Goal: Task Accomplishment & Management: Manage account settings

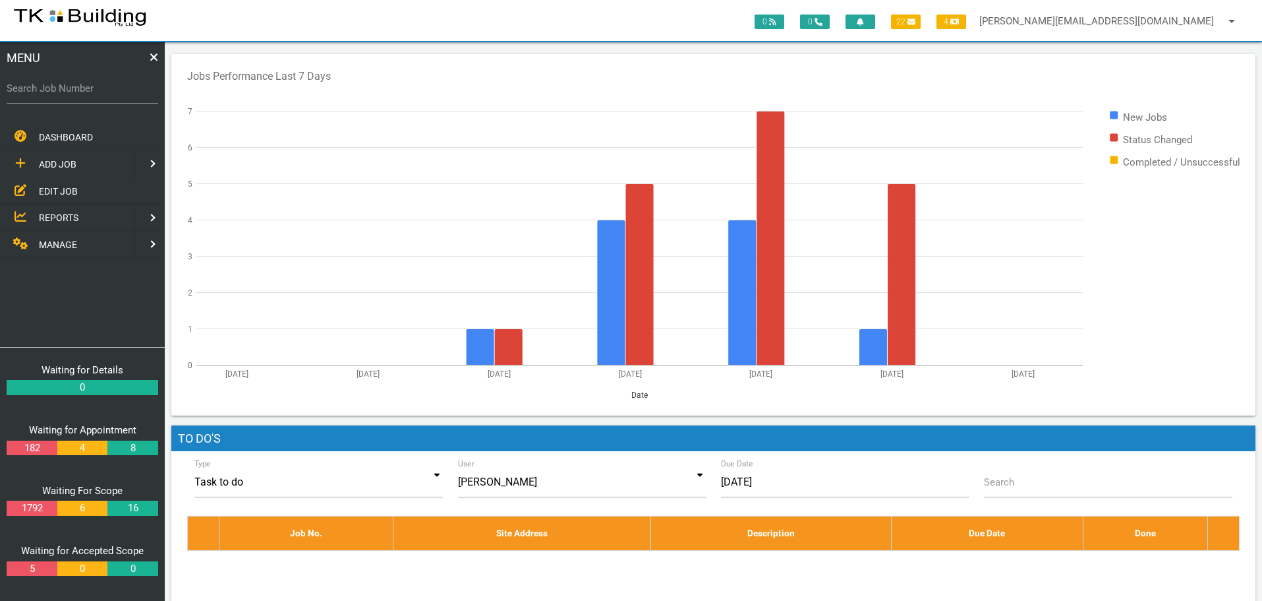
click at [81, 90] on label "Search Job Number" at bounding box center [83, 88] width 152 height 15
click at [81, 90] on input "Search Job Number" at bounding box center [83, 88] width 152 height 30
type input "28134"
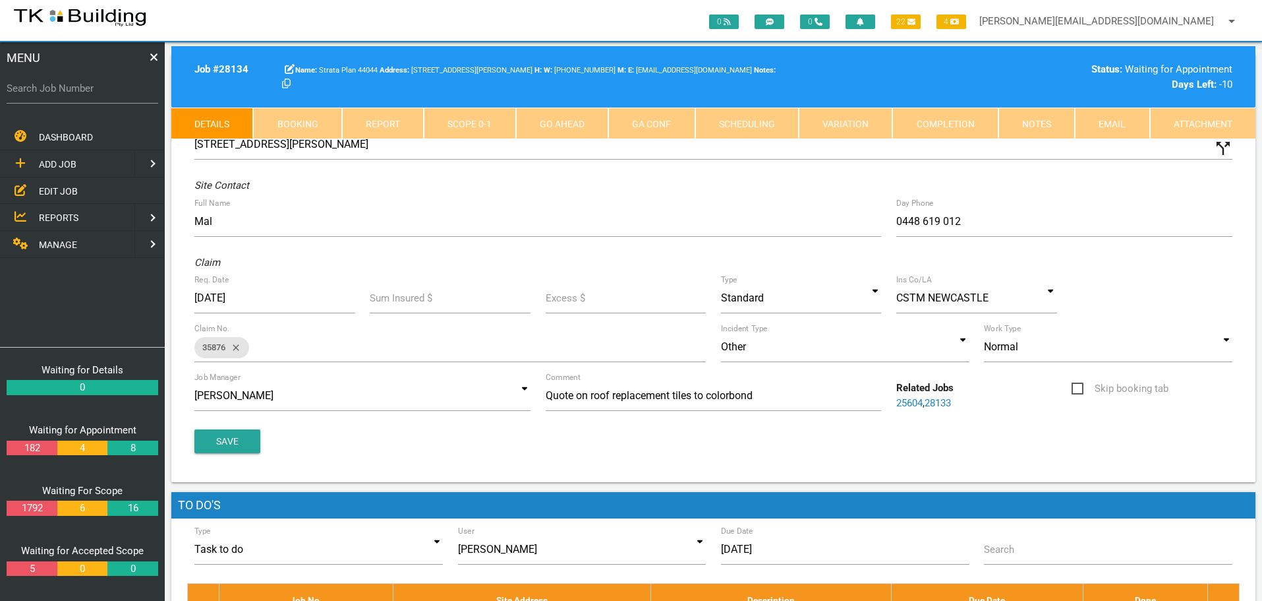
click at [307, 122] on link "Booking" at bounding box center [297, 123] width 88 height 32
select select "8"
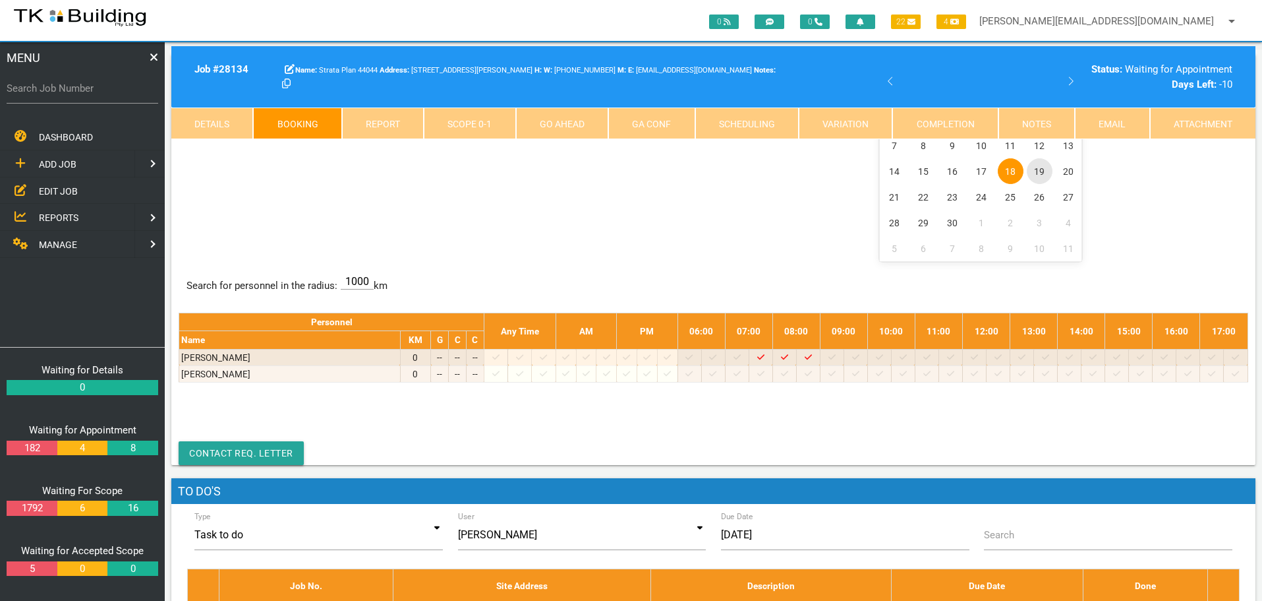
click at [1041, 171] on span "19" at bounding box center [1040, 171] width 26 height 26
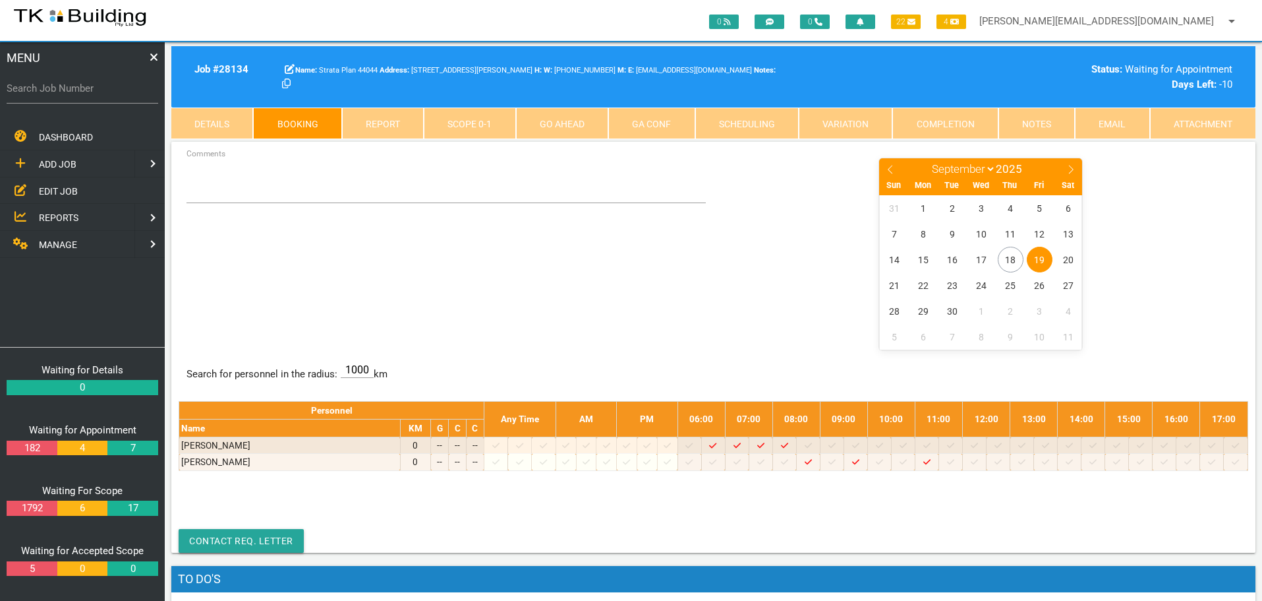
click at [75, 96] on label "Search Job Number" at bounding box center [83, 88] width 152 height 15
click at [75, 96] on input "Search Job Number" at bounding box center [83, 88] width 152 height 30
type input "28165"
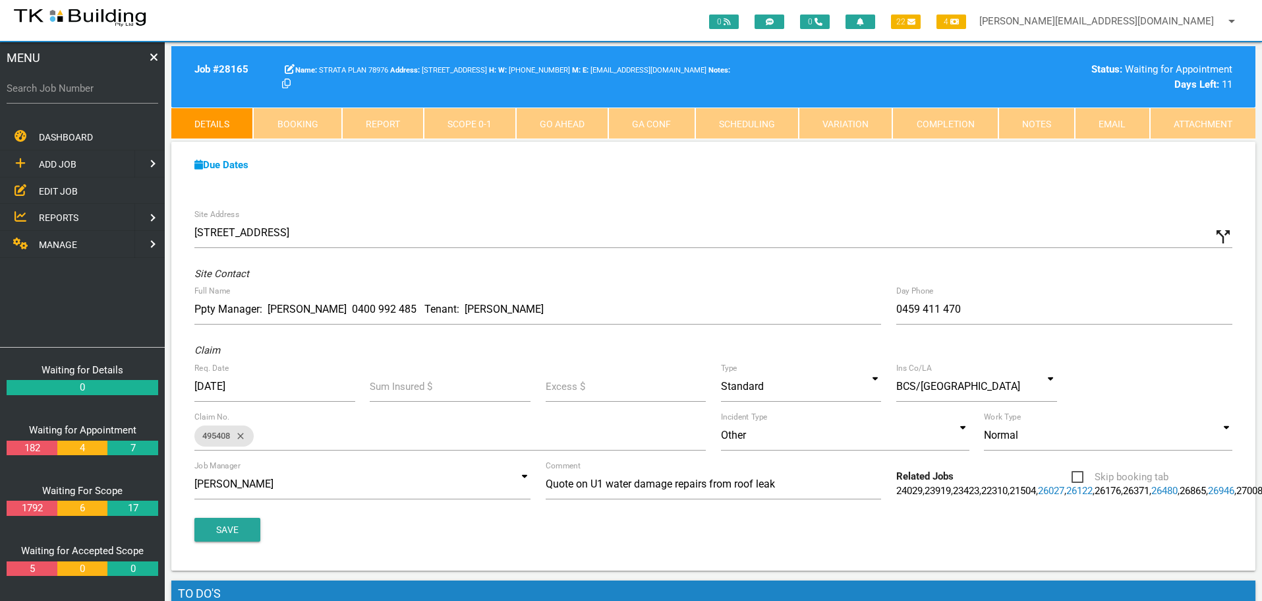
click at [295, 119] on link "Booking" at bounding box center [297, 123] width 88 height 32
select select "8"
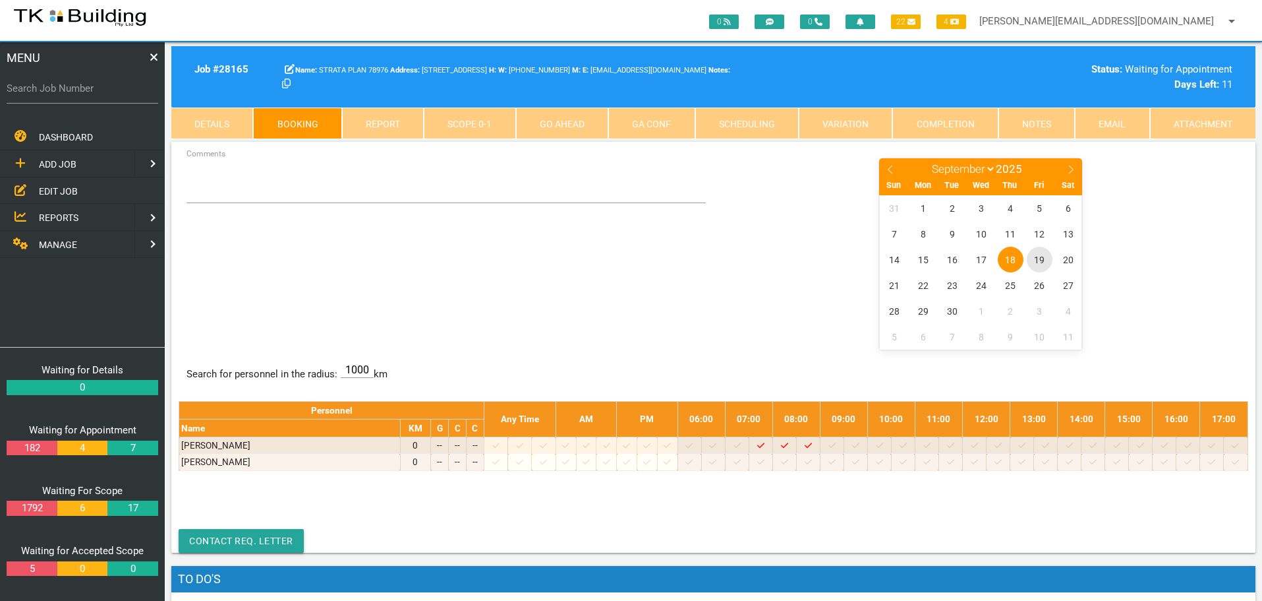
click at [1041, 256] on span "19" at bounding box center [1040, 260] width 26 height 26
click at [1040, 263] on span "19" at bounding box center [1040, 260] width 26 height 26
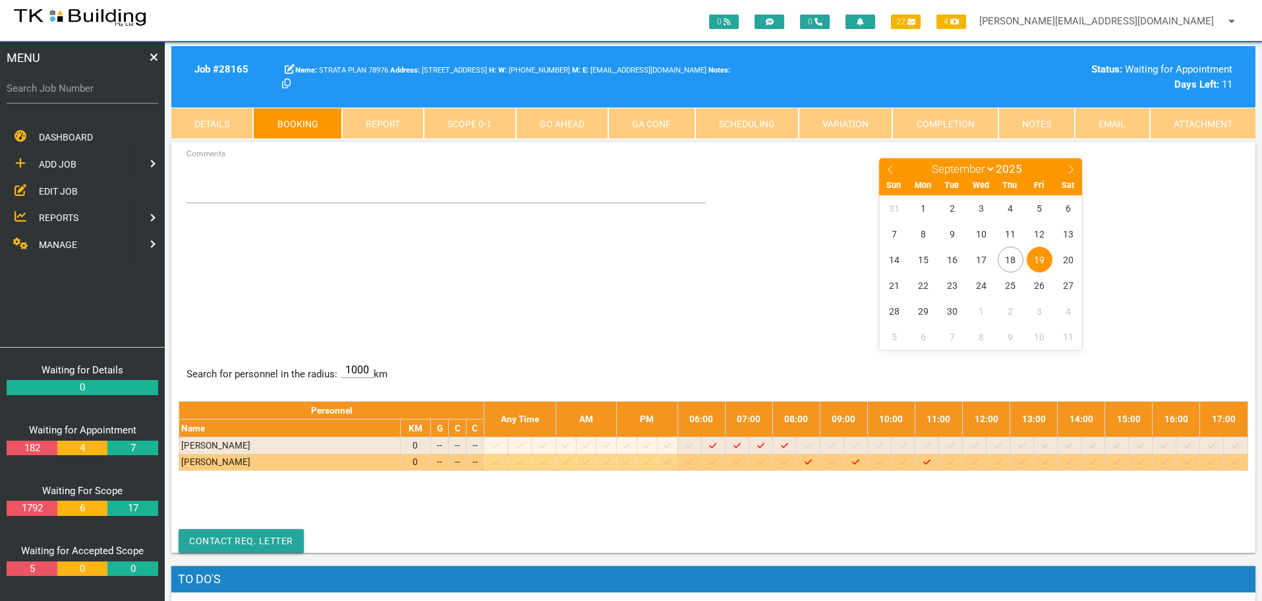
click at [883, 463] on icon at bounding box center [879, 461] width 7 height 5
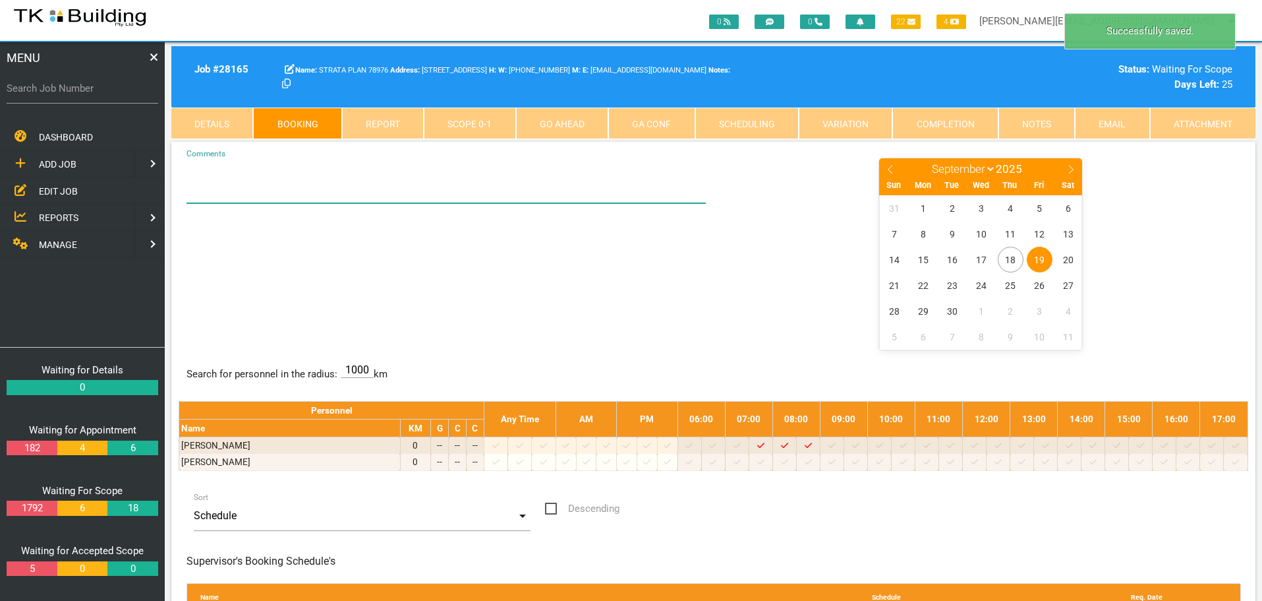
click at [228, 183] on textarea "Comments" at bounding box center [447, 180] width 520 height 46
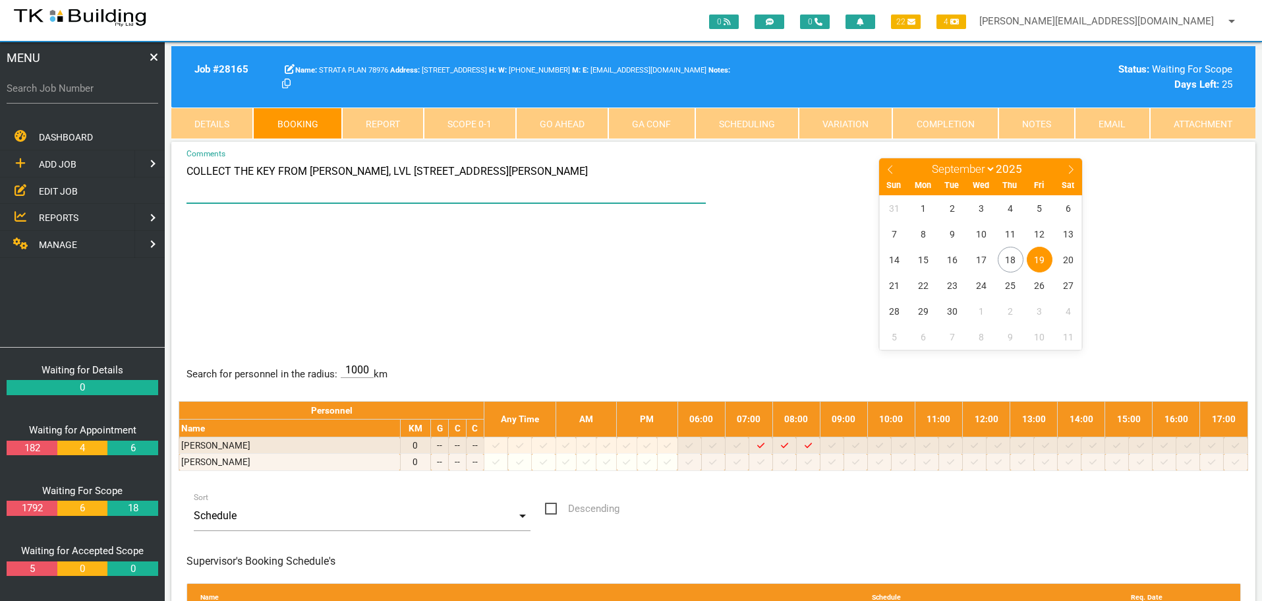
type textarea "COLLECT THE KEY FROM LEAH JAY, LVL 1, 12 STEWART AVE, NEWCASTLE WEST"
click at [568, 280] on div "COLLECT THE KEY FROM LEAH JAY, LVL 1, 12 STEWART AVE, NEWCASTLE WEST Comments J…" at bounding box center [714, 253] width 1070 height 192
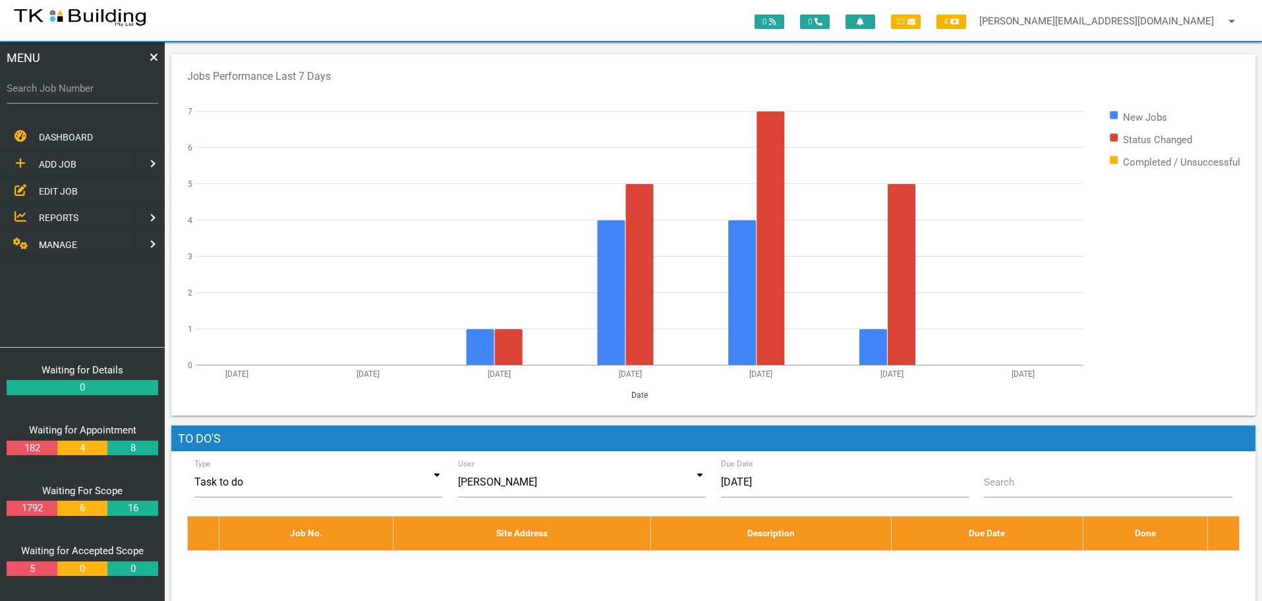
click at [76, 94] on label "Search Job Number" at bounding box center [83, 88] width 152 height 15
click at [76, 94] on input "Search Job Number" at bounding box center [83, 88] width 152 height 30
type input "28160"
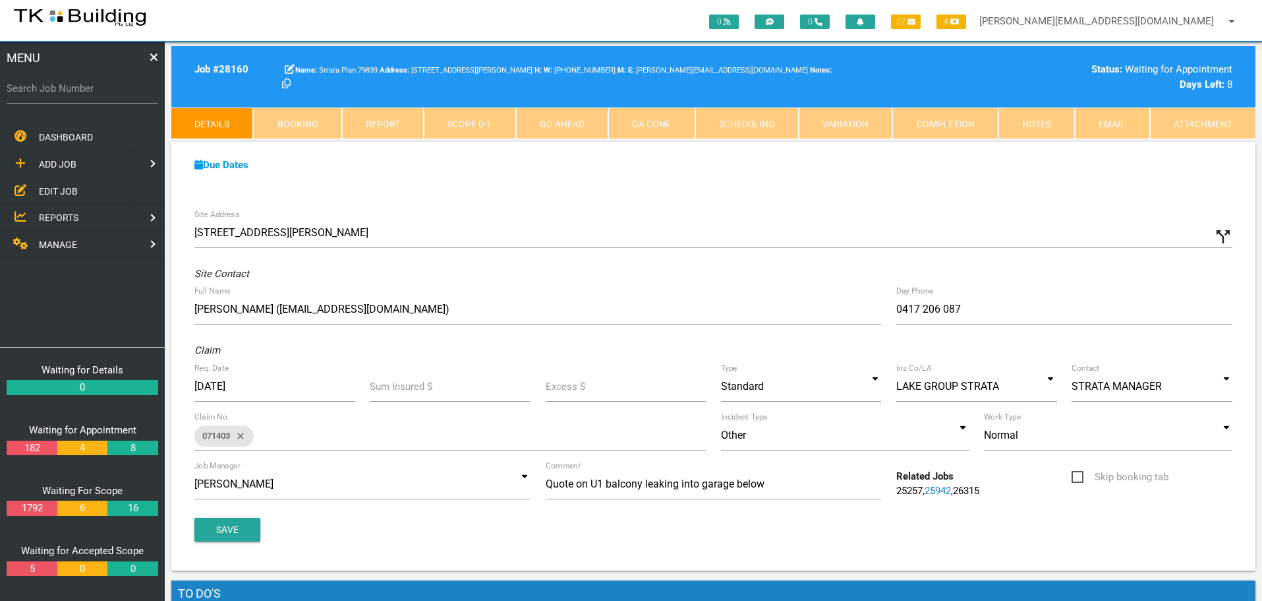
click at [297, 127] on link "Booking" at bounding box center [297, 123] width 88 height 32
select select "8"
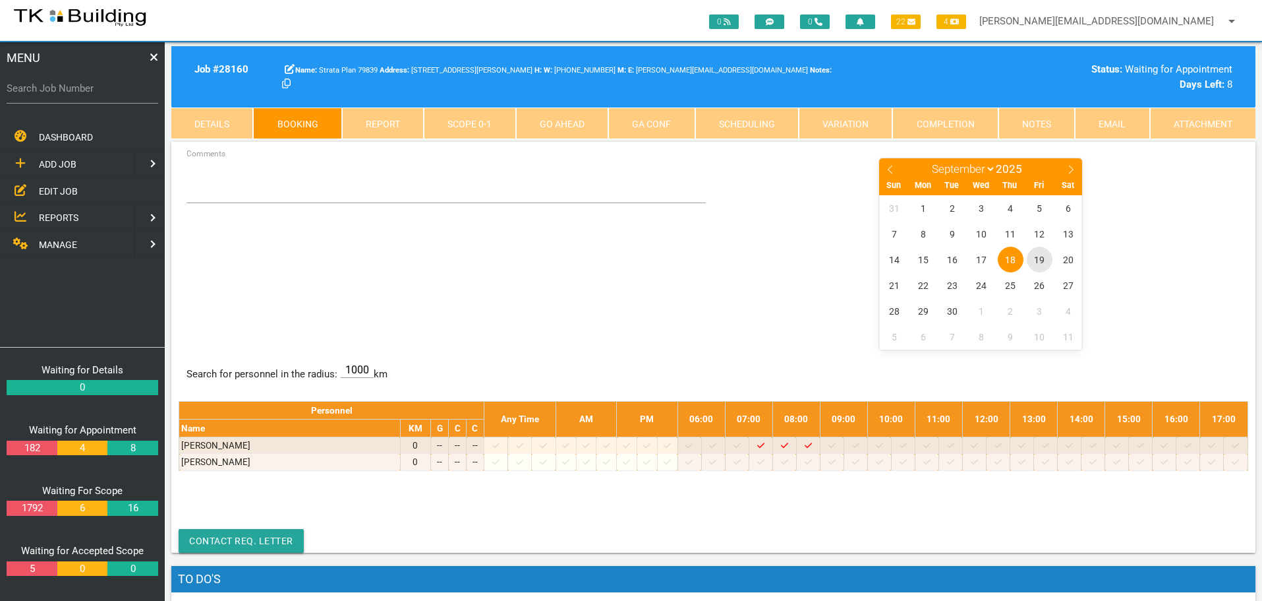
click at [1045, 260] on span "19" at bounding box center [1040, 260] width 26 height 26
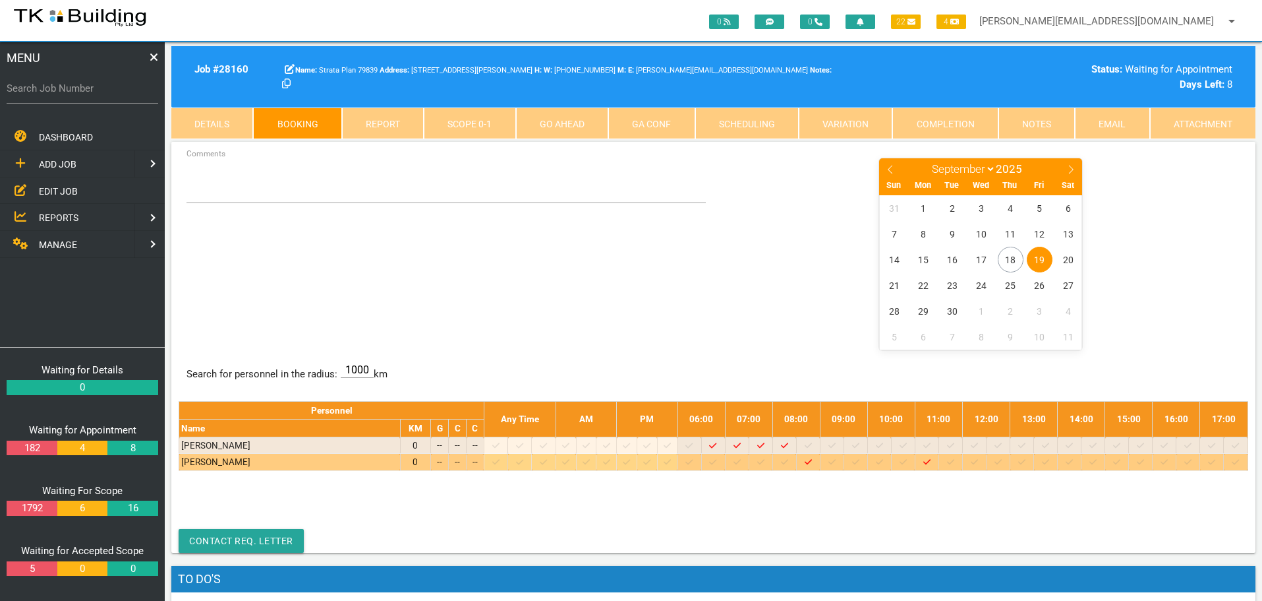
click at [860, 463] on icon at bounding box center [855, 461] width 7 height 5
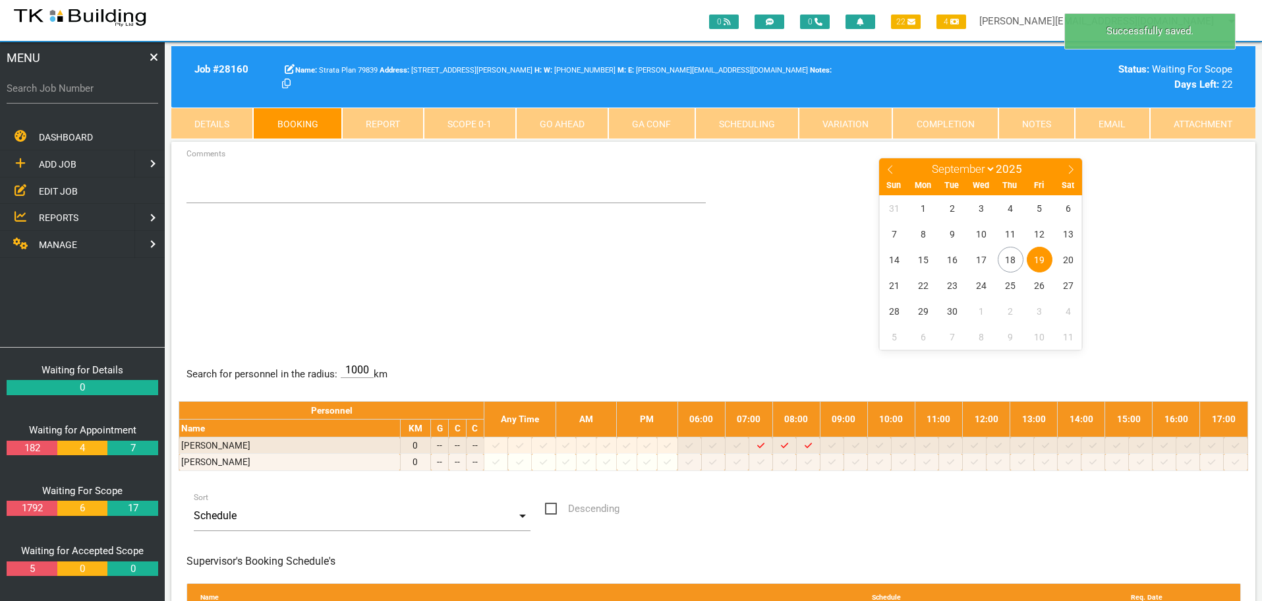
click at [1038, 260] on span "19" at bounding box center [1040, 260] width 26 height 26
click at [225, 198] on textarea "Comments" at bounding box center [447, 180] width 520 height 46
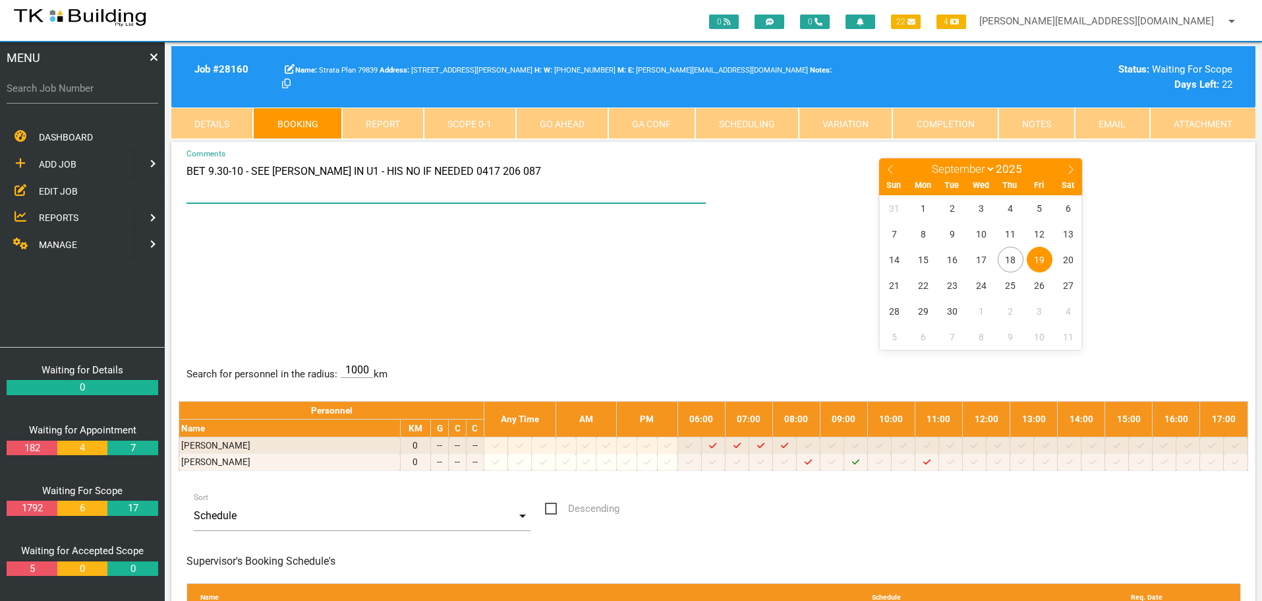
type textarea "BET 9.30-10 - SEE [PERSON_NAME] IN U1 - HIS NO IF NEEDED 0417 206 087"
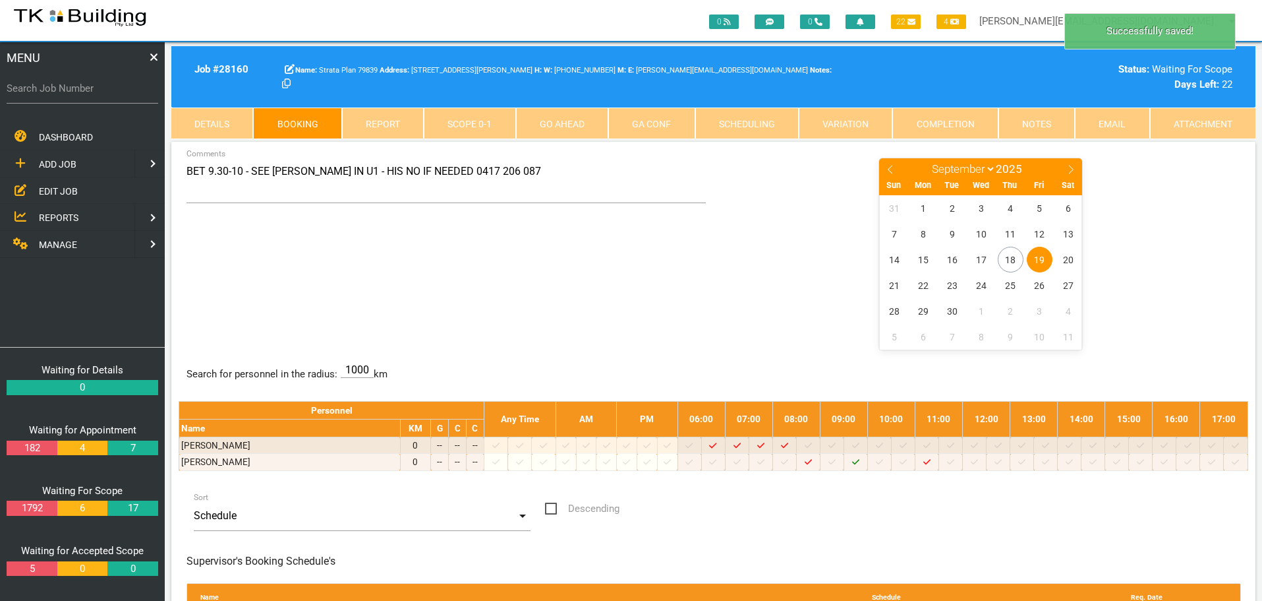
click at [628, 271] on div "BET 9.30-10 - SEE [PERSON_NAME] IN U1 - HIS NO IF NEEDED 0417 206 087 Comments …" at bounding box center [714, 253] width 1070 height 192
click at [86, 92] on label "Search Job Number" at bounding box center [83, 88] width 152 height 15
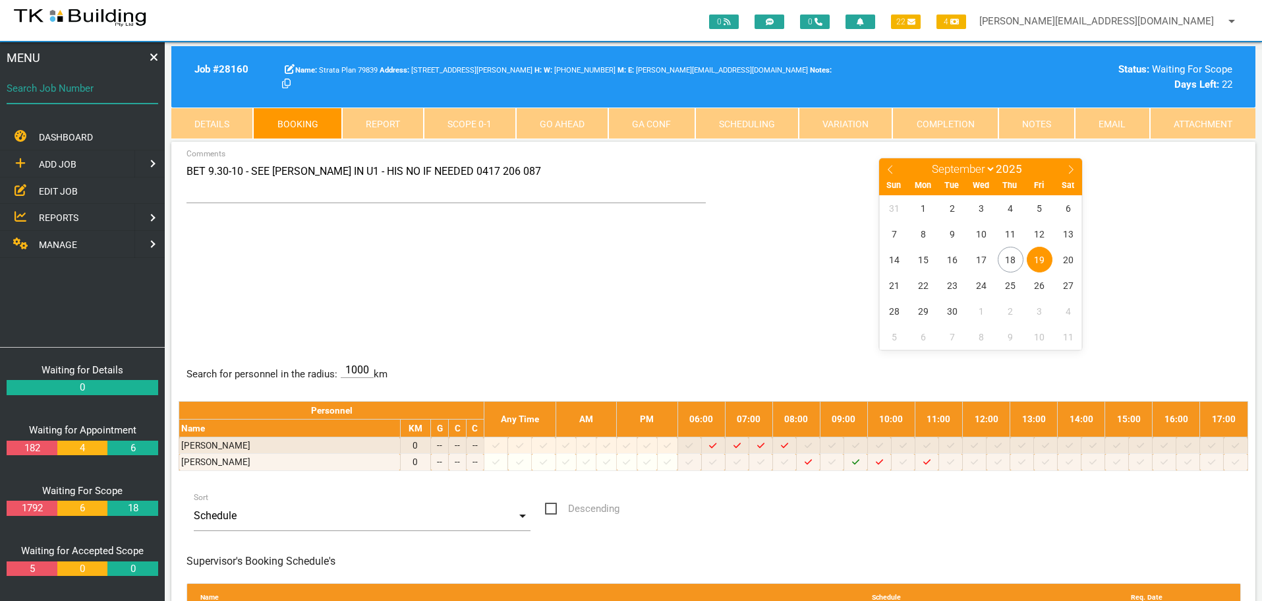
click at [86, 92] on input "Search Job Number" at bounding box center [83, 88] width 152 height 30
type input "28134"
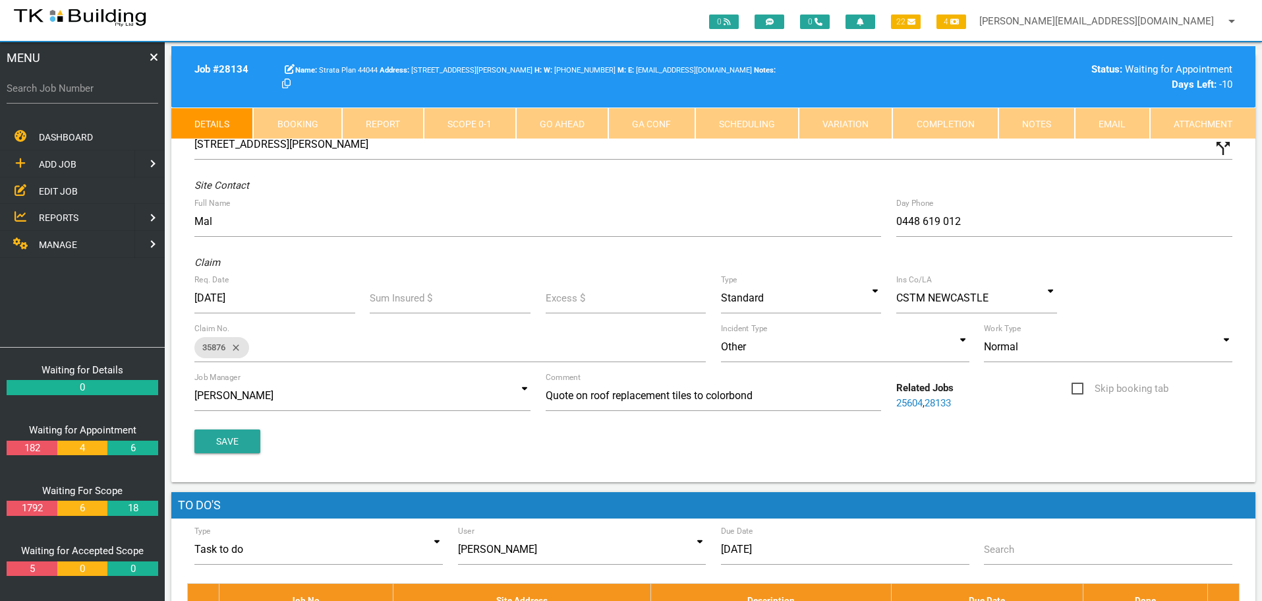
click at [974, 124] on link "Completion" at bounding box center [945, 123] width 105 height 32
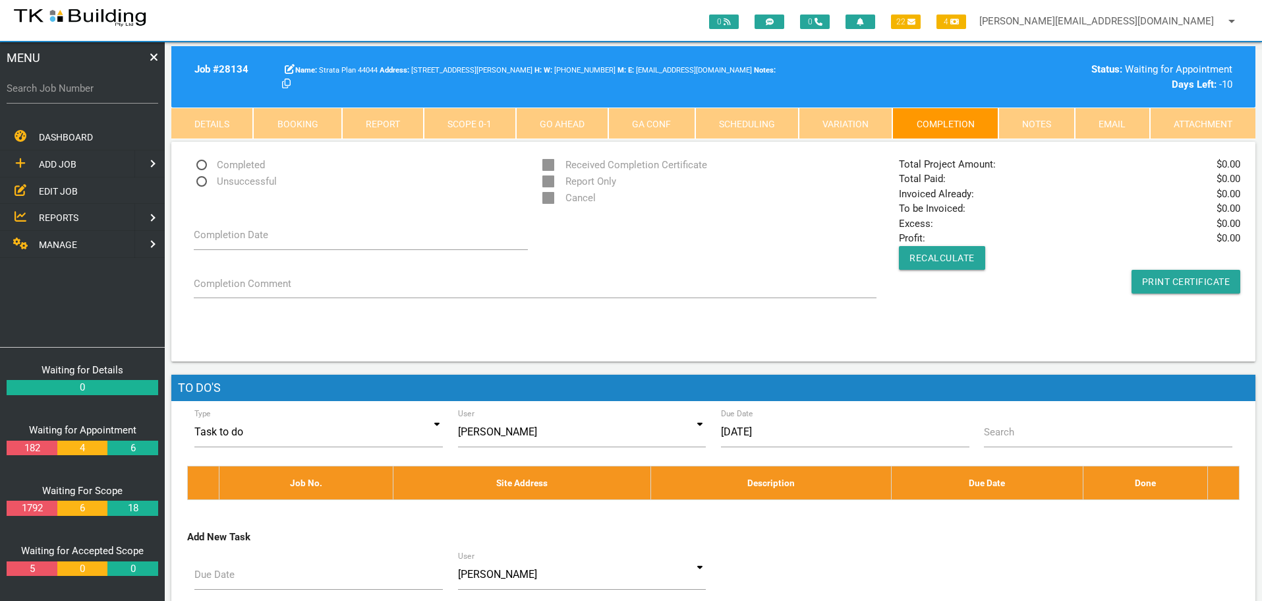
click at [200, 181] on span "Unsuccessful" at bounding box center [235, 181] width 83 height 16
click at [200, 181] on input "Unsuccessful" at bounding box center [198, 177] width 9 height 9
radio input "true"
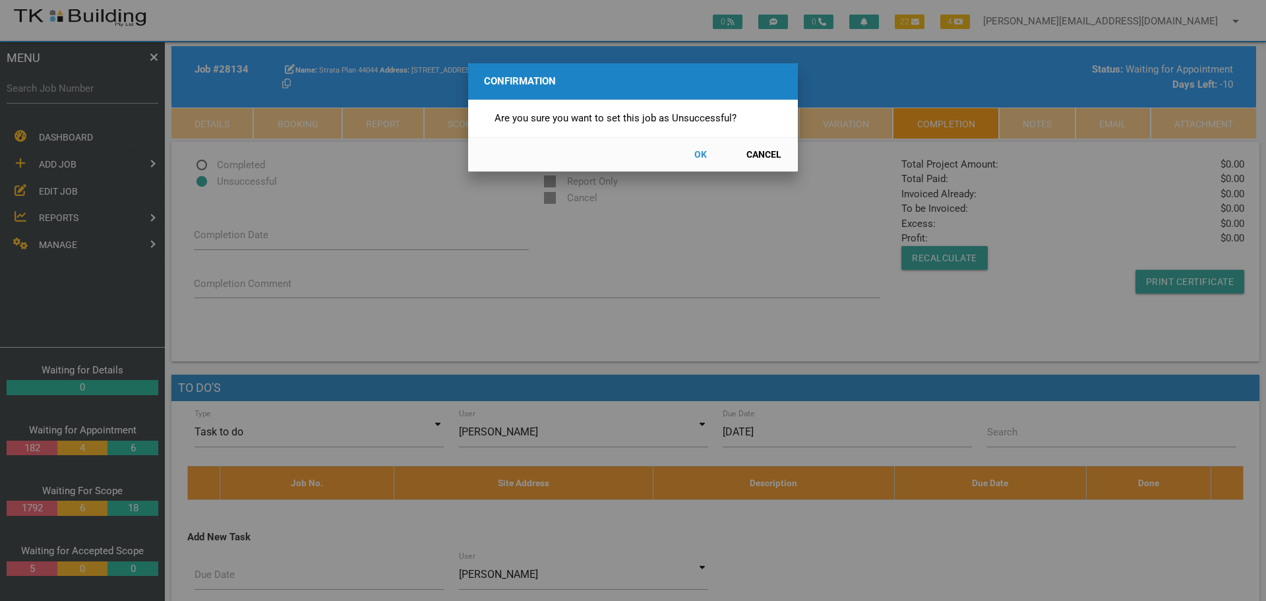
click at [696, 154] on button "OK" at bounding box center [700, 154] width 58 height 23
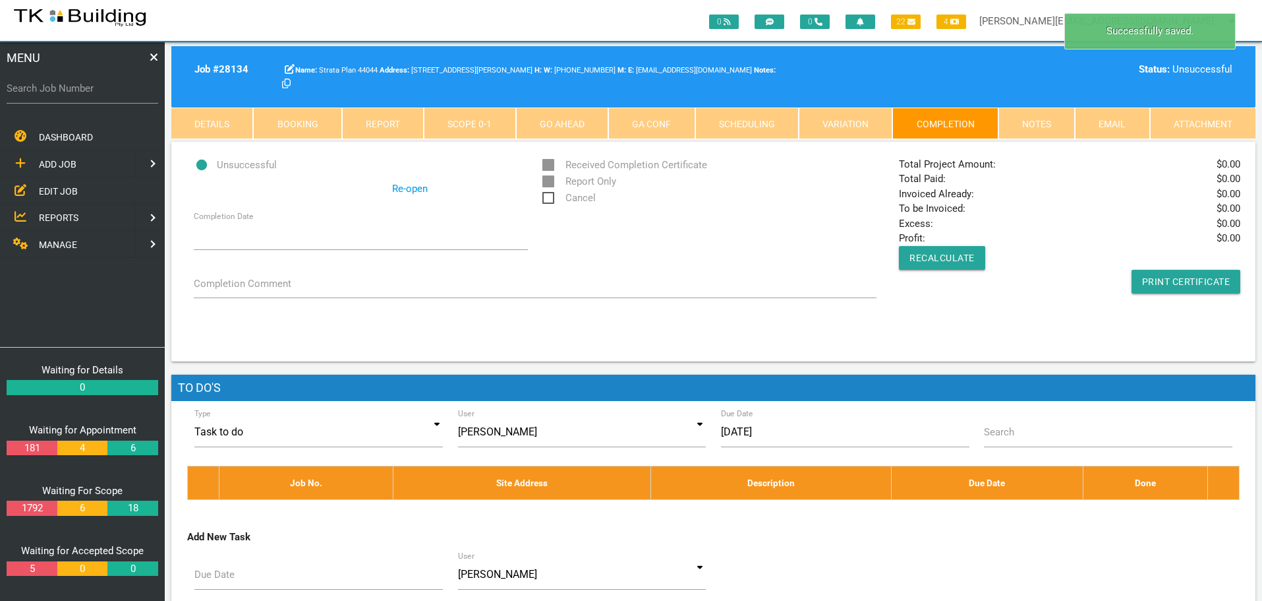
click at [548, 198] on span "Cancel" at bounding box center [569, 198] width 53 height 16
click at [548, 198] on input "Cancel" at bounding box center [547, 194] width 9 height 9
click at [1042, 115] on link "Notes" at bounding box center [1037, 123] width 76 height 32
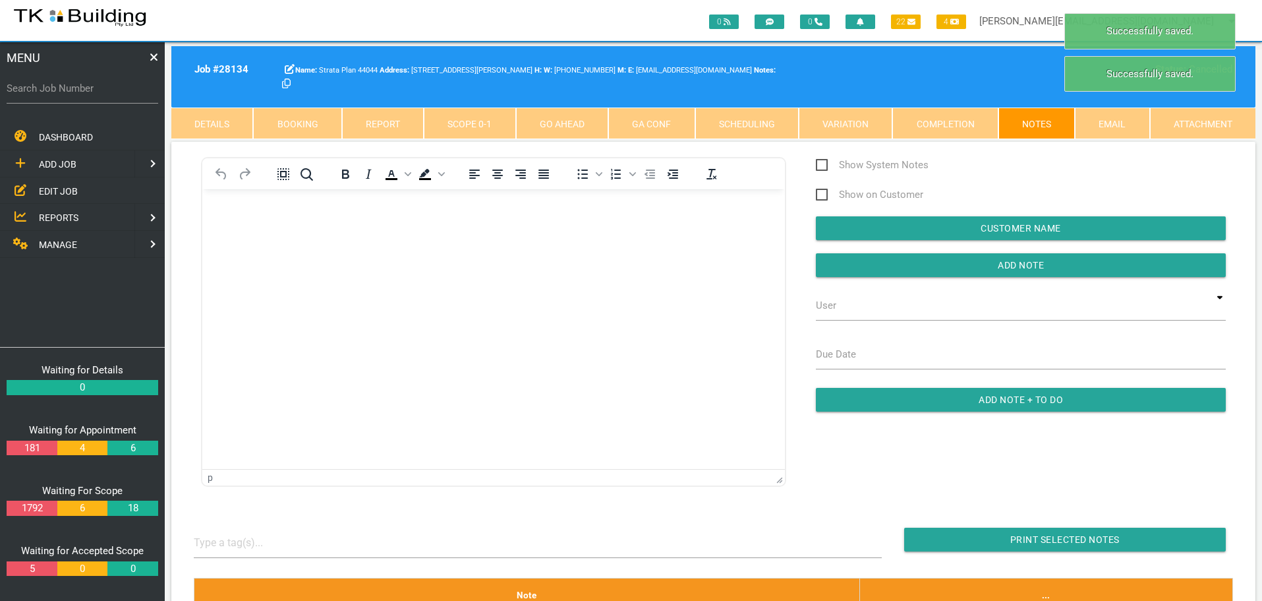
click at [229, 222] on body "Rich Text Area. Press ALT-0 for help." at bounding box center [493, 227] width 583 height 44
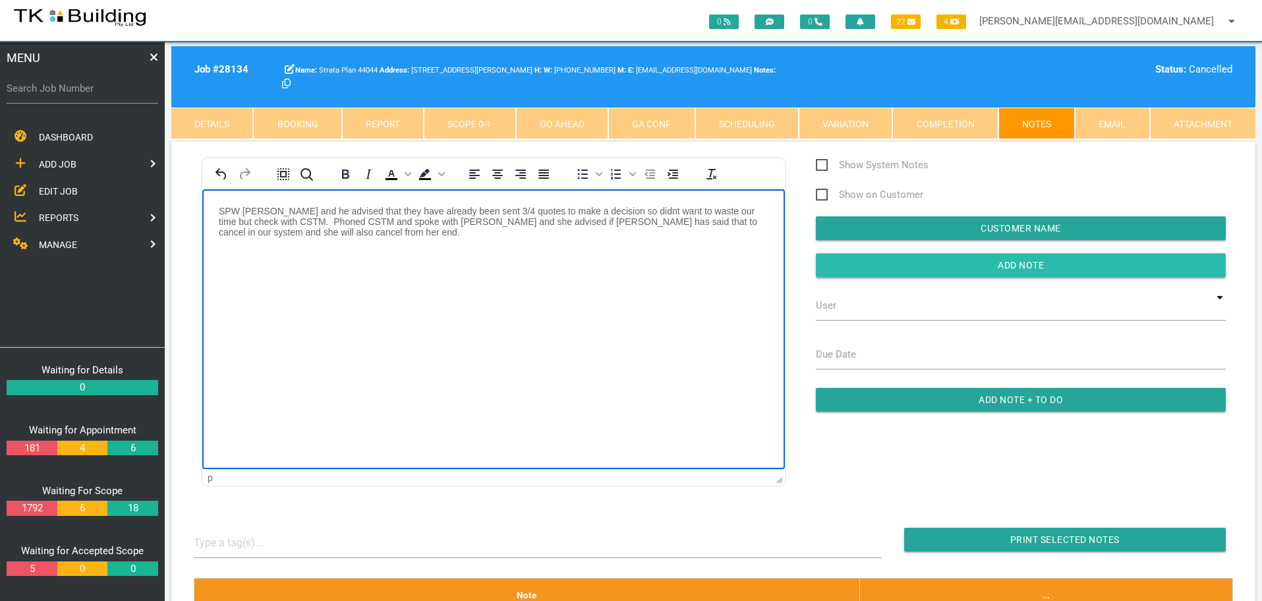
click at [911, 266] on input "Add Note" at bounding box center [1021, 265] width 410 height 24
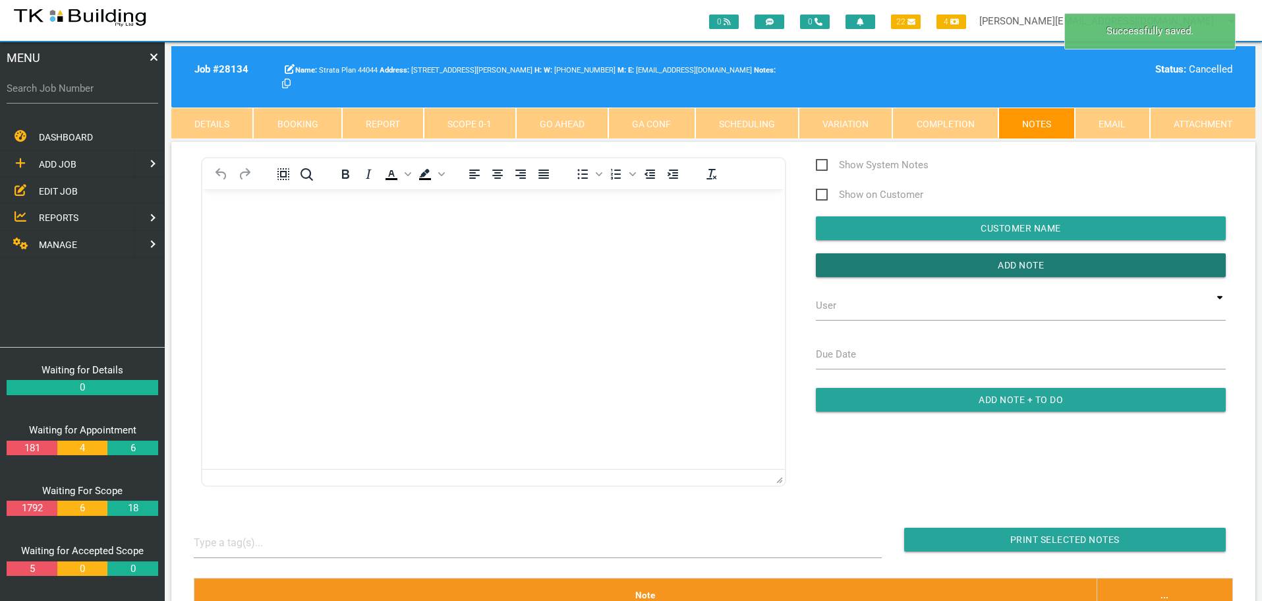
scroll to position [330, 0]
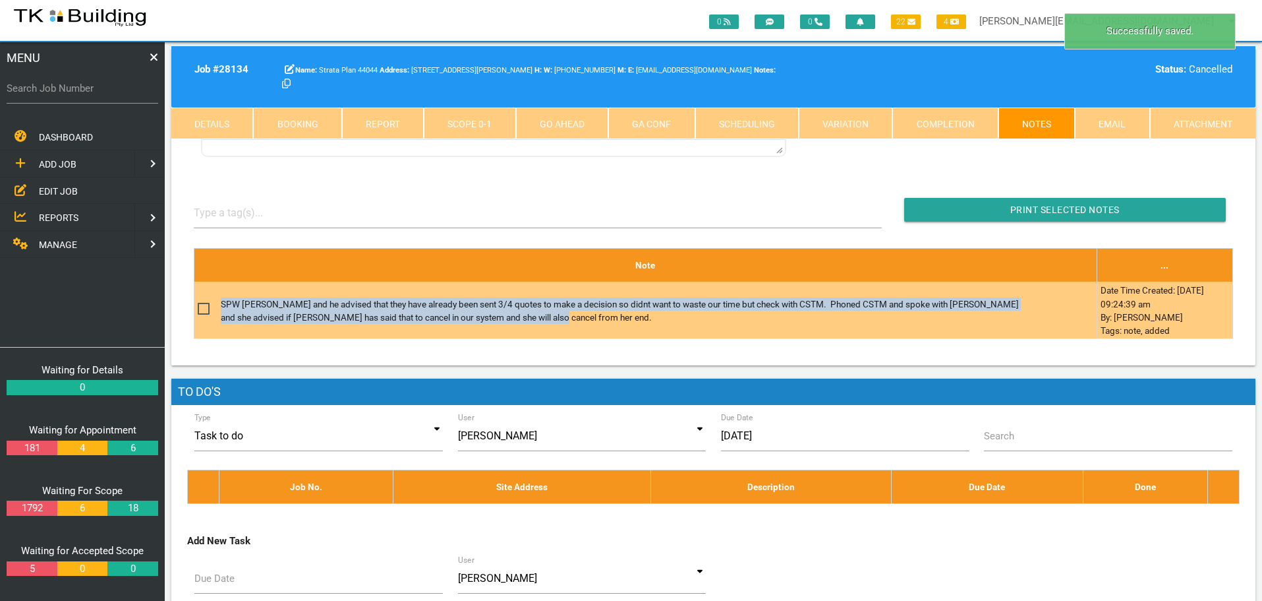
drag, startPoint x: 222, startPoint y: 306, endPoint x: 566, endPoint y: 318, distance: 344.3
click at [566, 318] on p "SPW [PERSON_NAME] and he advised that they have already been sent 3/4 quotes to…" at bounding box center [624, 310] width 806 height 27
copy p "SPW [PERSON_NAME] and he advised that they have already been sent 3/4 quotes to…"
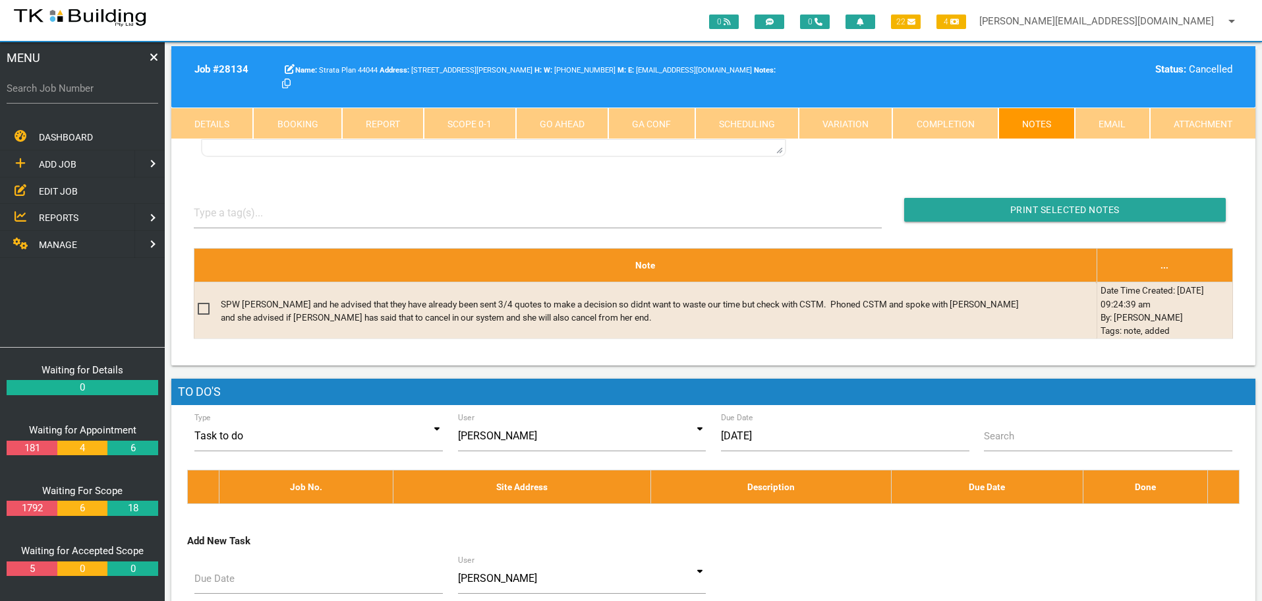
click at [96, 95] on label "Search Job Number" at bounding box center [83, 88] width 152 height 15
click at [96, 95] on input "Search Job Number" at bounding box center [83, 88] width 152 height 30
type input "28133"
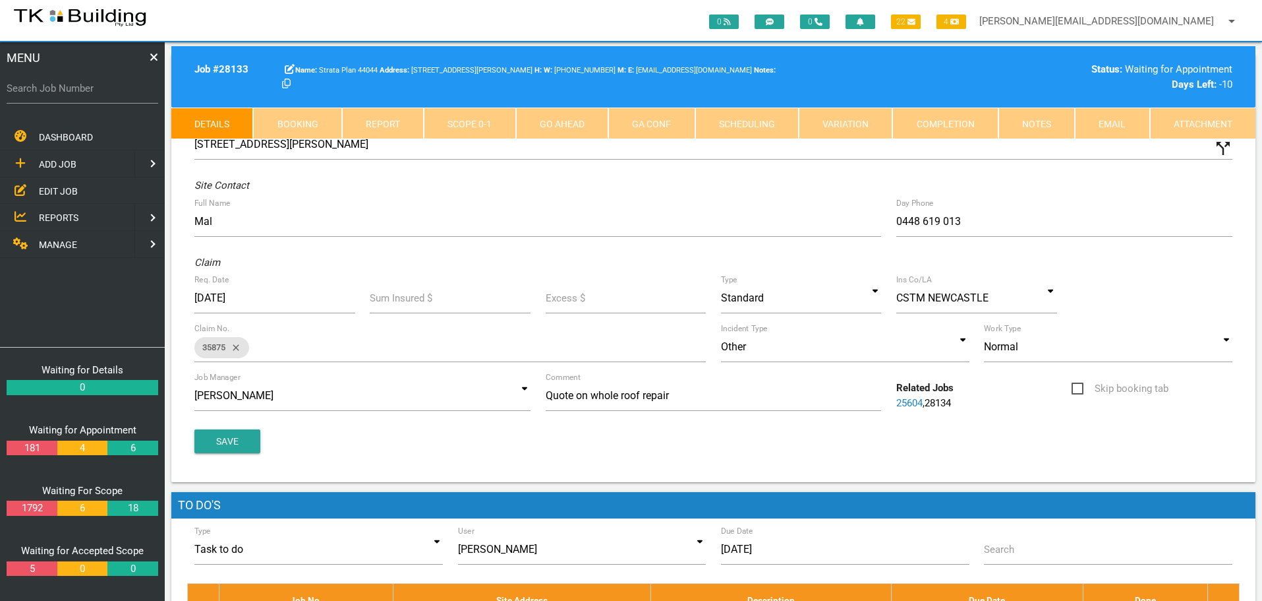
click at [964, 112] on link "Completion" at bounding box center [945, 123] width 105 height 32
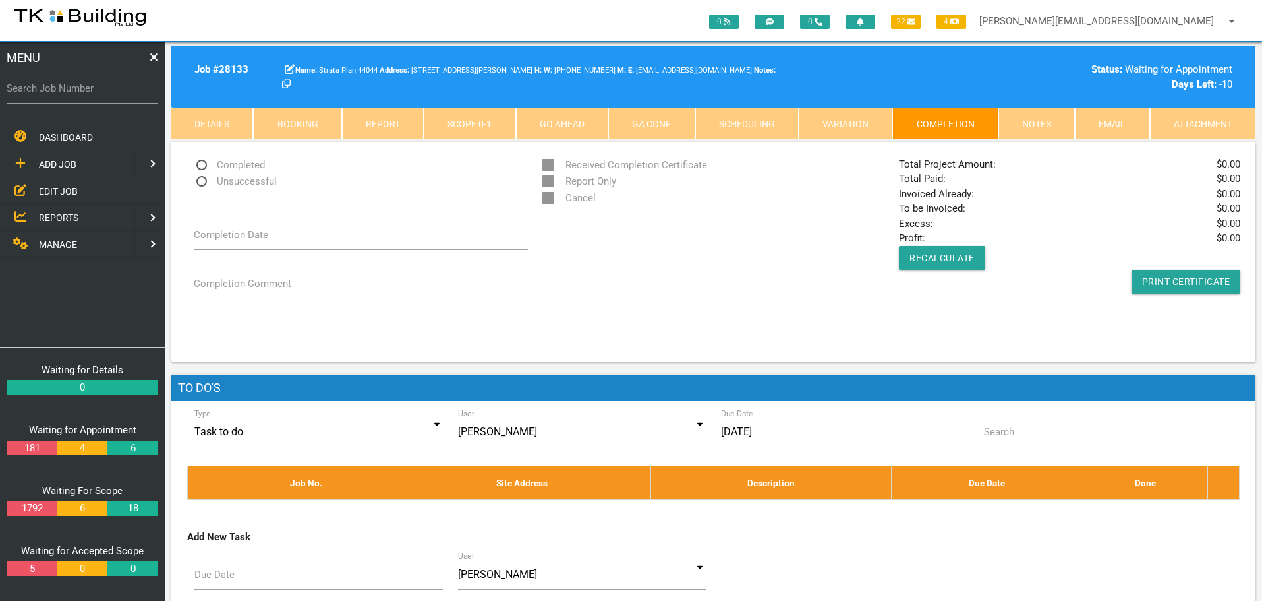
click at [201, 181] on span "Unsuccessful" at bounding box center [235, 181] width 83 height 16
click at [201, 181] on input "Unsuccessful" at bounding box center [198, 177] width 9 height 9
radio input "true"
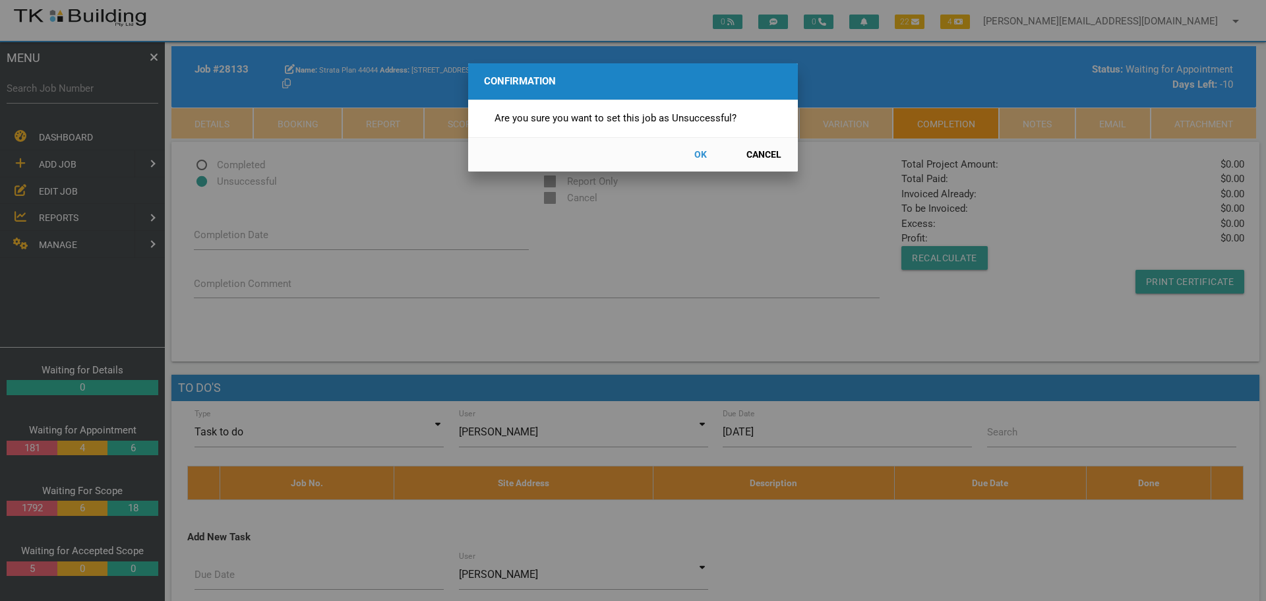
click at [703, 150] on button "OK" at bounding box center [700, 154] width 58 height 23
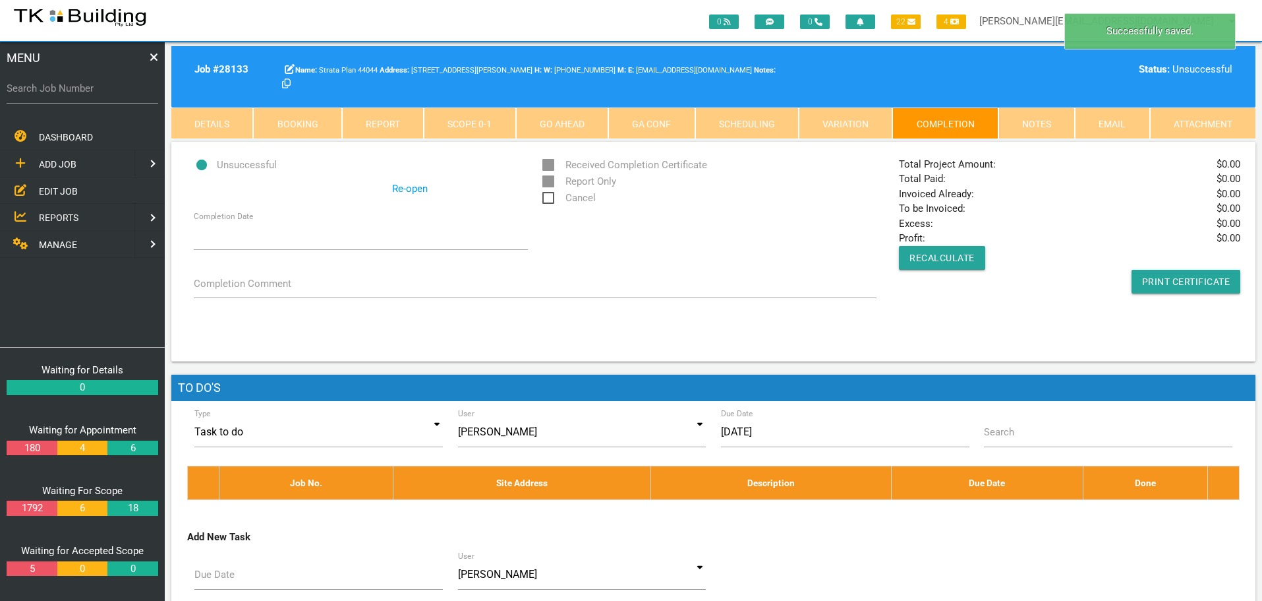
click at [546, 198] on span "Cancel" at bounding box center [569, 198] width 53 height 16
click at [546, 198] on input "Cancel" at bounding box center [547, 194] width 9 height 9
click at [1028, 116] on link "Notes" at bounding box center [1037, 123] width 76 height 32
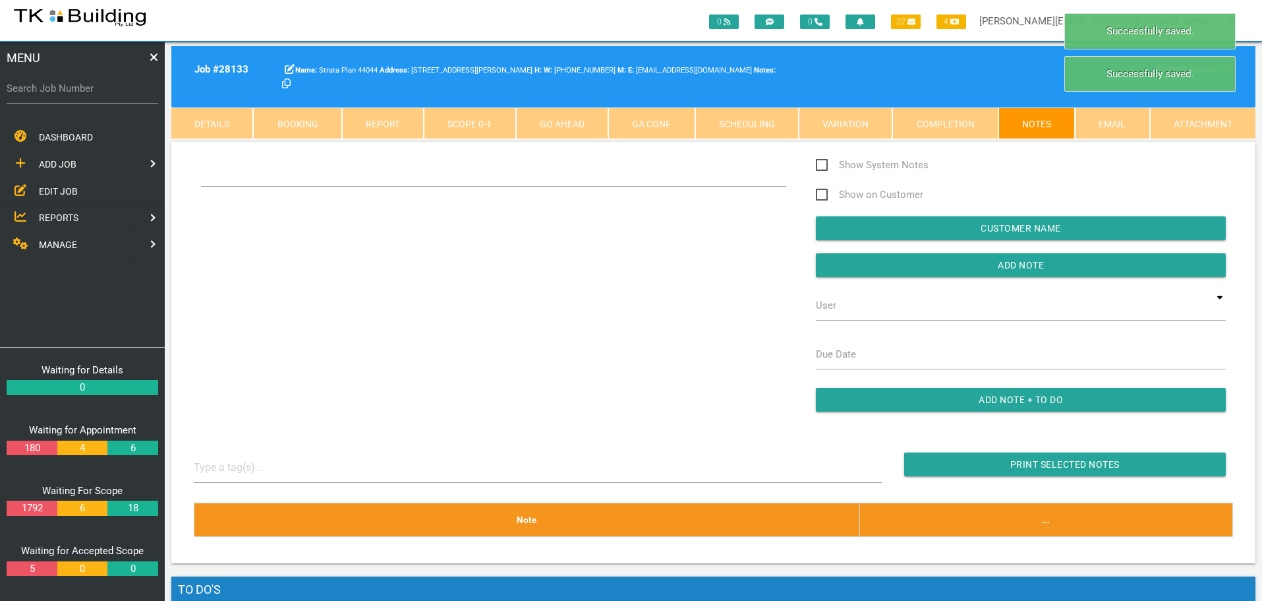
click at [301, 220] on div "Show System Notes Show on Customer Customer Name Add Note User TKB JobTracking …" at bounding box center [714, 291] width 1055 height 268
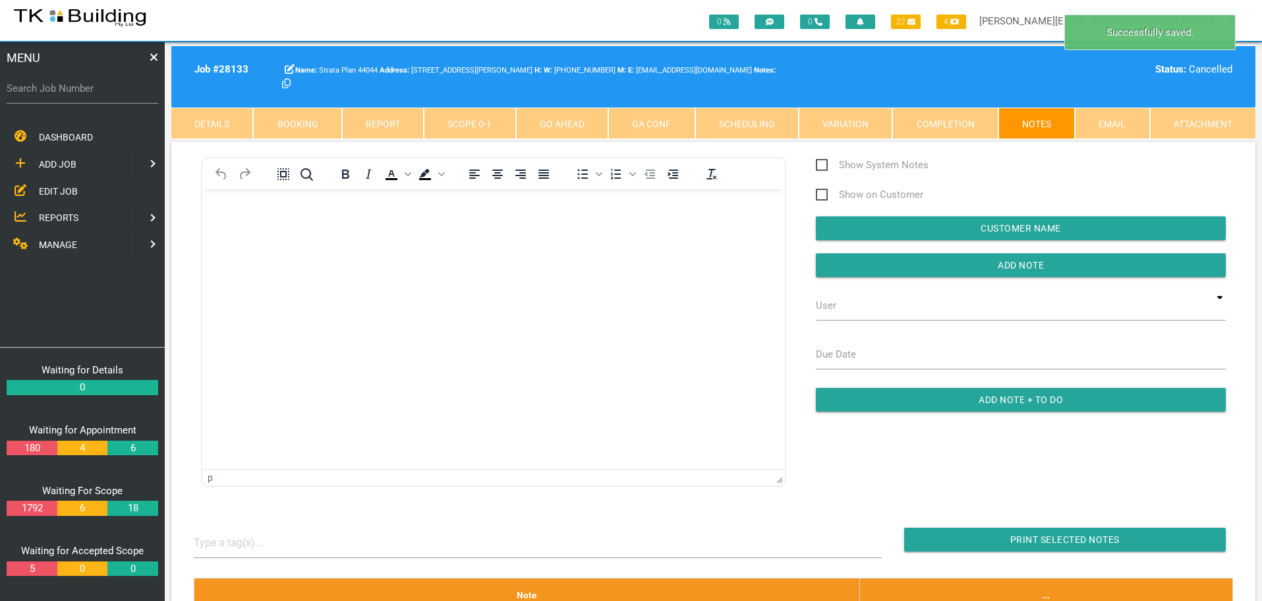
click at [254, 224] on body "Rich Text Area. Press ALT-0 for help." at bounding box center [493, 227] width 583 height 44
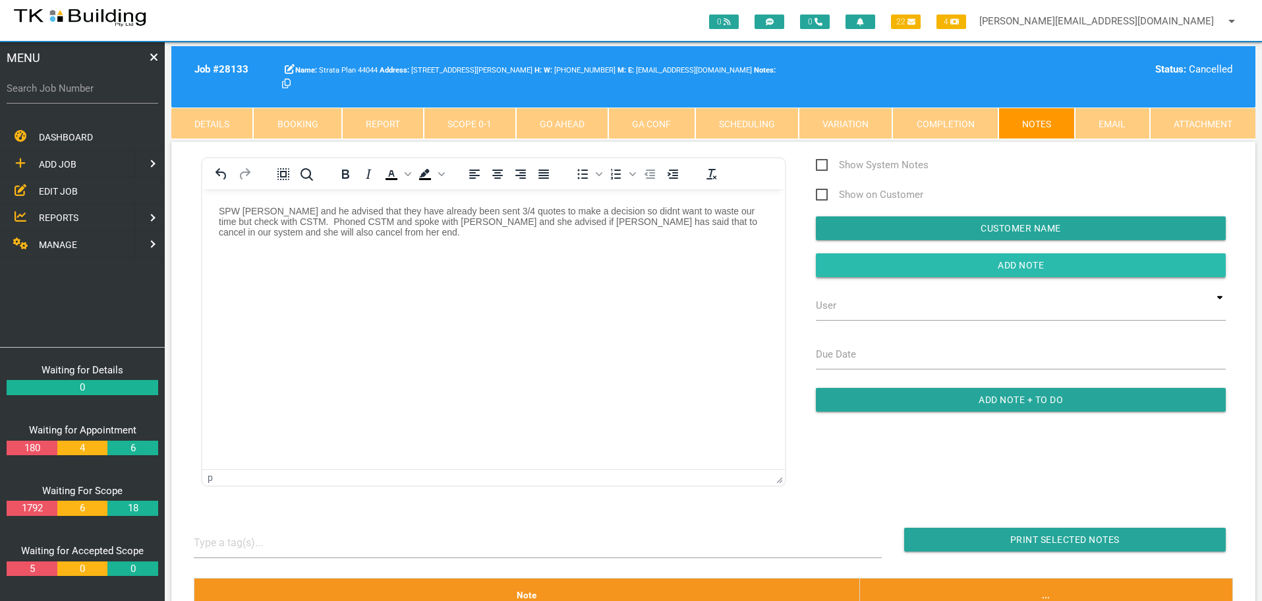
click at [866, 260] on input "button" at bounding box center [1021, 265] width 410 height 24
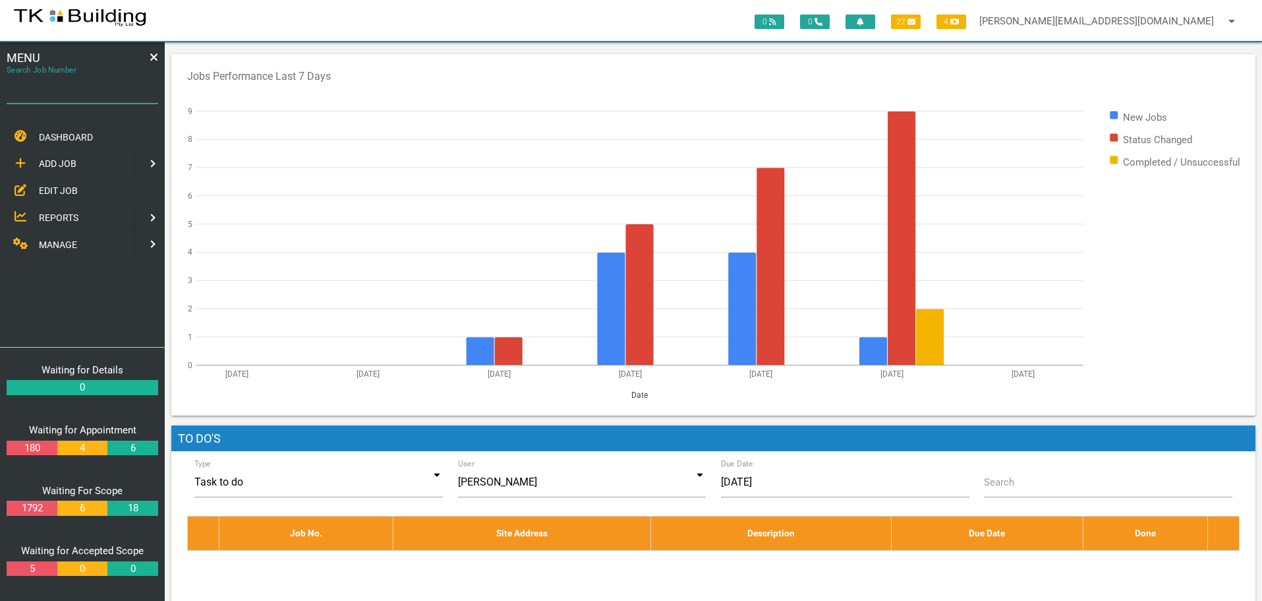
click at [61, 100] on input "Search Job Number" at bounding box center [83, 88] width 152 height 30
type input "27859"
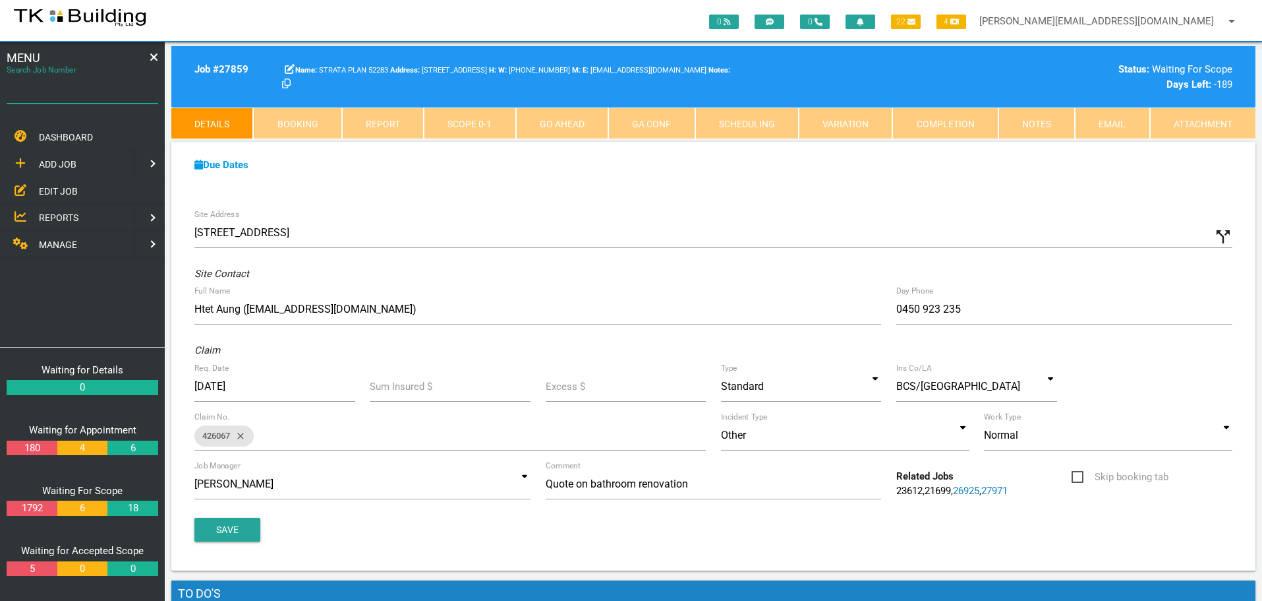
click at [74, 98] on input "Search Job Number" at bounding box center [83, 88] width 152 height 30
type input "27900"
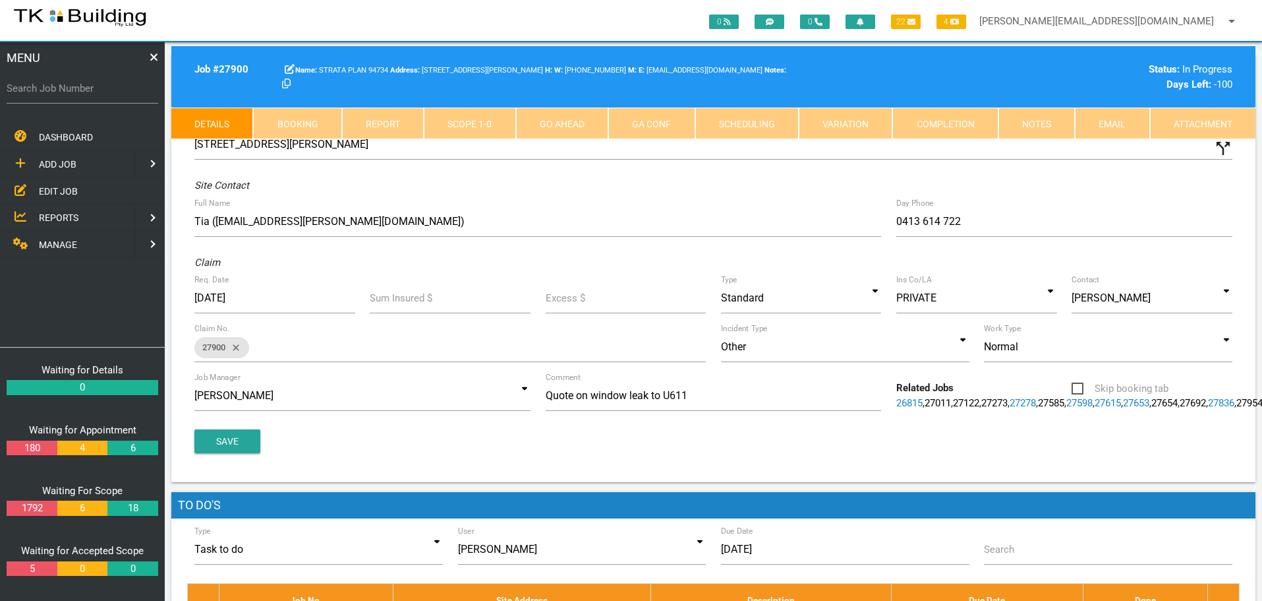
click at [1029, 125] on link "Notes" at bounding box center [1037, 123] width 76 height 32
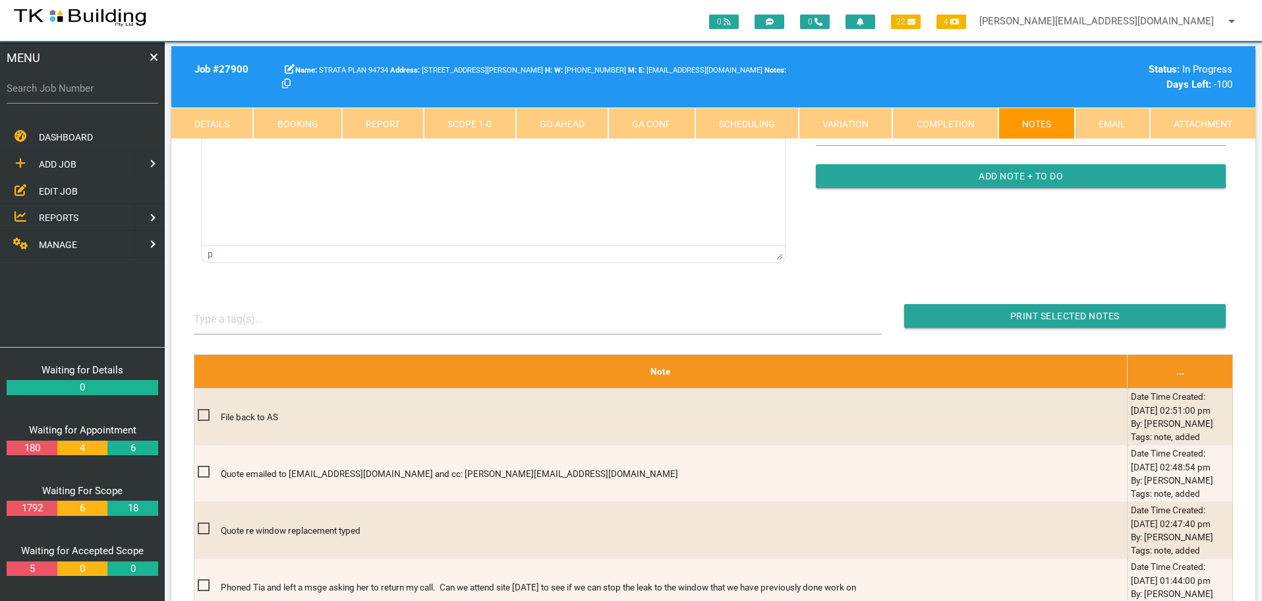
click at [90, 94] on label "Search Job Number" at bounding box center [83, 88] width 152 height 15
click at [90, 94] on input "Search Job Number" at bounding box center [83, 88] width 152 height 30
type input "27859"
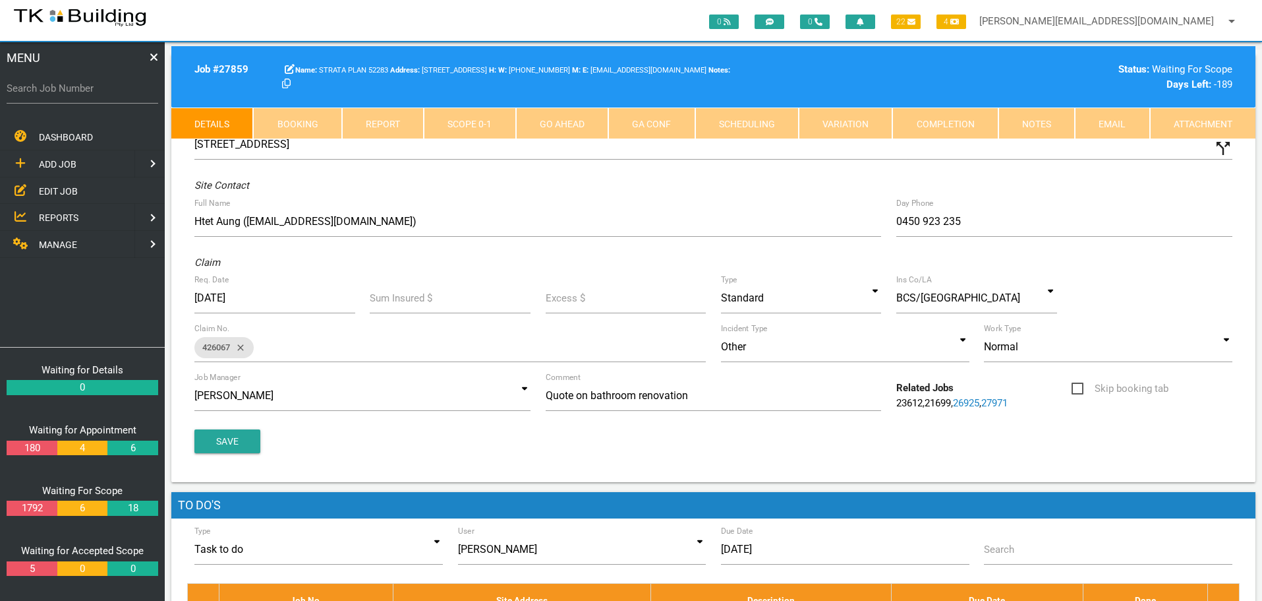
click at [1051, 125] on link "Notes" at bounding box center [1037, 123] width 76 height 32
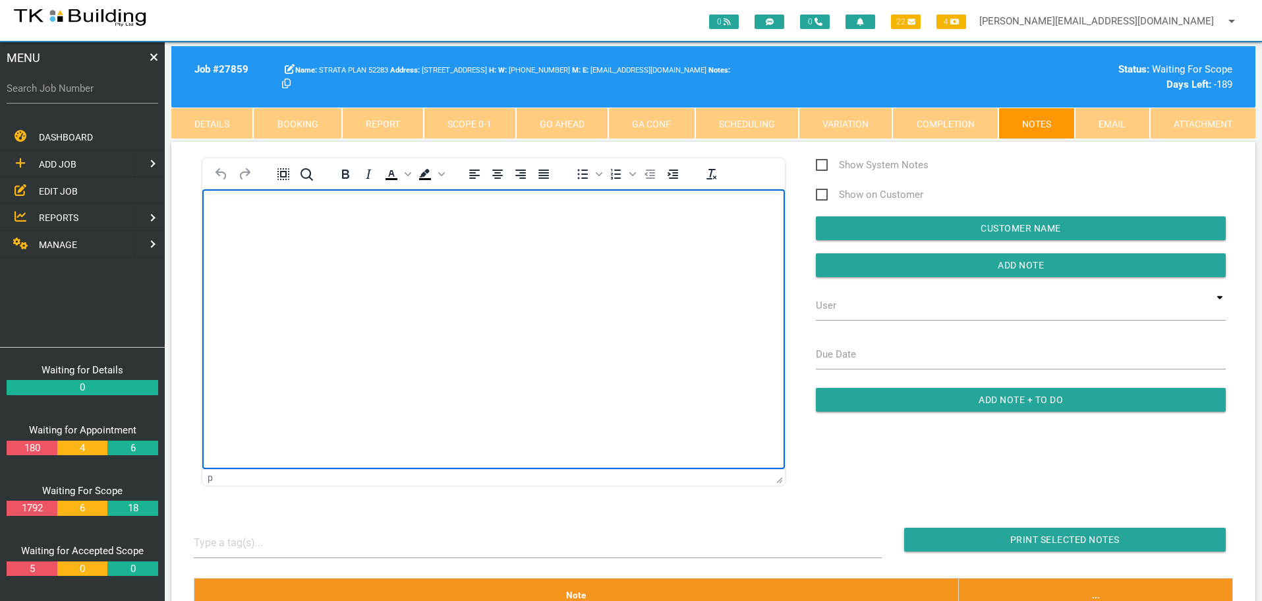
drag, startPoint x: 268, startPoint y: 224, endPoint x: 225, endPoint y: 442, distance: 221.8
click at [268, 224] on body "Rich Text Area. Press ALT-0 for help." at bounding box center [493, 227] width 583 height 44
click at [221, 220] on body "Rich Text Area. Press ALT-0 for help." at bounding box center [493, 227] width 583 height 44
click at [221, 210] on p "Please proceed with the quote, attached. Issued by sam.redgrove@bcssm.com.au" at bounding box center [494, 215] width 550 height 21
paste body "Rich Text Area. Press ALT-0 for help."
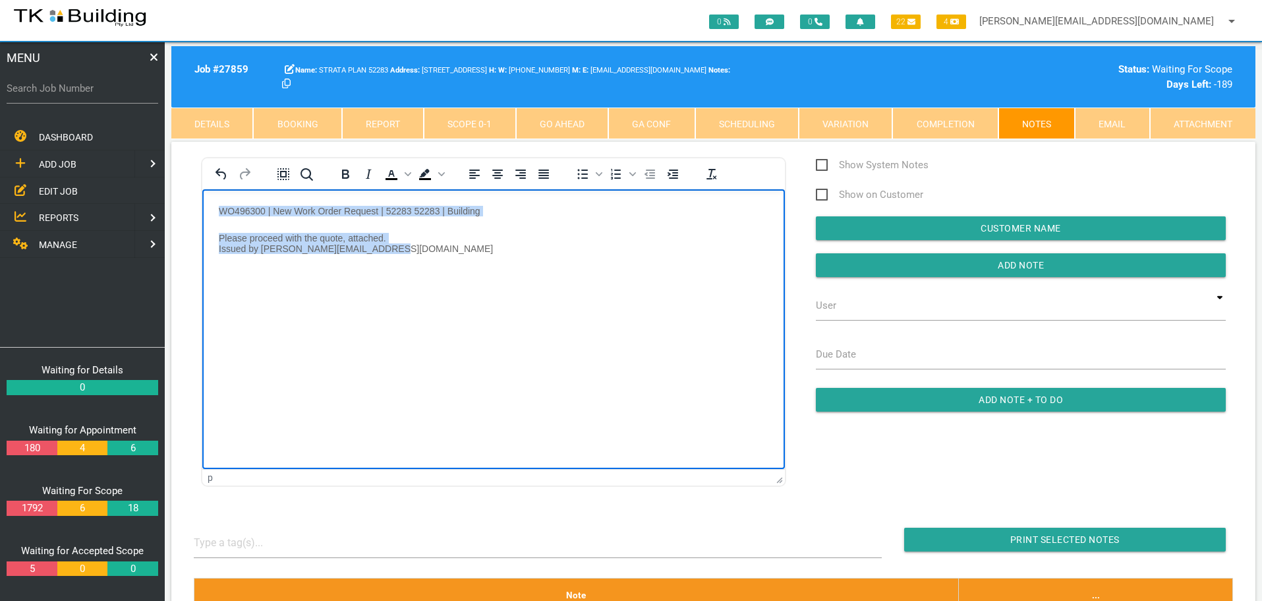
drag, startPoint x: 217, startPoint y: 210, endPoint x: 640, endPoint y: 261, distance: 426.2
click at [640, 261] on body "WO496300 | New Work Order Request | 52283 52283 | Building Please proceed with …" at bounding box center [493, 245] width 583 height 81
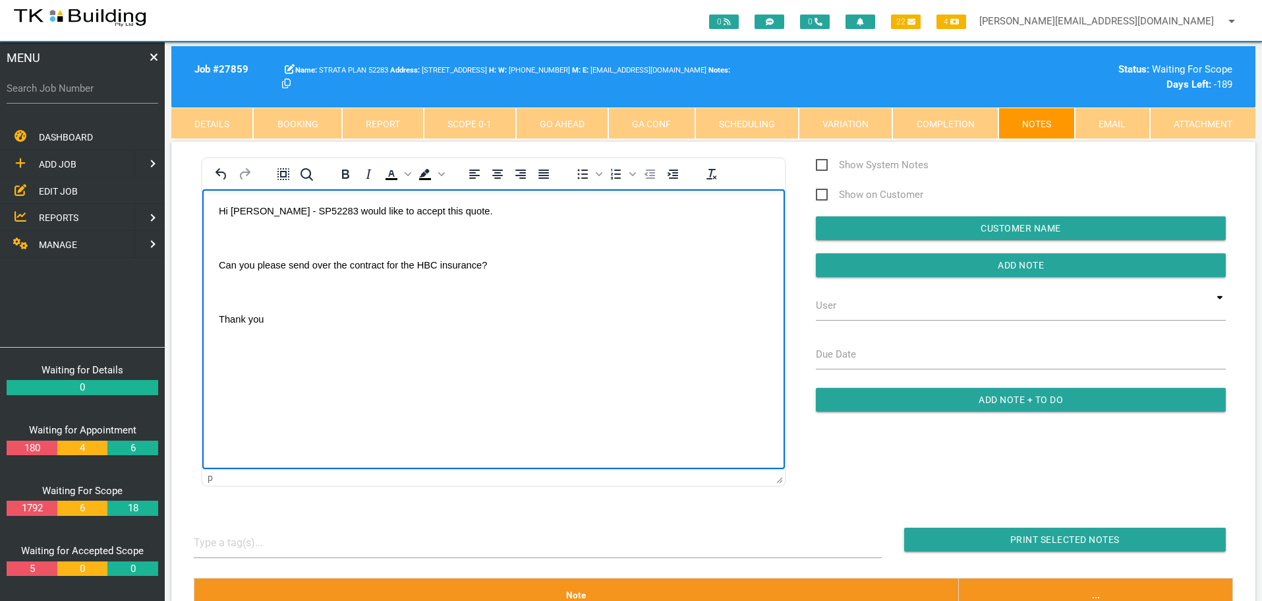
click at [231, 228] on body "Hi Sharon - SP52283 would like to accept this quote. Can you please send over t…" at bounding box center [493, 281] width 583 height 152
click at [241, 261] on p "Rich Text Area. Press ALT-0 for help." at bounding box center [494, 264] width 550 height 11
click at [292, 268] on p "Thank you" at bounding box center [494, 264] width 550 height 11
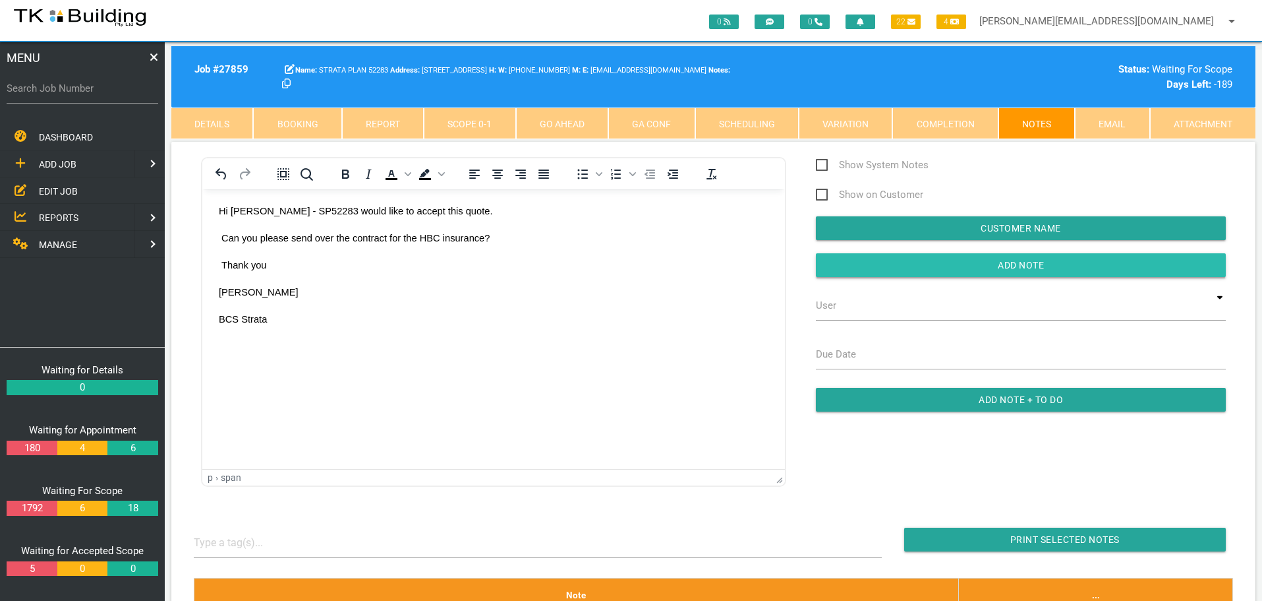
click at [946, 264] on input "button" at bounding box center [1021, 265] width 410 height 24
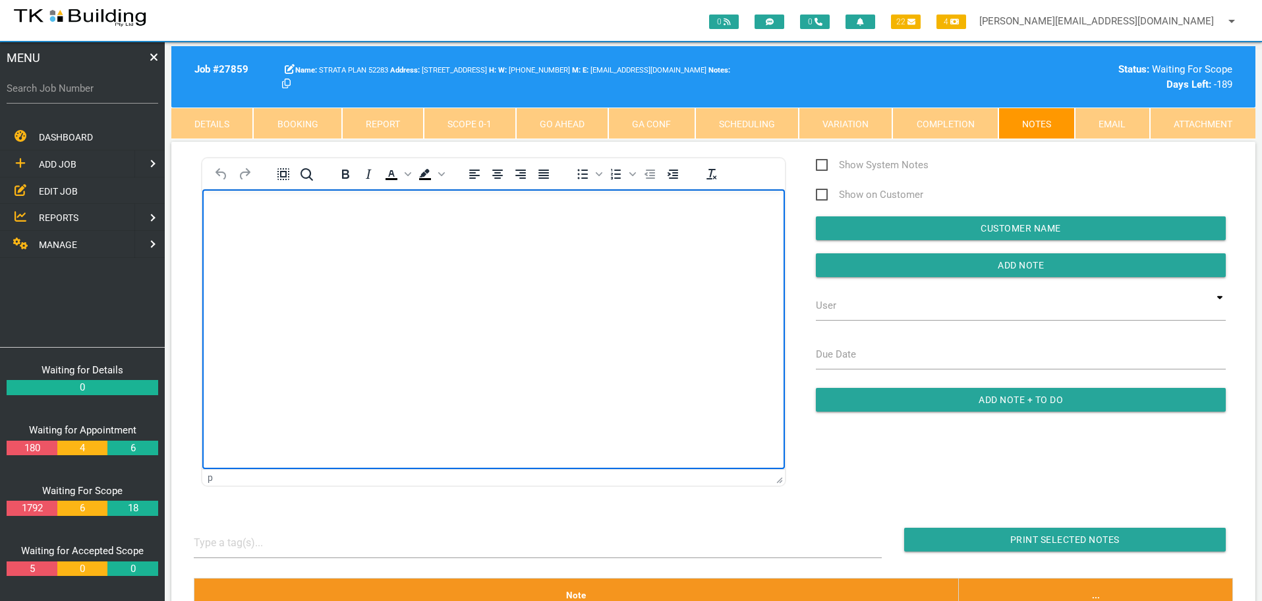
click at [226, 220] on body "Rich Text Area. Press ALT-0 for help." at bounding box center [493, 227] width 583 height 44
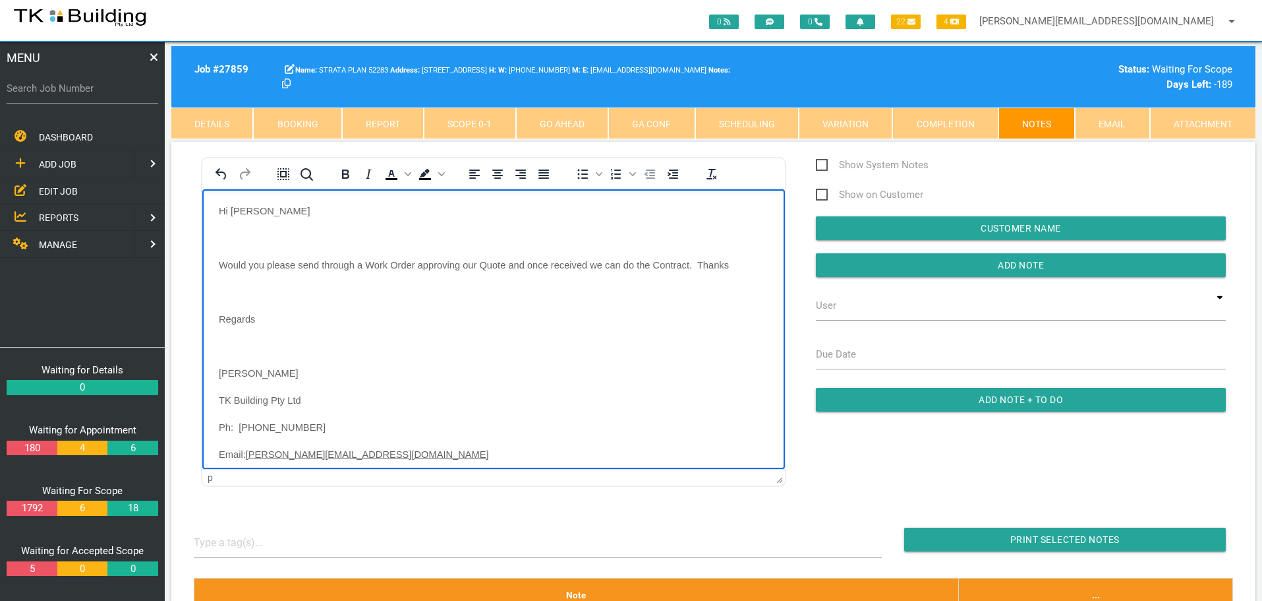
click at [223, 230] on body "Hi Sam Would you please send through a Work Order approving our Quote and once …" at bounding box center [493, 348] width 583 height 287
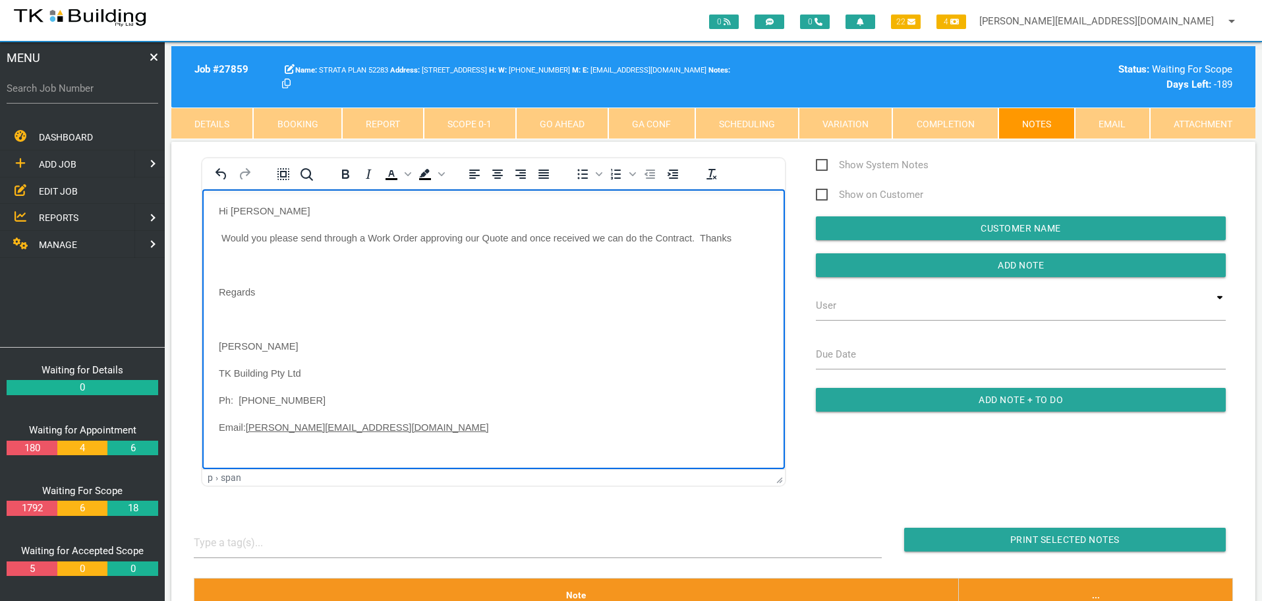
click at [239, 262] on p "Rich Text Area. Press ALT-0 for help." at bounding box center [494, 264] width 550 height 11
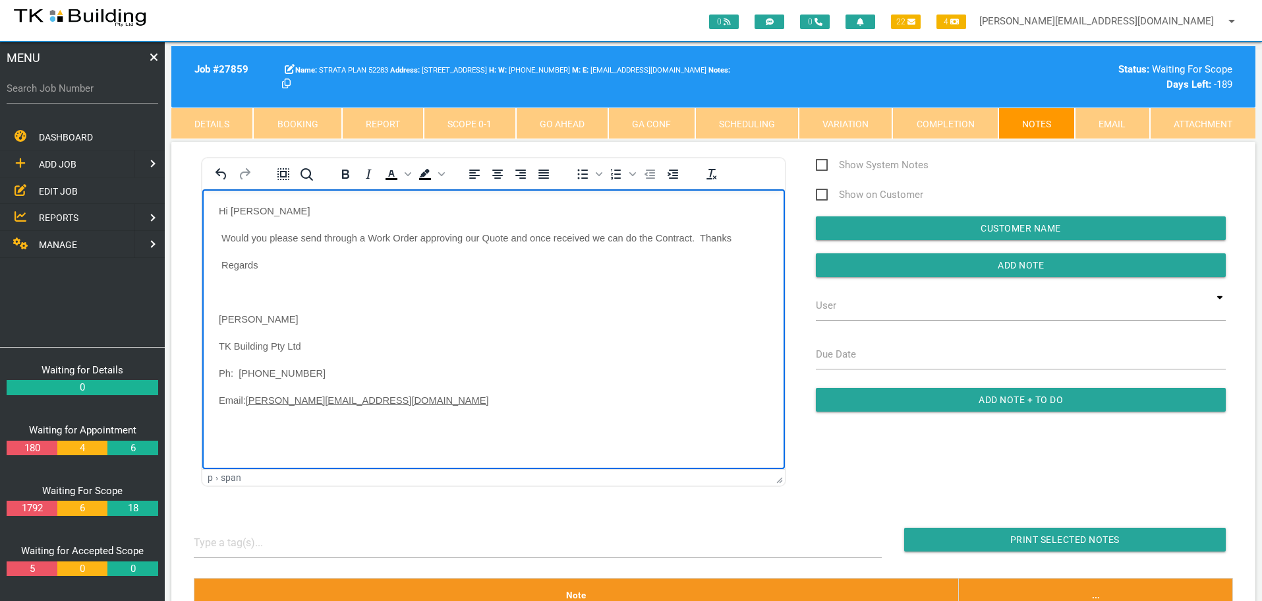
click at [236, 291] on p "Rich Text Area. Press ALT-0 for help." at bounding box center [494, 291] width 550 height 11
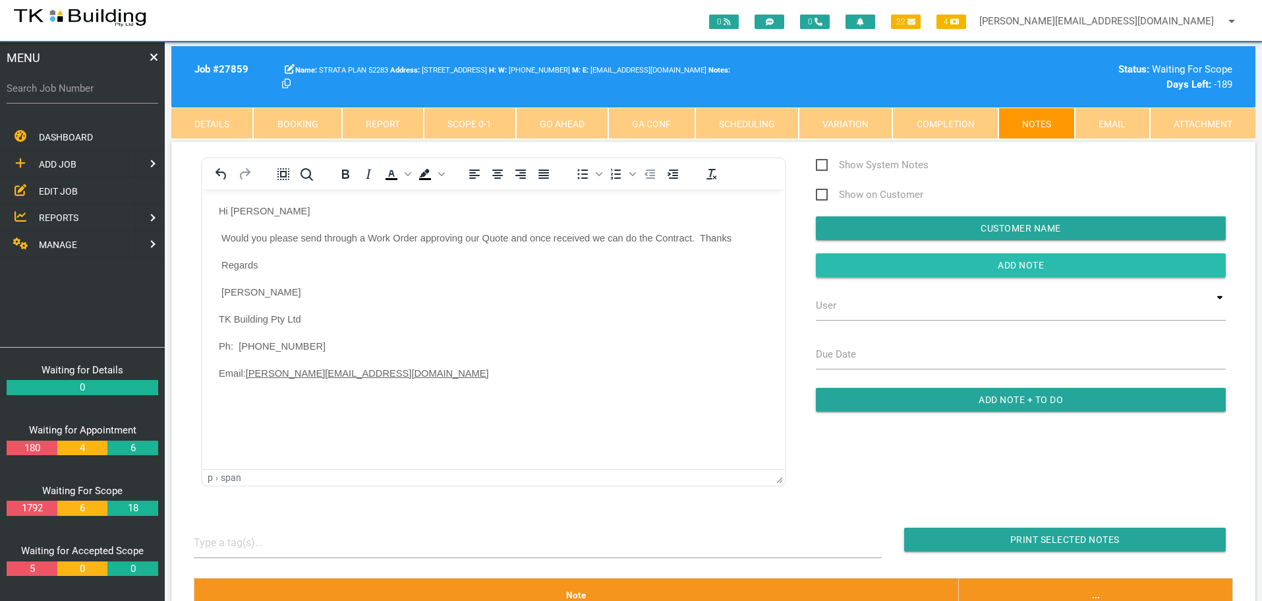
click at [850, 272] on input "button" at bounding box center [1021, 265] width 410 height 24
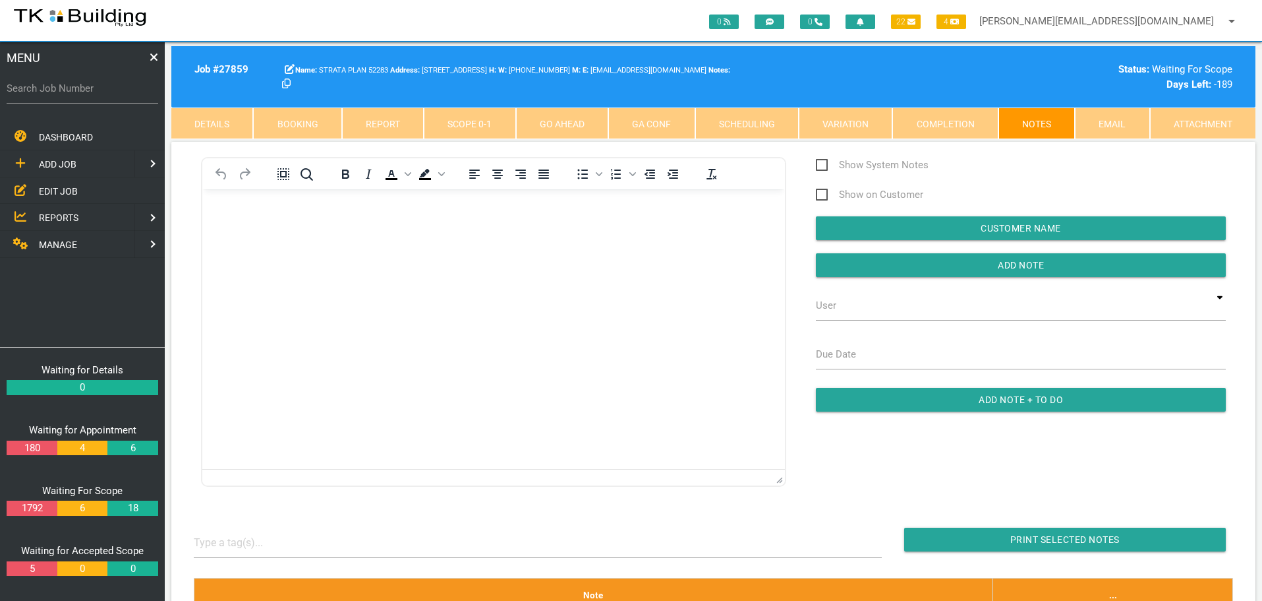
click at [232, 208] on p "Rich Text Area. Press ALT-0 for help." at bounding box center [494, 210] width 550 height 11
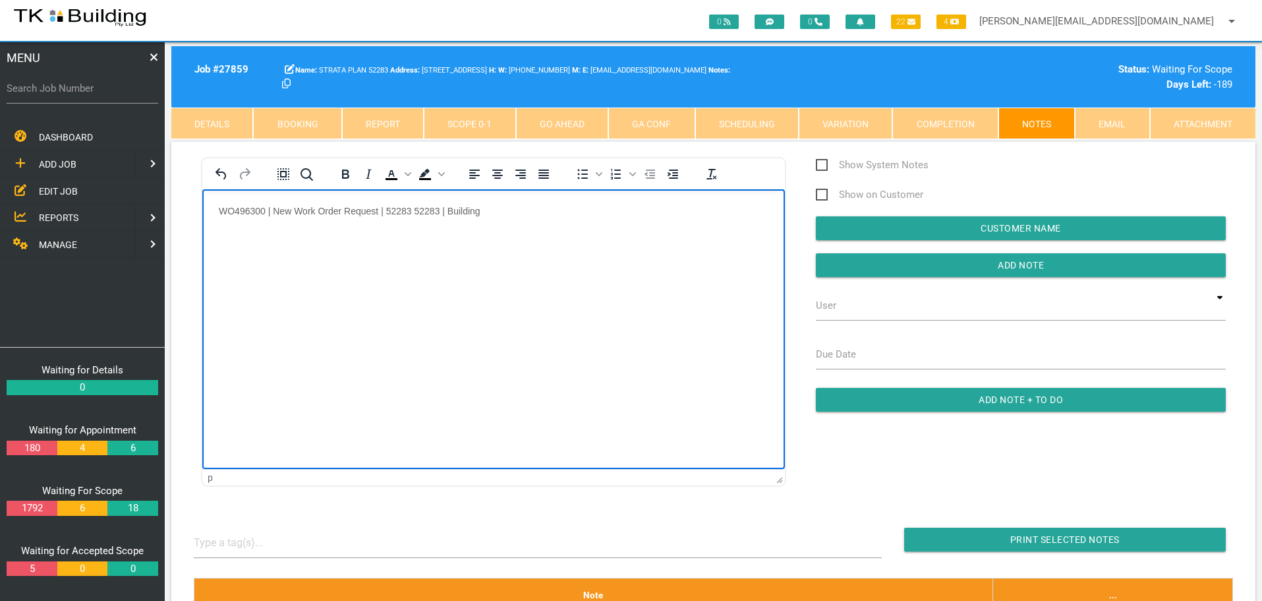
click at [256, 238] on p "Rich Text Area. Press ALT-0 for help." at bounding box center [494, 237] width 550 height 11
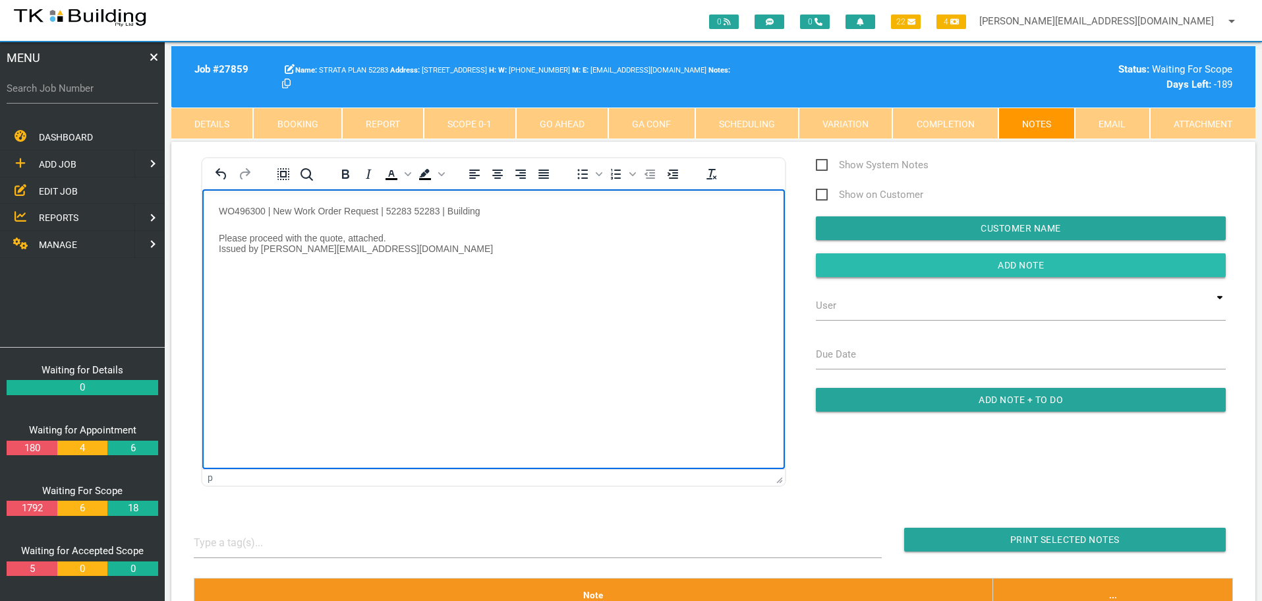
click at [924, 266] on input "Add Note" at bounding box center [1021, 265] width 410 height 24
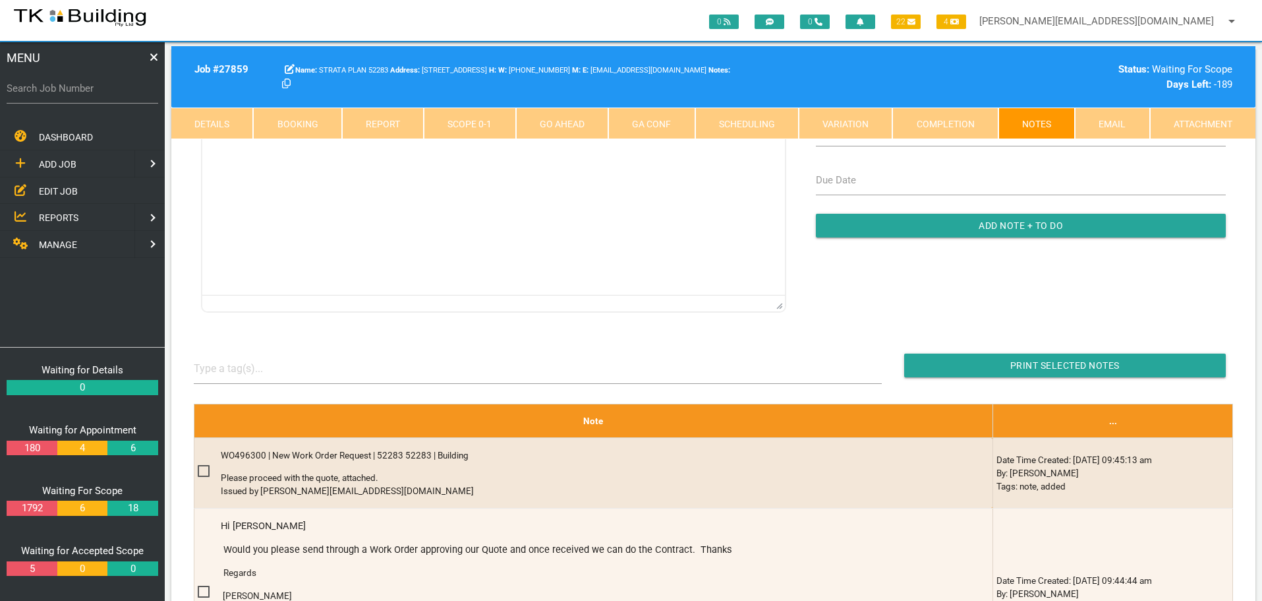
scroll to position [264, 0]
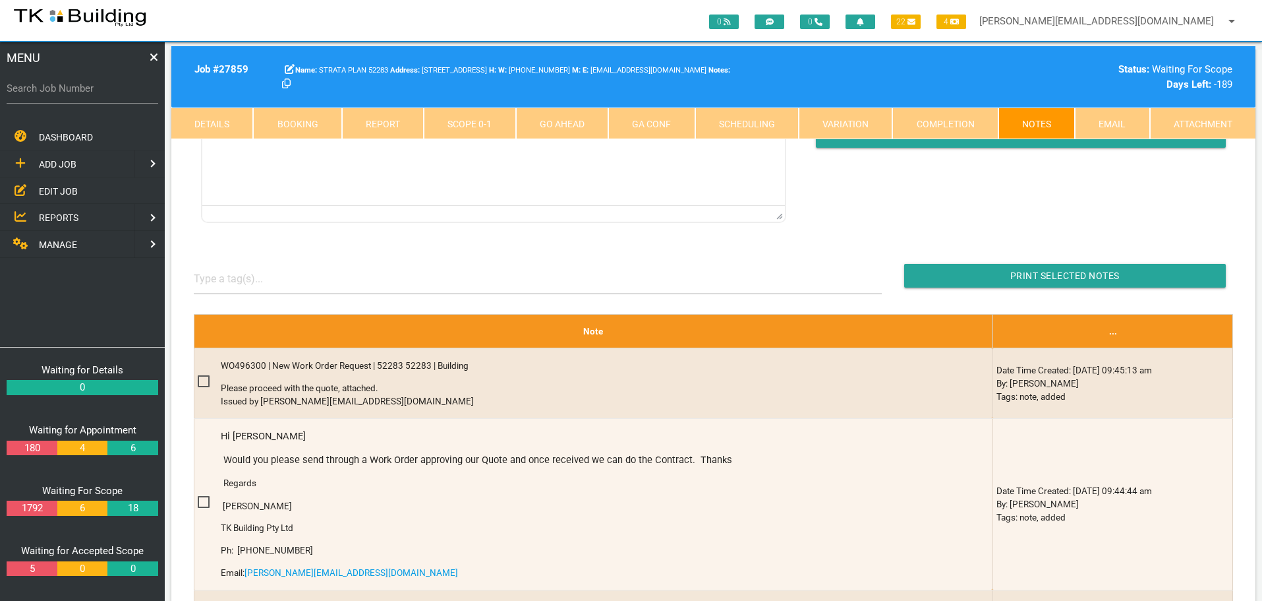
click at [63, 192] on span "EDIT JOB" at bounding box center [58, 190] width 39 height 11
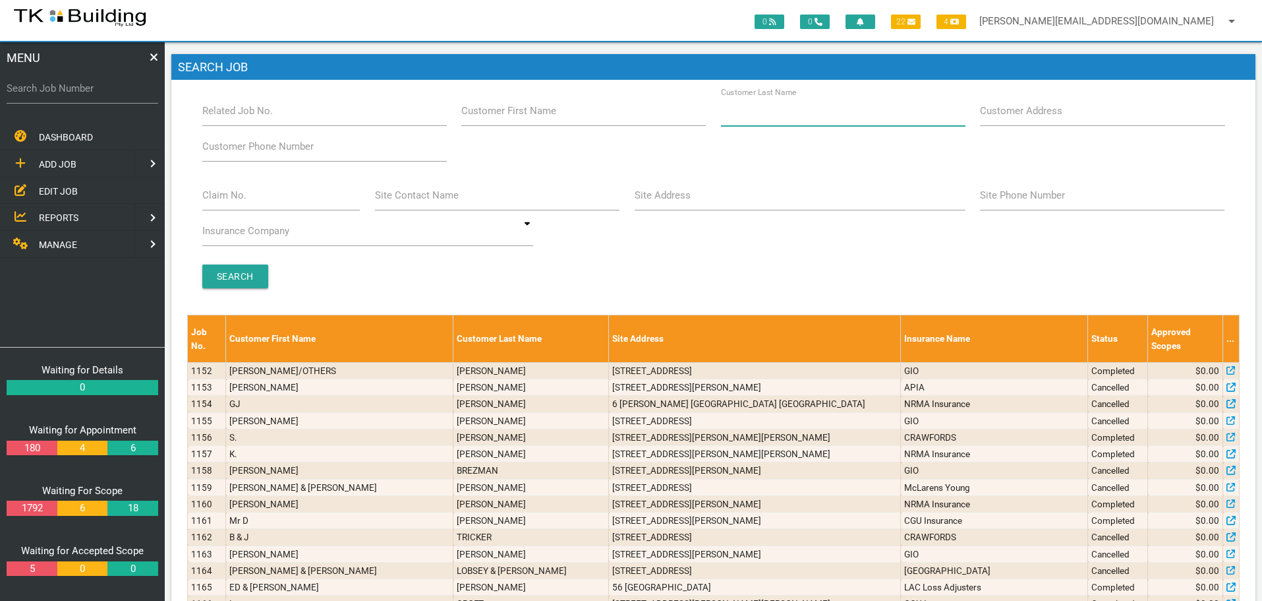
click at [816, 121] on input "Customer Last Name" at bounding box center [843, 111] width 245 height 30
type input "20882"
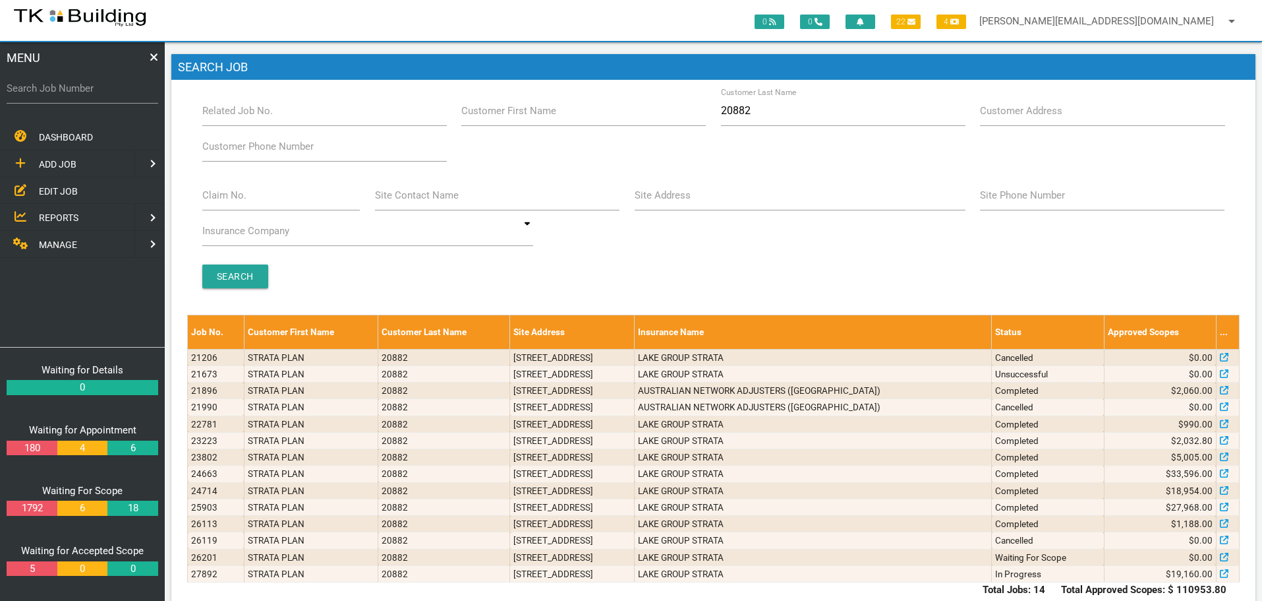
click at [54, 161] on span "ADD JOB" at bounding box center [58, 164] width 38 height 11
click at [55, 187] on span "EXISTING CUSTOMER" at bounding box center [84, 190] width 90 height 11
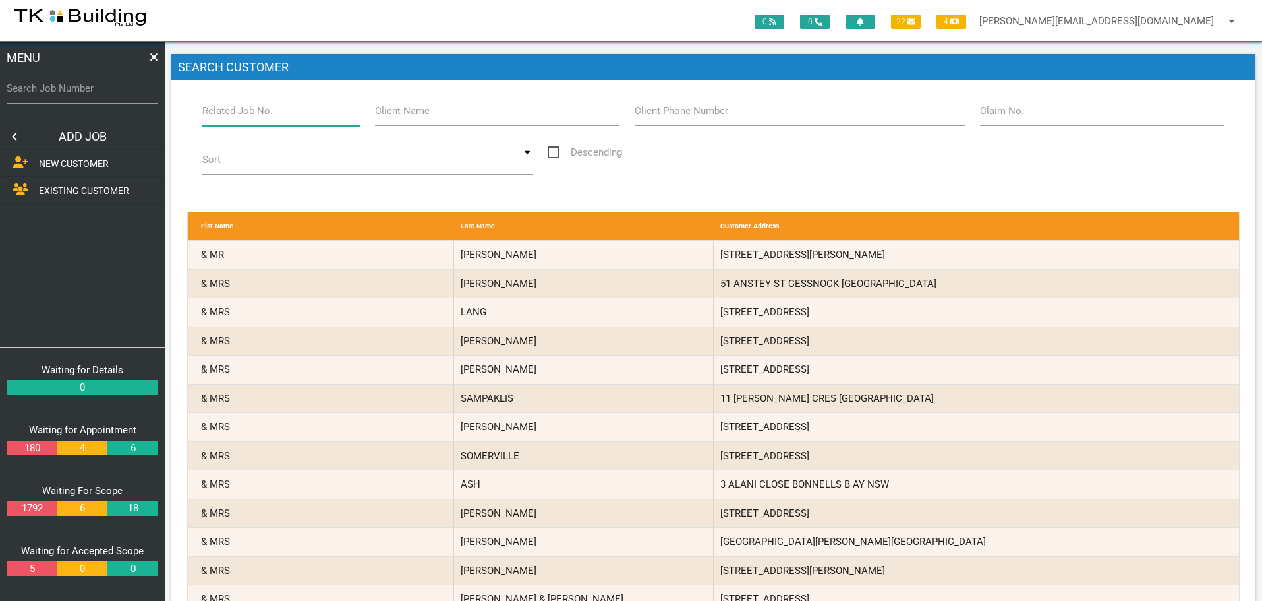
click at [266, 119] on input "Related Job No." at bounding box center [281, 111] width 158 height 30
type input "27892"
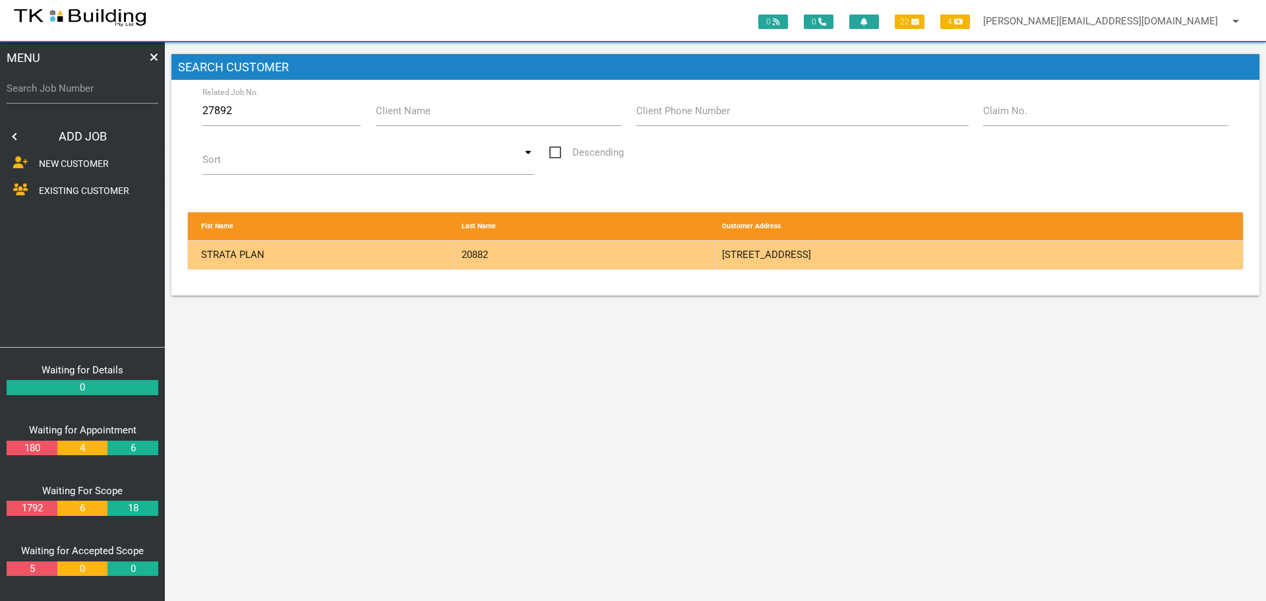
click at [637, 254] on div "20882" at bounding box center [585, 255] width 260 height 28
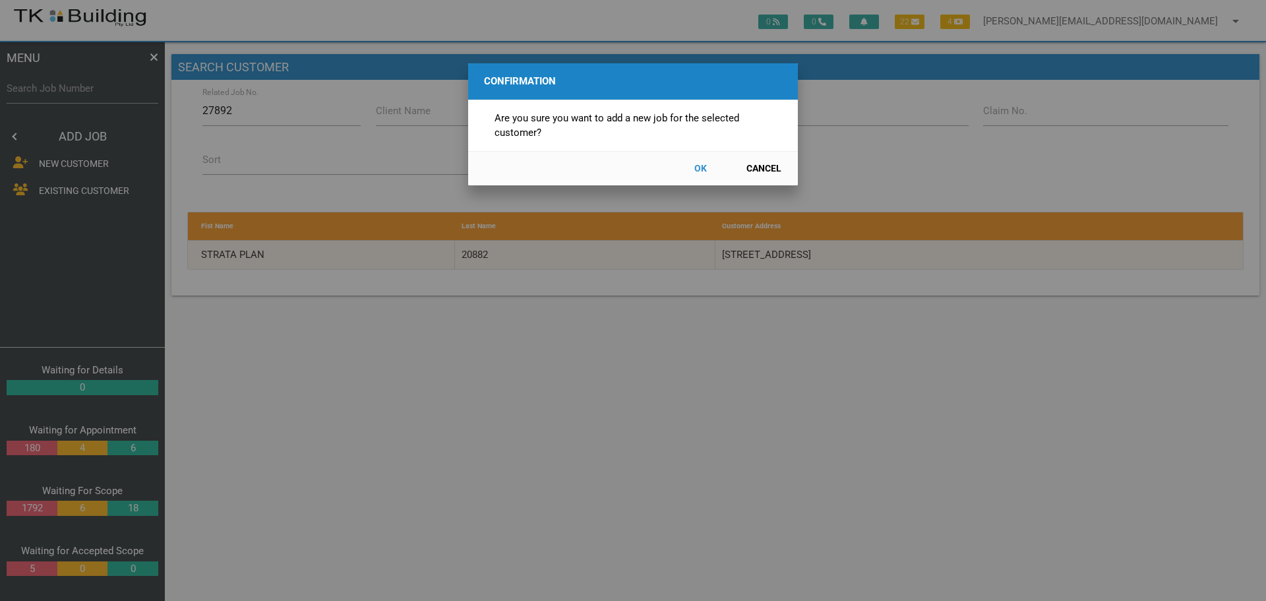
click at [707, 168] on button "OK" at bounding box center [700, 168] width 58 height 23
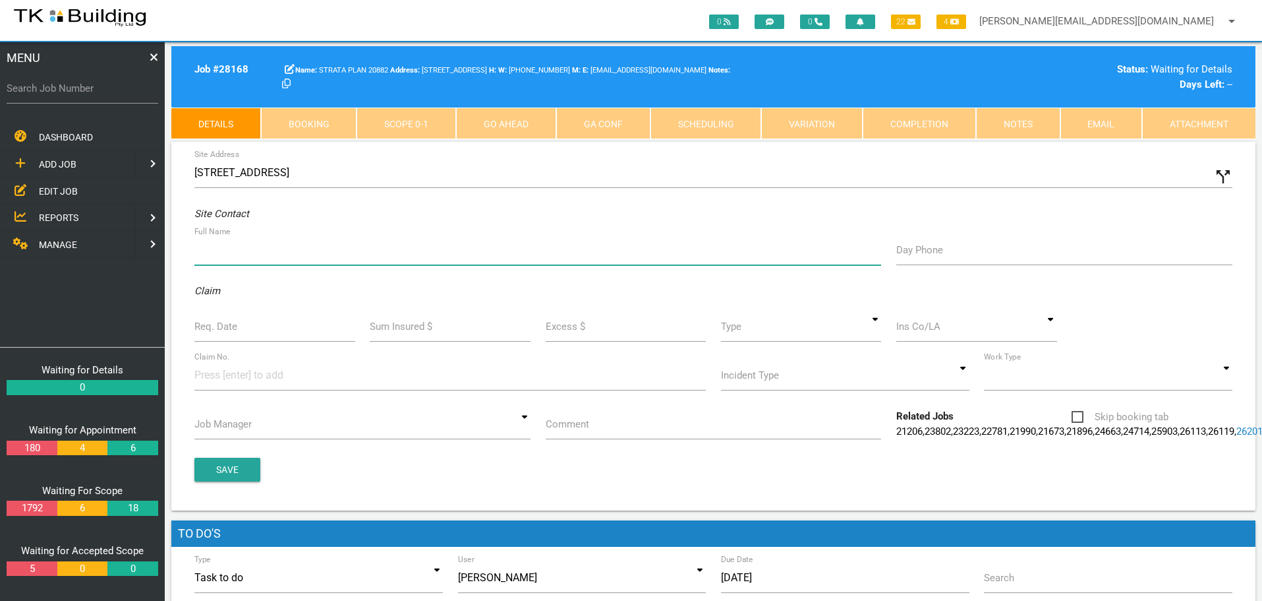
click at [210, 257] on input "Full Name" at bounding box center [537, 250] width 687 height 30
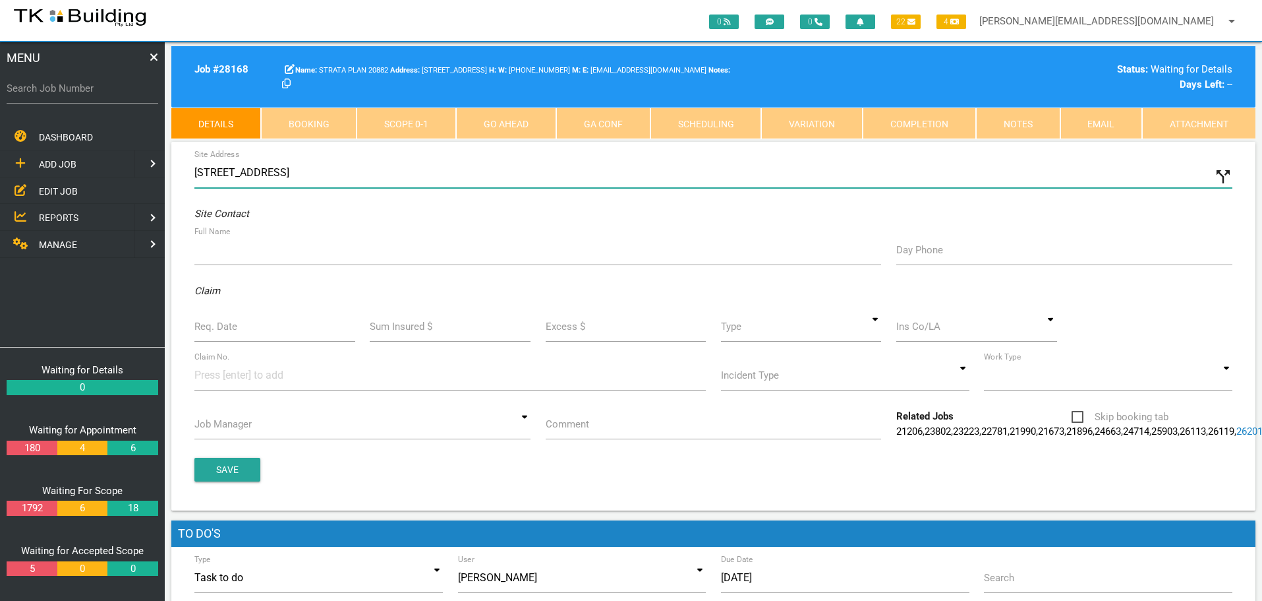
click at [195, 173] on input "216 Union St, Merewether NSW 2291, Australia" at bounding box center [713, 173] width 1038 height 30
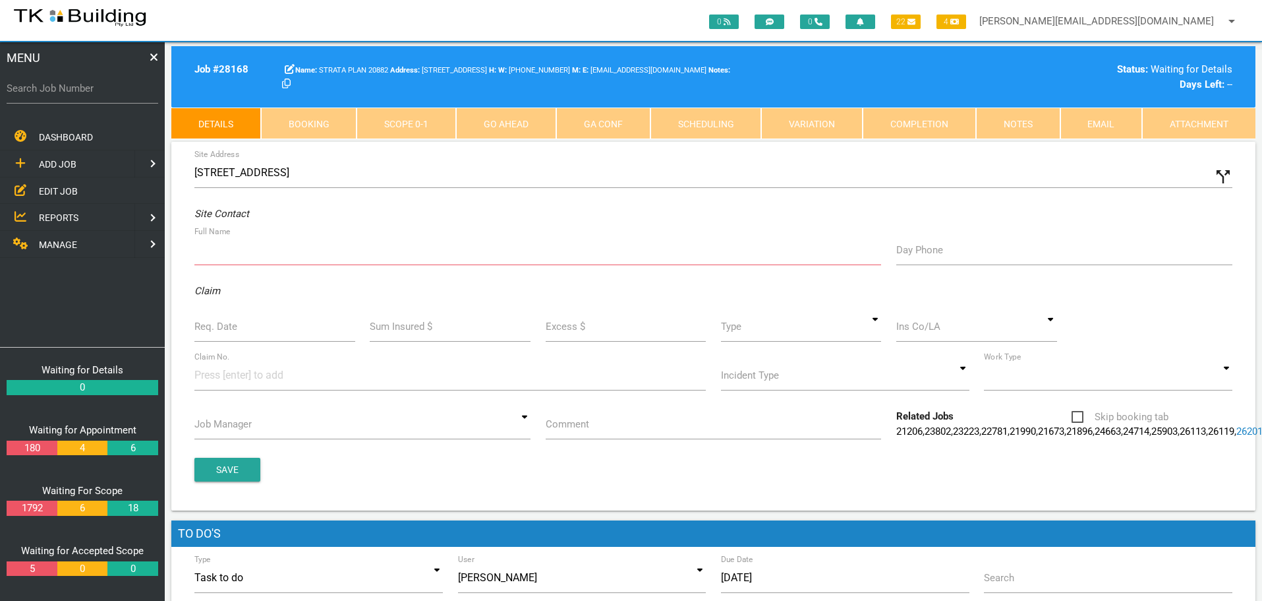
drag, startPoint x: 223, startPoint y: 196, endPoint x: 223, endPoint y: 230, distance: 34.3
type input "12/Union St, Merewether NSW 2291, Australia"
click at [1216, 177] on icon "call_split" at bounding box center [1224, 177] width 20 height 20
click at [761, 183] on input "Custom Address" at bounding box center [977, 173] width 512 height 30
type input "12/216 Union St, Merewether NSW 2291"
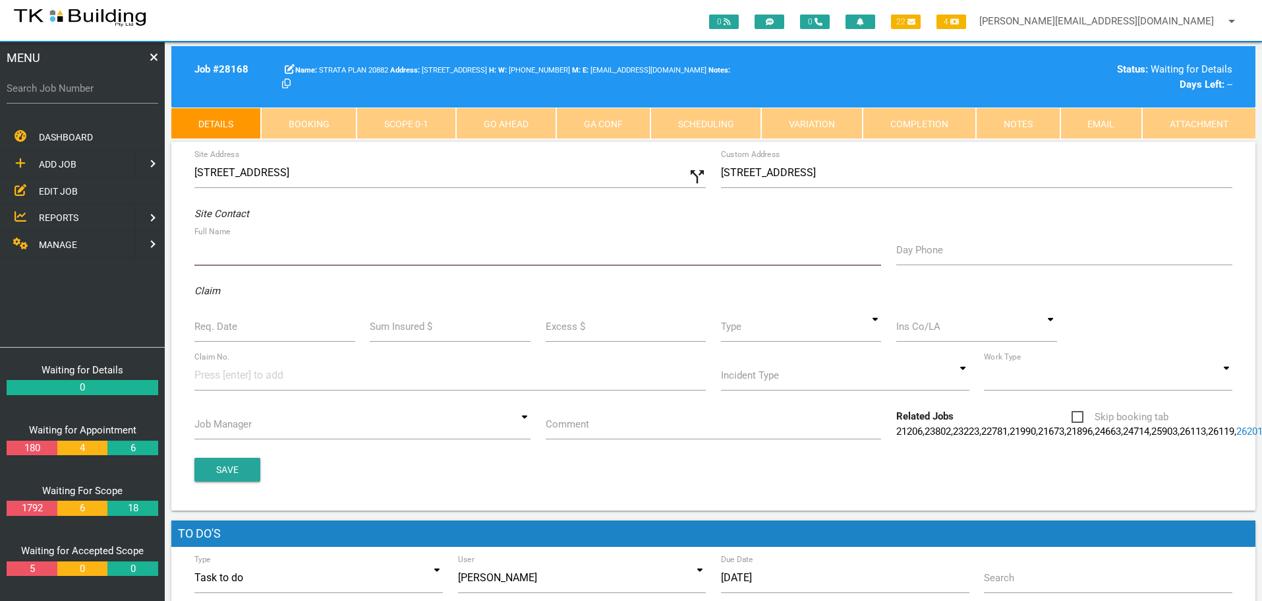
click at [211, 262] on input "Full Name" at bounding box center [537, 250] width 687 height 30
type input "Melissa (melissa@denisonpractice.com.au)"
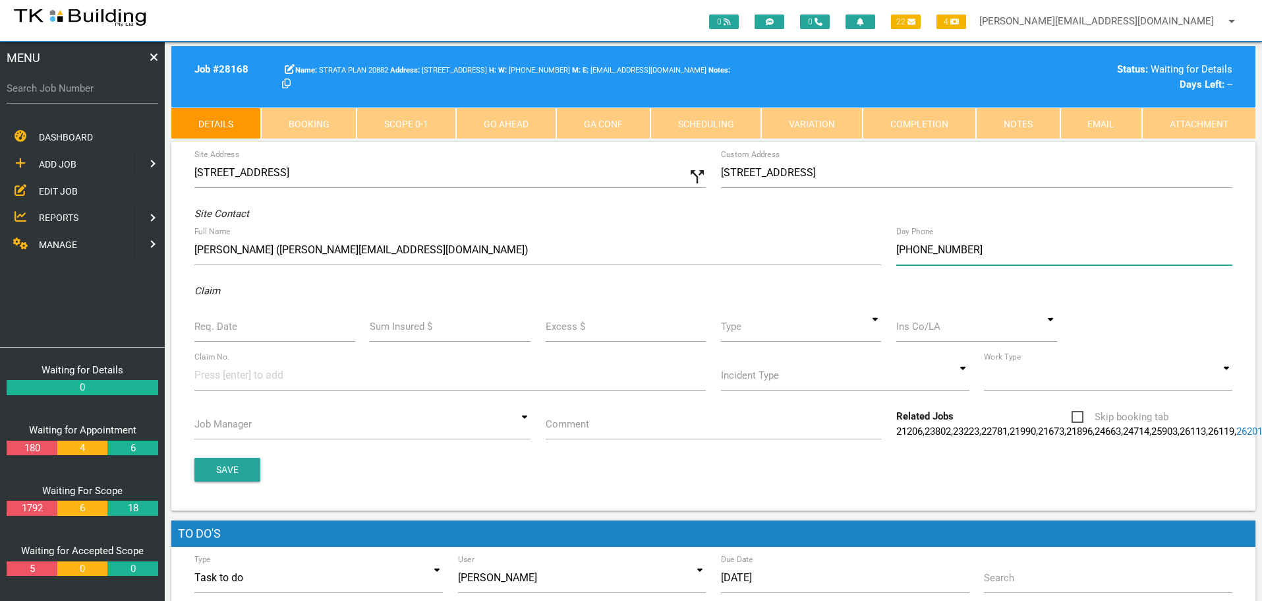
type input "(04) 1201 4203"
click at [235, 334] on label "Req. Date" at bounding box center [215, 326] width 43 height 15
click at [235, 334] on input "Req. Date" at bounding box center [274, 326] width 161 height 30
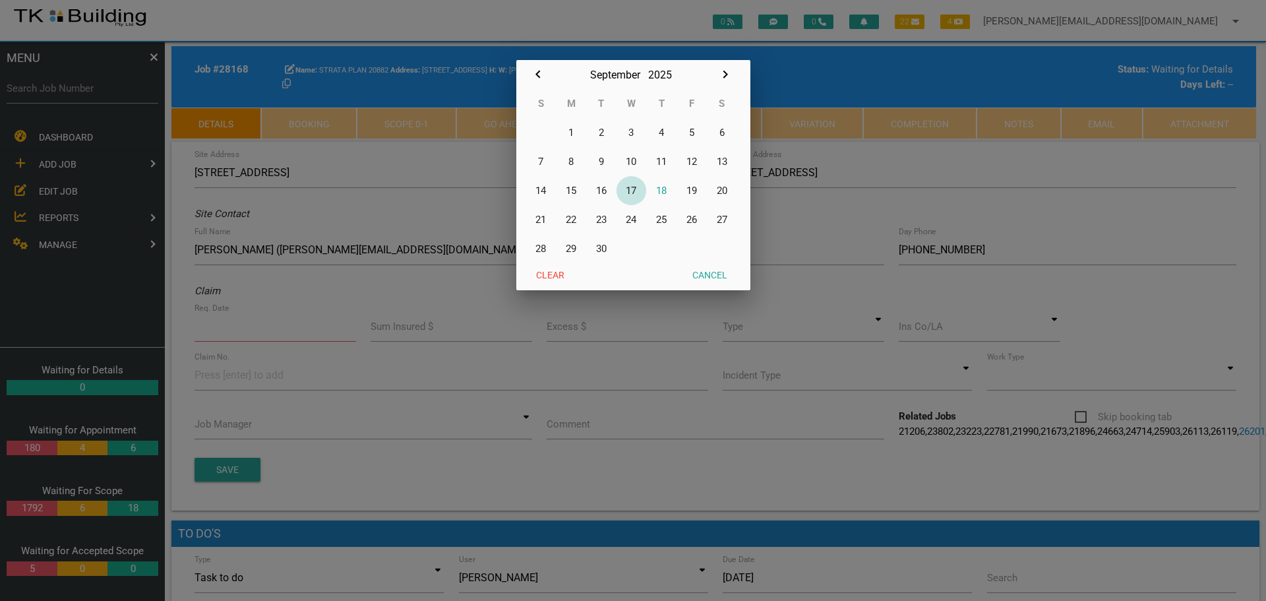
click at [628, 187] on button "17" at bounding box center [631, 190] width 30 height 29
type input "[DATE]"
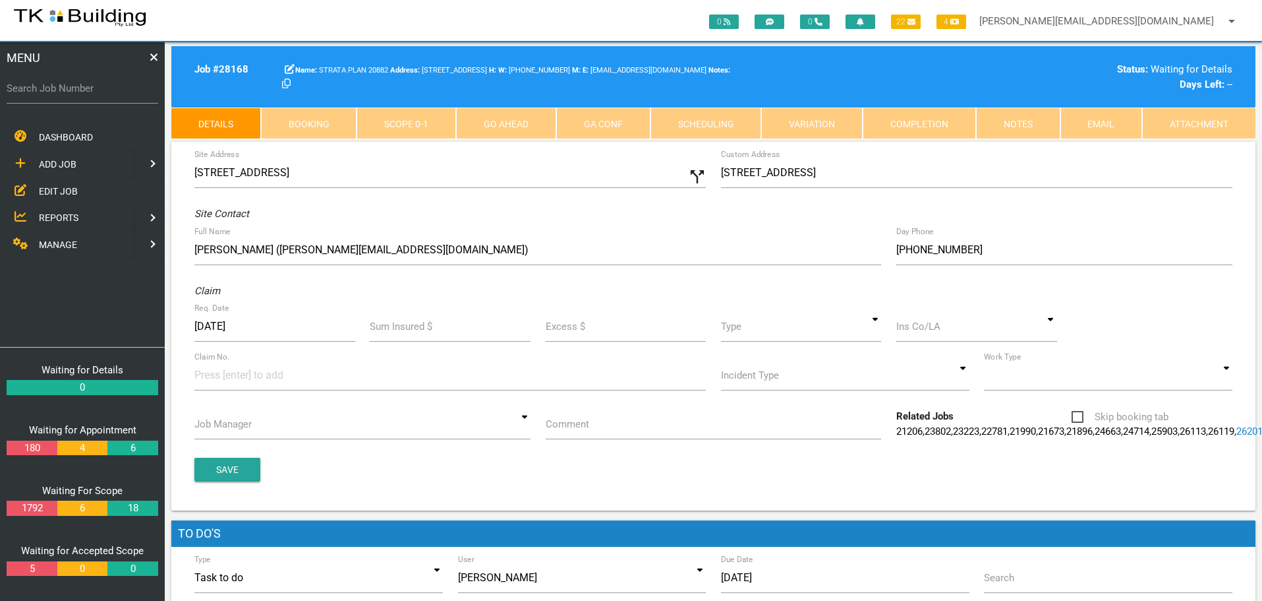
click at [884, 329] on div "Type Standard Quote Standard Quote" at bounding box center [800, 329] width 175 height 36
click at [875, 329] on input at bounding box center [801, 326] width 161 height 30
click at [812, 389] on span "Standard" at bounding box center [801, 386] width 161 height 33
type input "Standard"
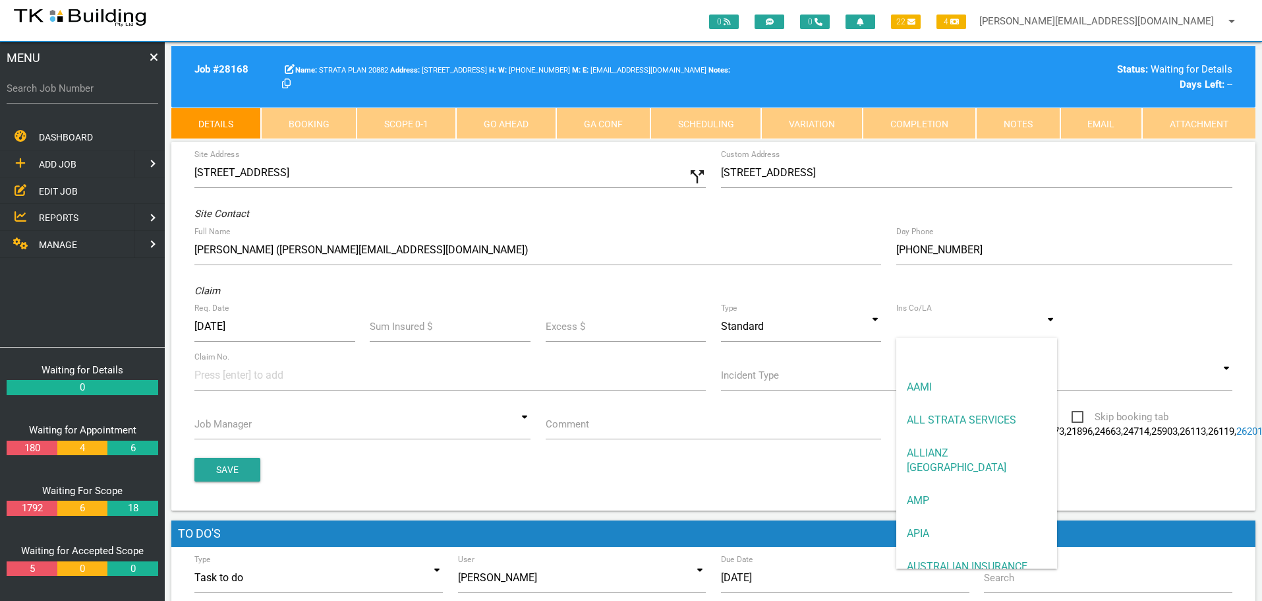
click at [929, 334] on input at bounding box center [976, 326] width 161 height 30
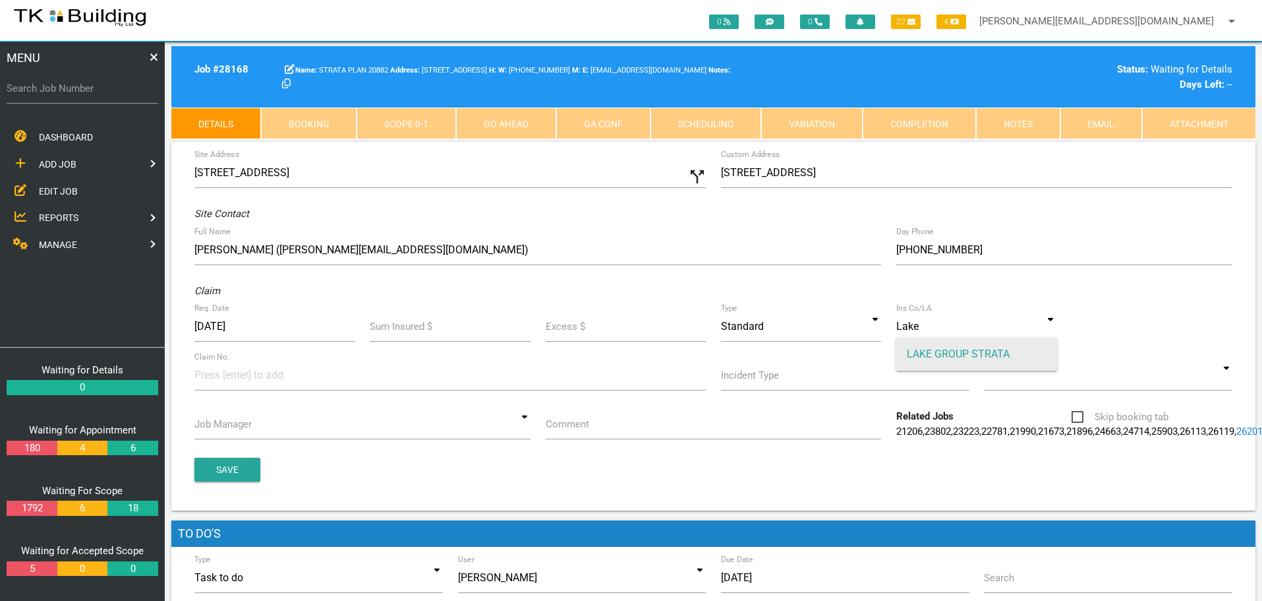
click at [930, 353] on span "LAKE GROUP STRATA" at bounding box center [976, 353] width 161 height 33
type input "LAKE GROUP STRATA"
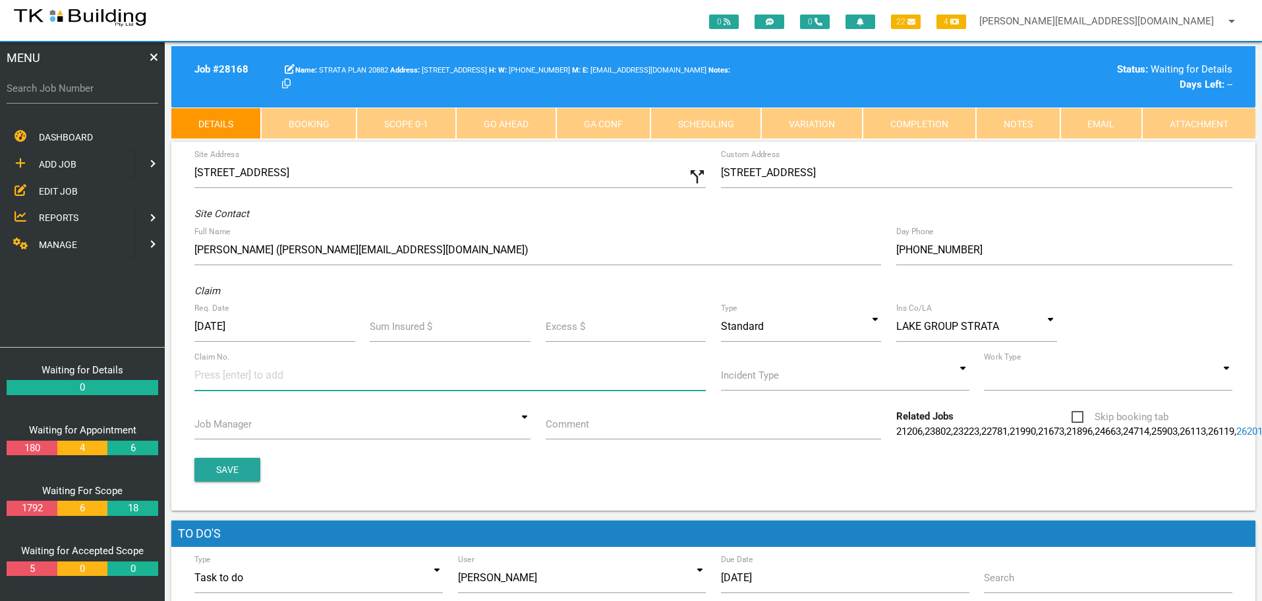
click at [204, 383] on input at bounding box center [243, 375] width 99 height 30
type input "552740"
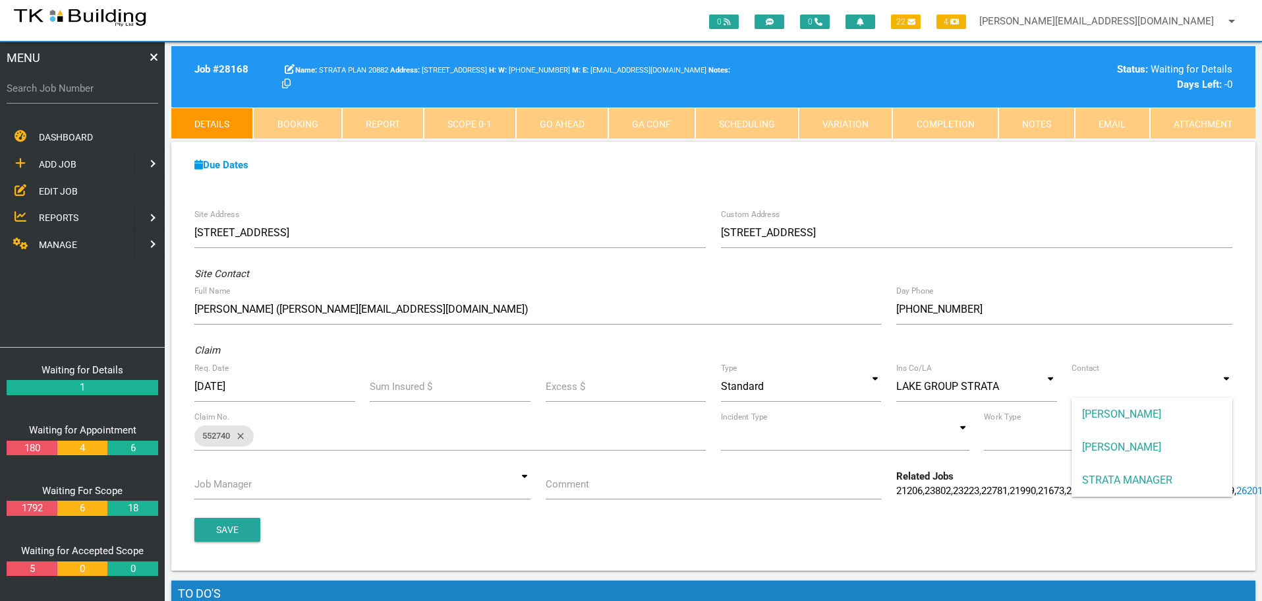
click at [1225, 389] on input at bounding box center [1152, 386] width 161 height 30
click at [1159, 483] on span "STRATA MANAGER" at bounding box center [1152, 479] width 161 height 33
type input "STRATA MANAGER"
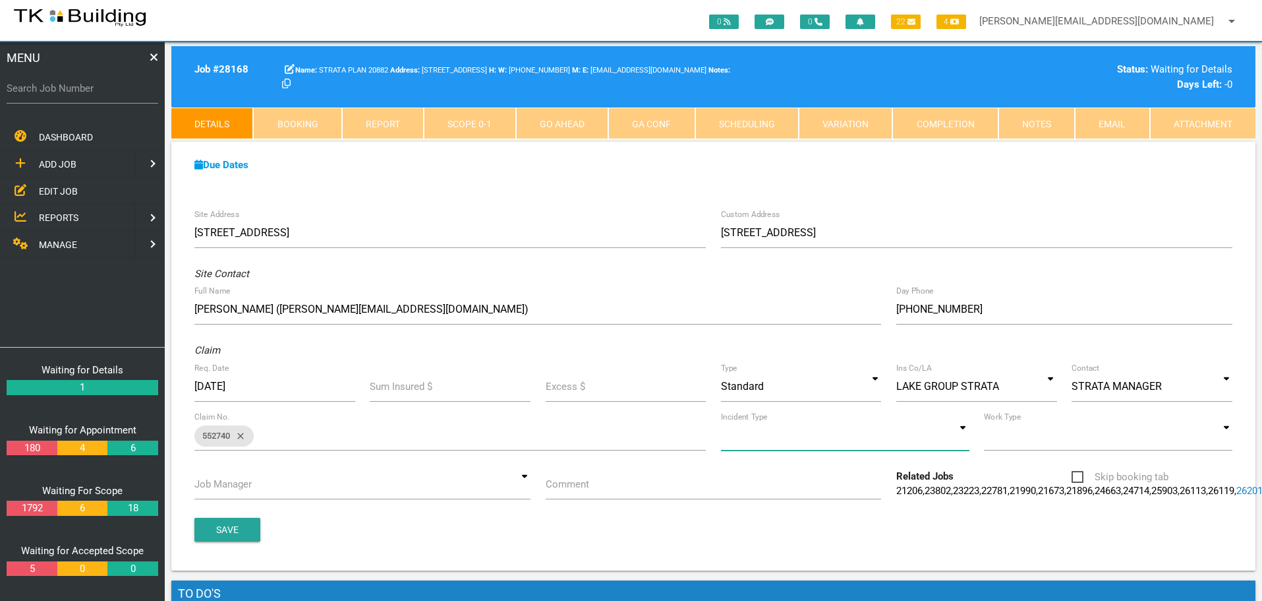
click at [968, 440] on input at bounding box center [845, 435] width 249 height 30
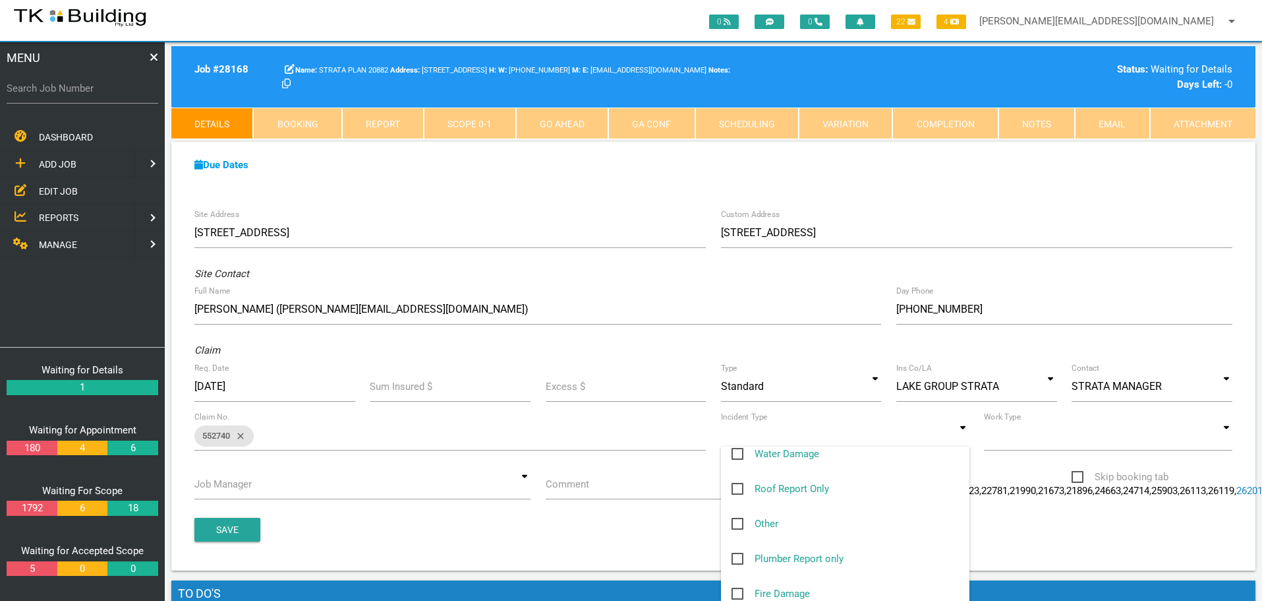
scroll to position [198, 0]
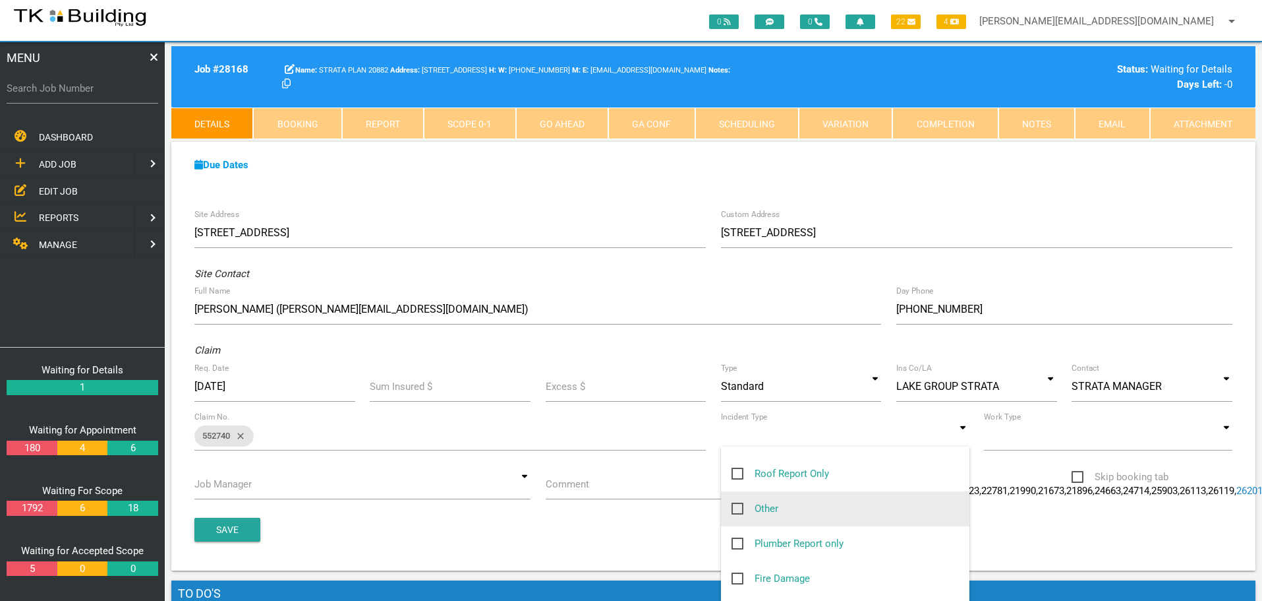
click at [739, 508] on span "Other" at bounding box center [755, 508] width 47 height 16
click at [739, 508] on input "Other" at bounding box center [736, 504] width 9 height 9
checkbox input "true"
type input "Other"
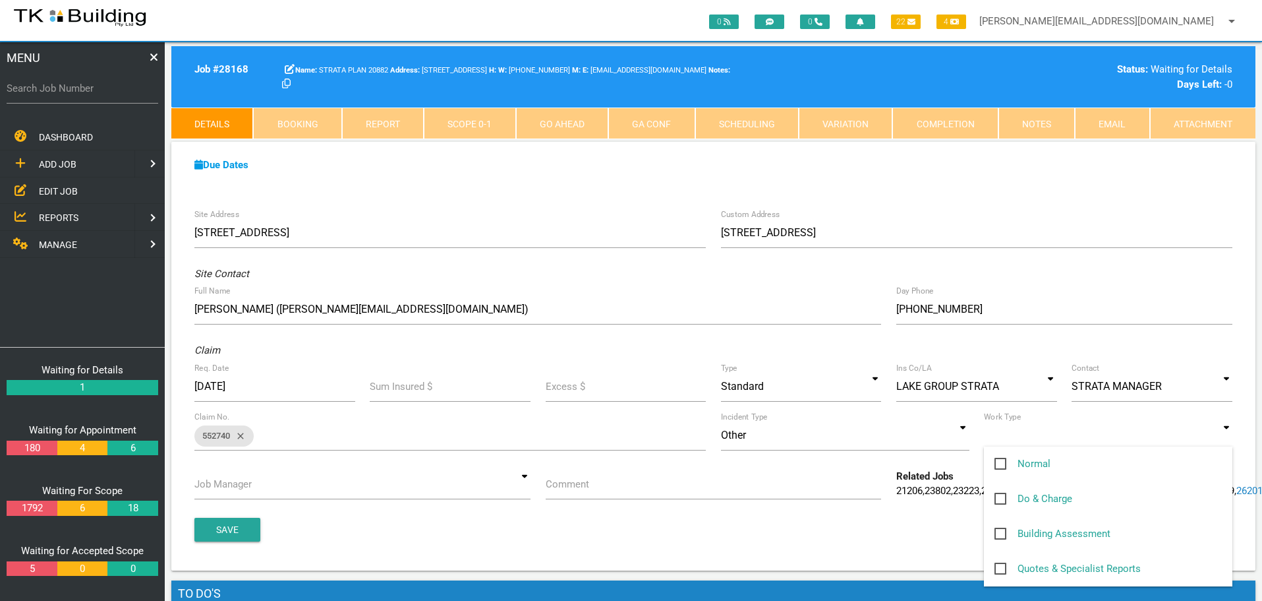
click at [1228, 438] on input at bounding box center [1108, 435] width 249 height 30
click at [999, 465] on span "Normal" at bounding box center [1023, 463] width 56 height 16
click at [999, 464] on input "Normal" at bounding box center [999, 459] width 9 height 9
checkbox input "true"
type input "Normal"
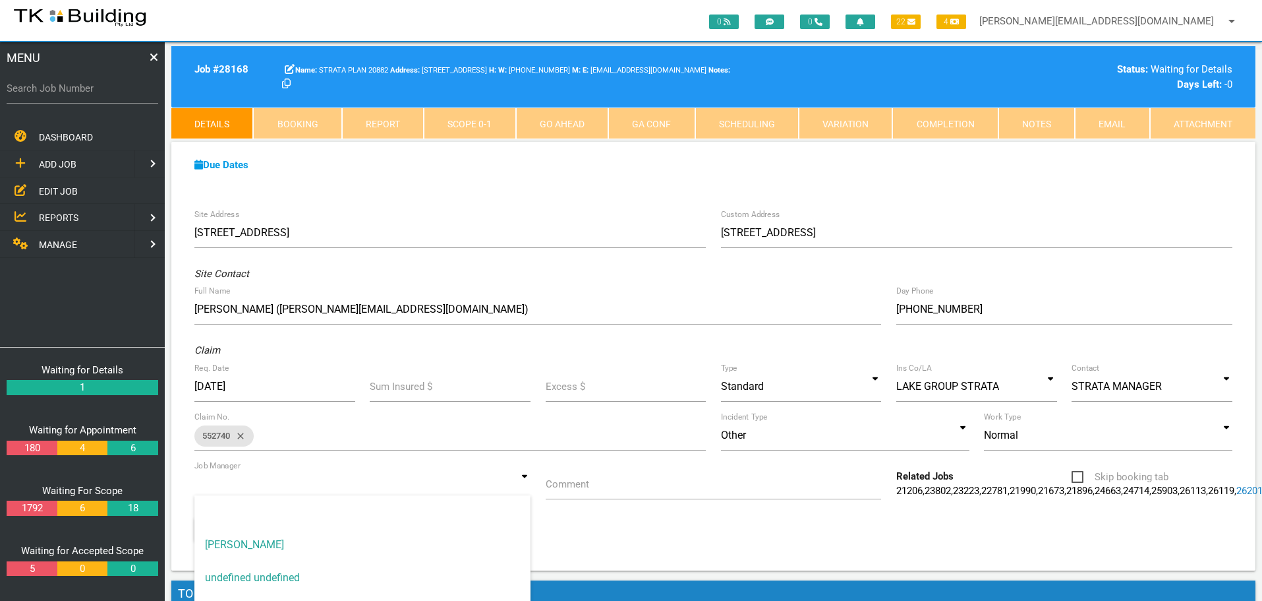
click at [526, 486] on input at bounding box center [362, 484] width 336 height 30
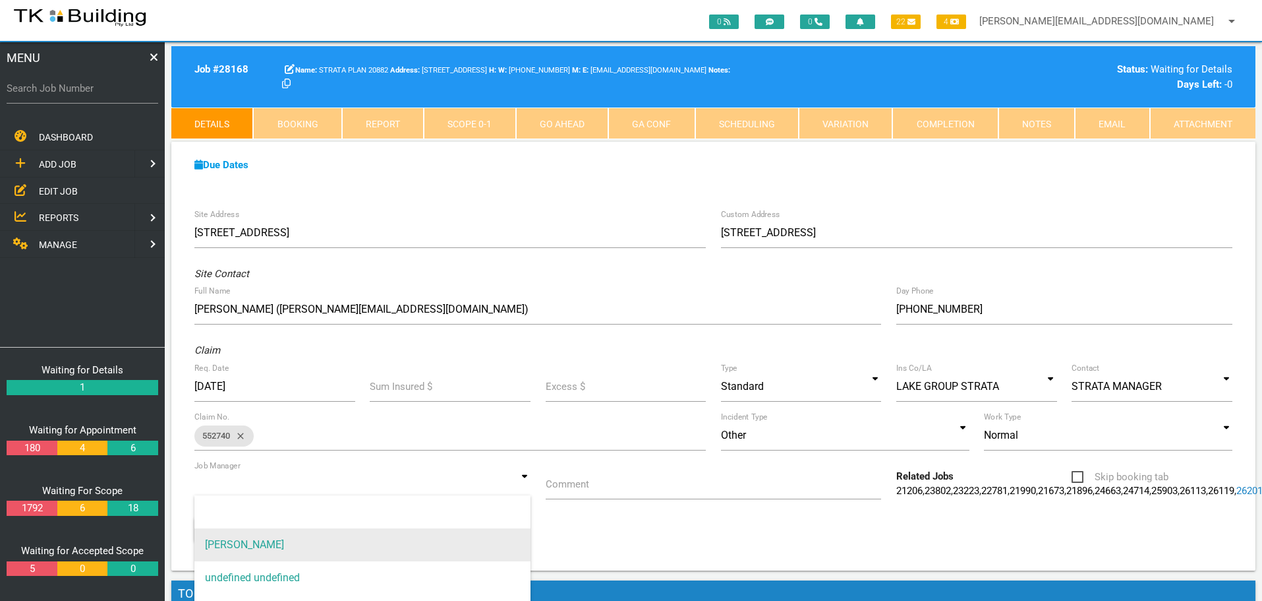
click at [475, 534] on span "[PERSON_NAME]" at bounding box center [362, 544] width 336 height 33
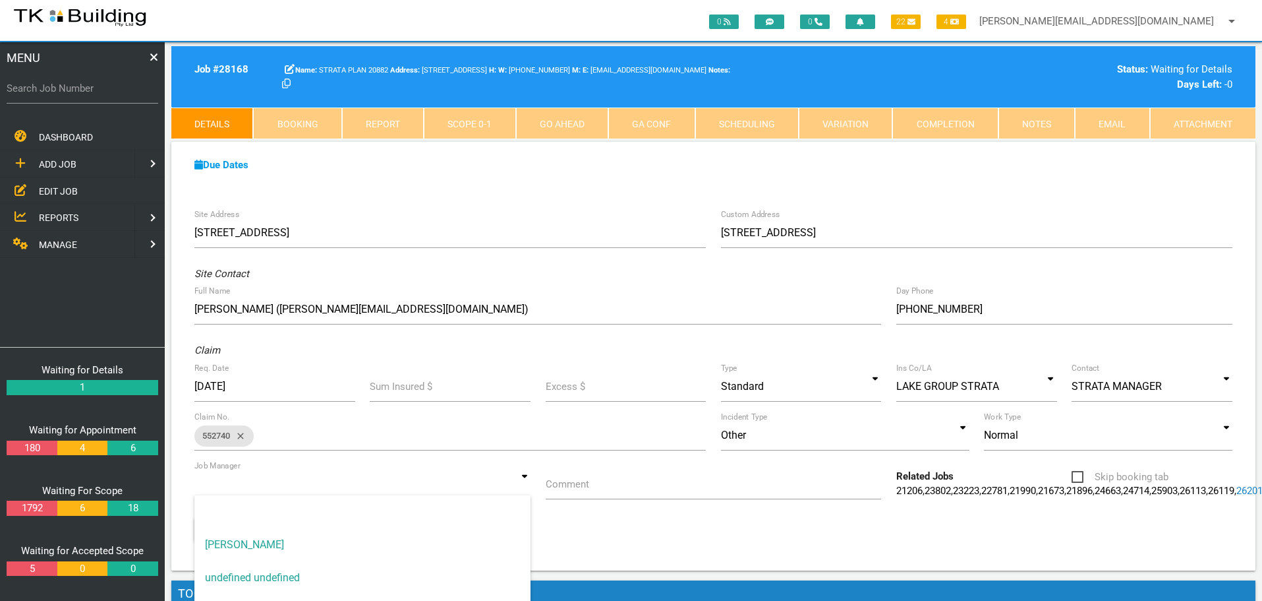
type input "[PERSON_NAME]"
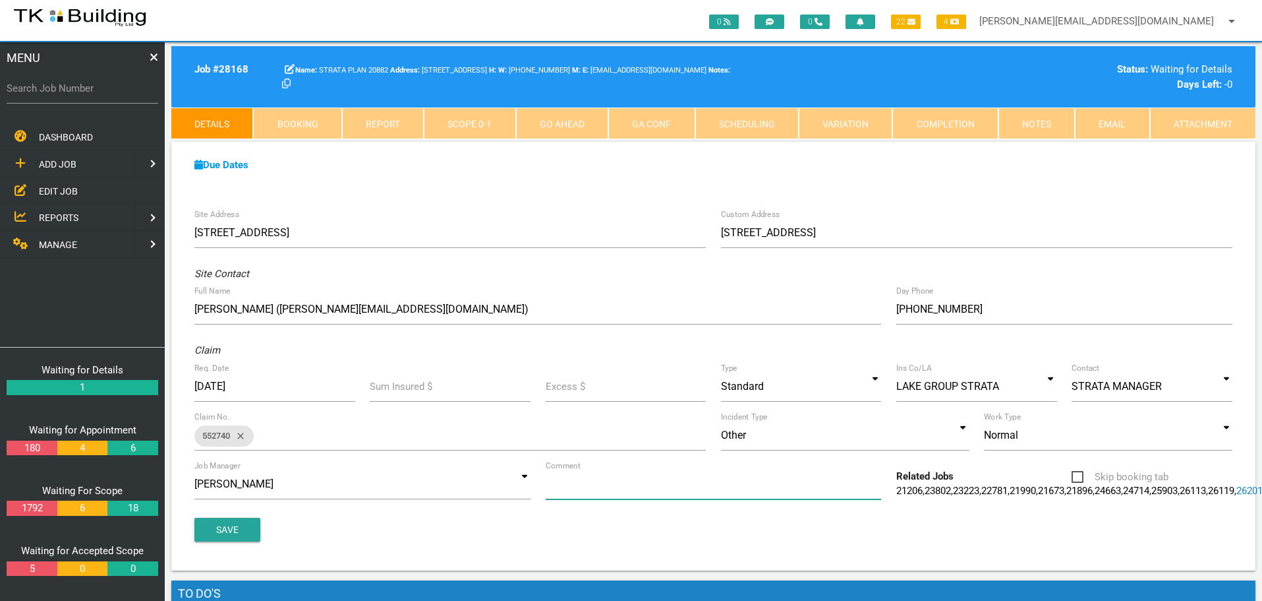
click at [605, 488] on input "Comment" at bounding box center [714, 484] width 336 height 30
type input "Quote on brick fence U12"
click at [227, 541] on button "Save" at bounding box center [227, 529] width 66 height 24
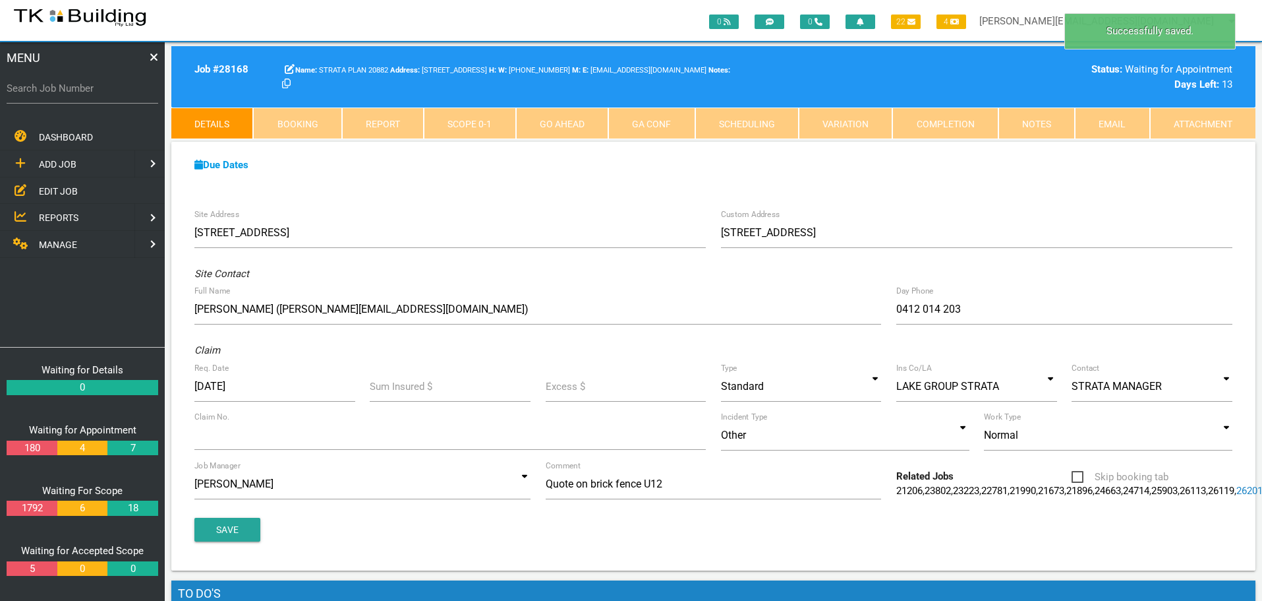
click at [1053, 119] on link "Notes" at bounding box center [1037, 123] width 76 height 32
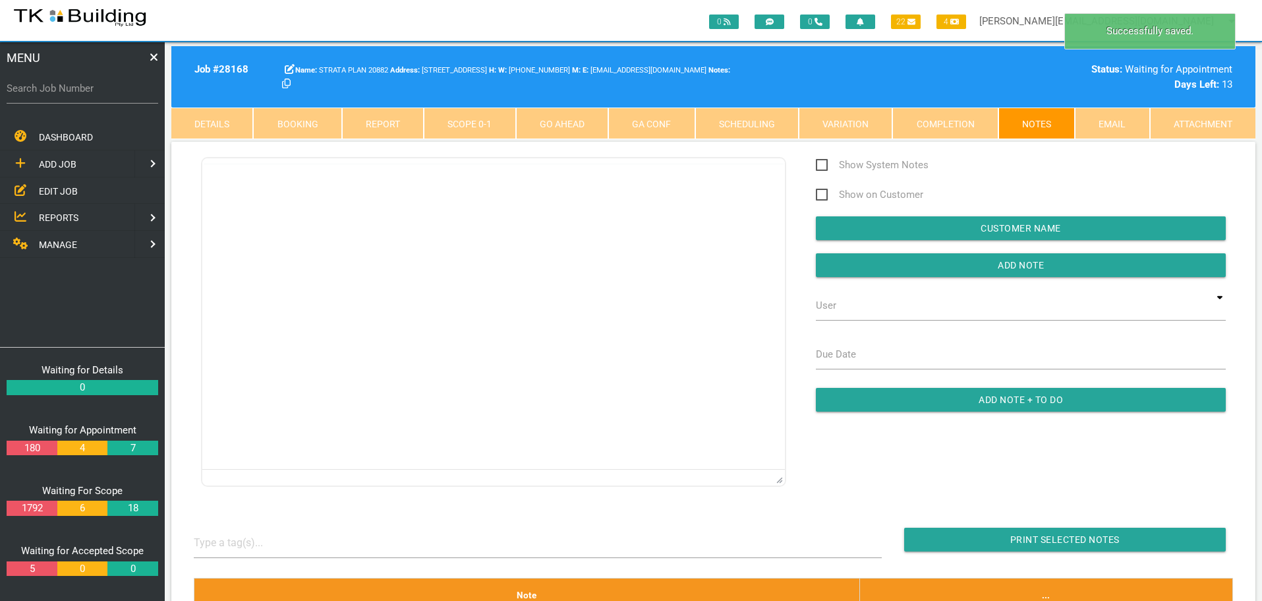
scroll to position [0, 0]
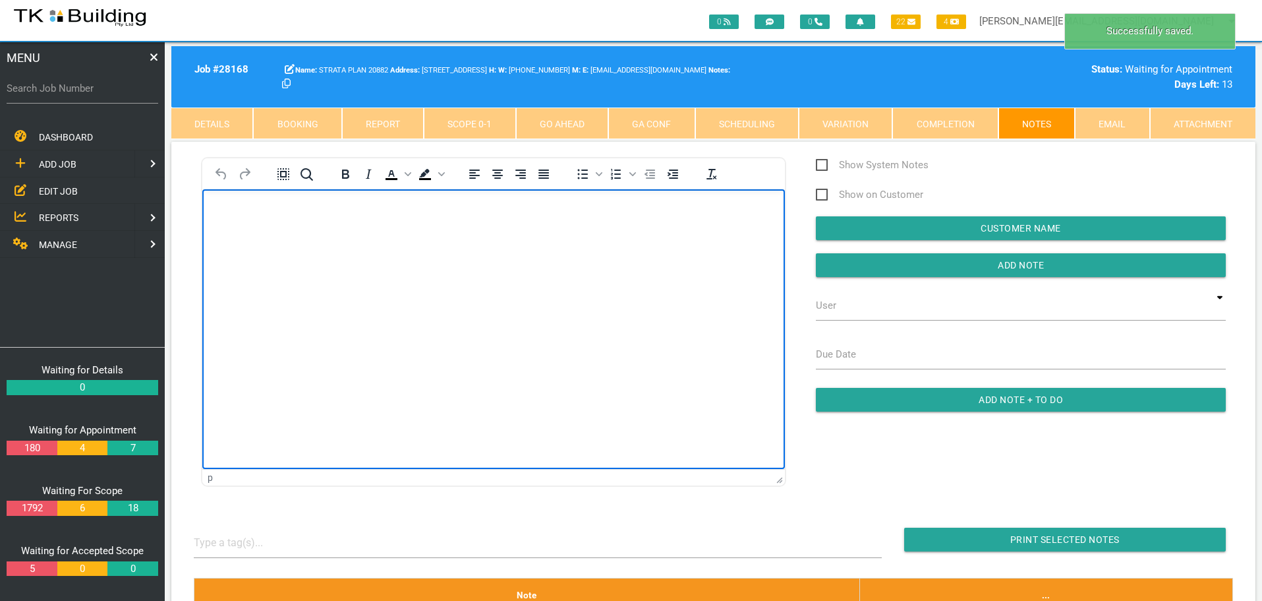
click at [218, 212] on body "Rich Text Area. Press ALT-0 for help." at bounding box center [493, 227] width 583 height 44
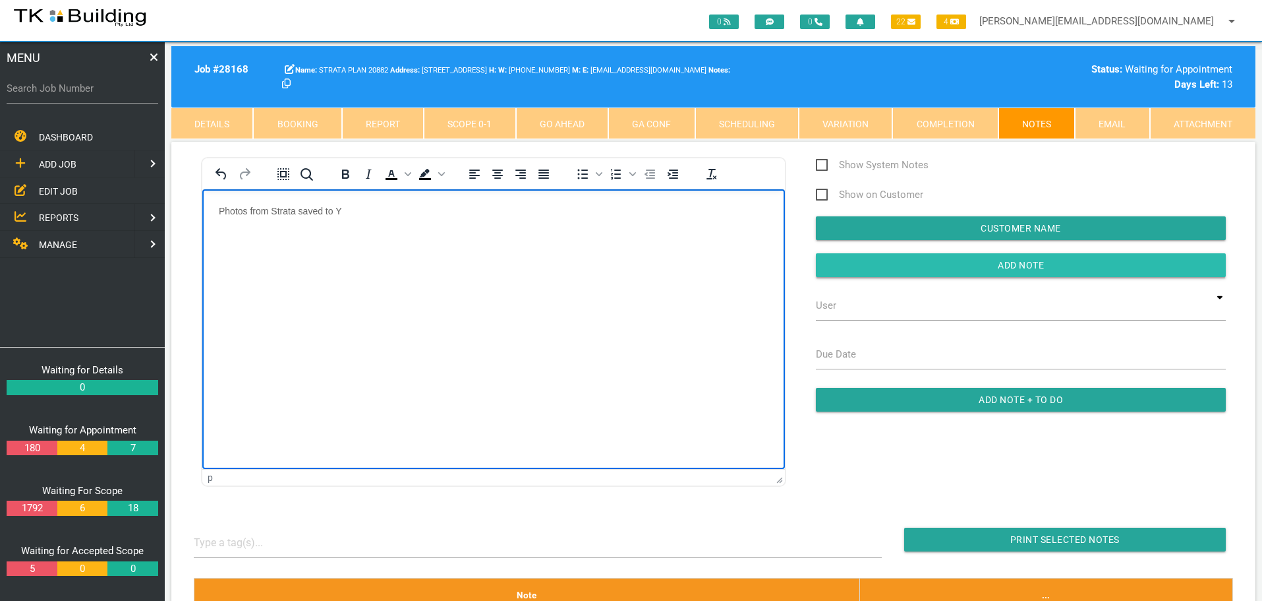
click at [852, 260] on input "Add Note" at bounding box center [1021, 265] width 410 height 24
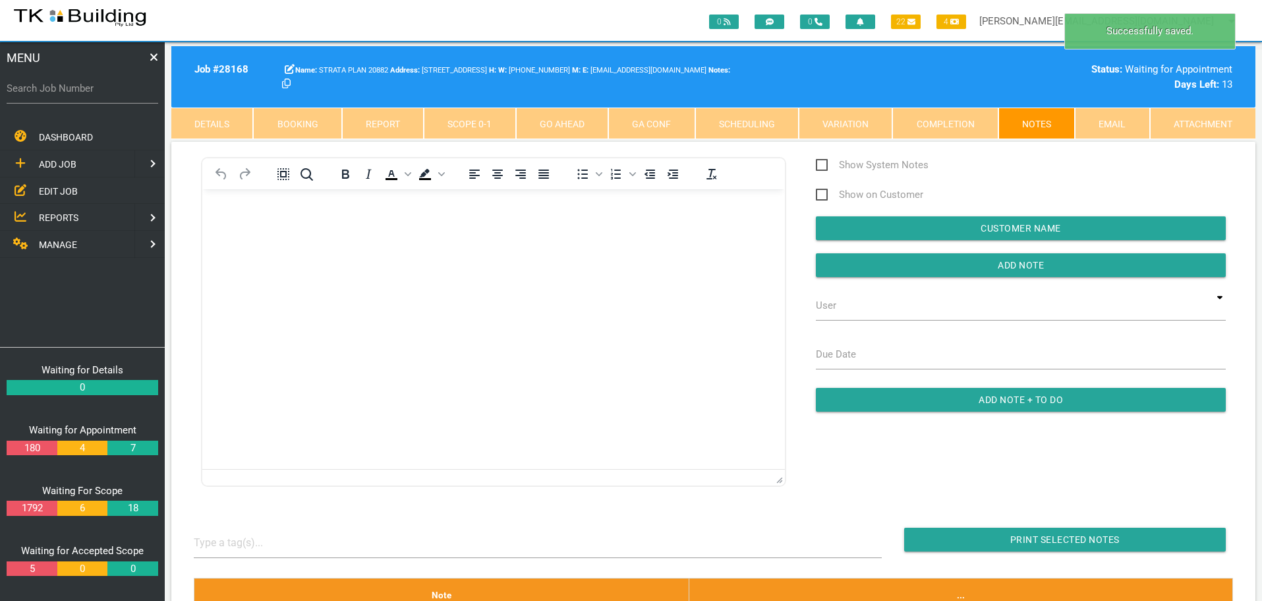
click at [227, 123] on link "Details" at bounding box center [212, 123] width 82 height 32
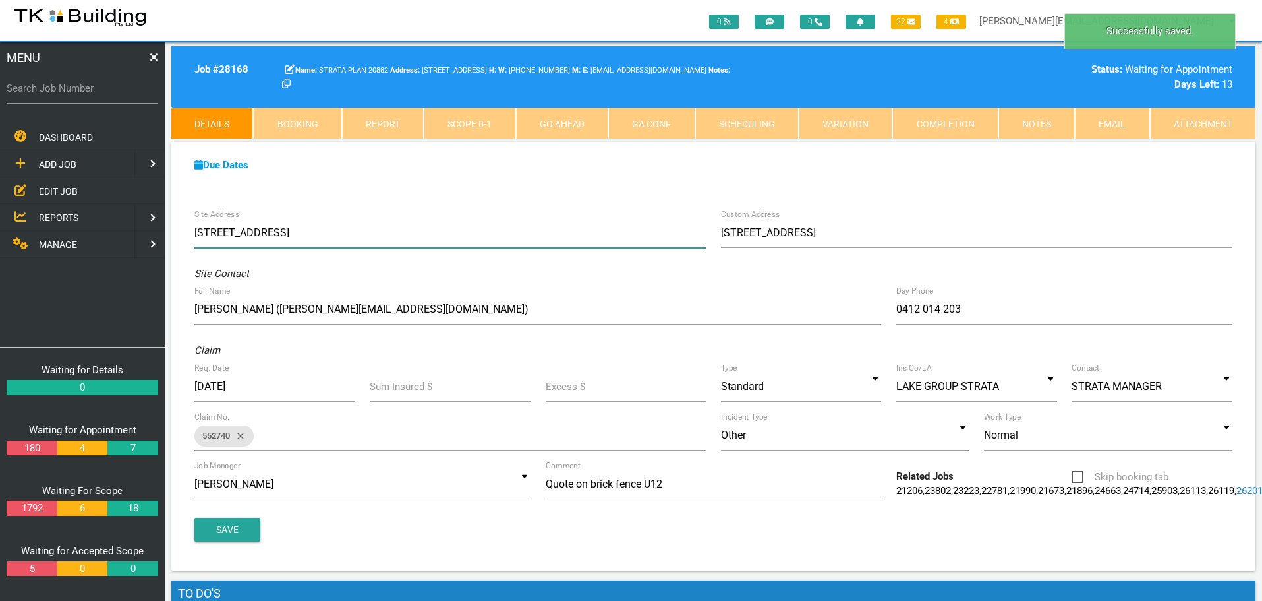
click at [201, 233] on input "12/Union St, Merewether NSW 2291, Australia" at bounding box center [450, 233] width 512 height 30
click at [209, 231] on input "12/Union St, Merewether NSW 2291, Australia" at bounding box center [450, 233] width 512 height 30
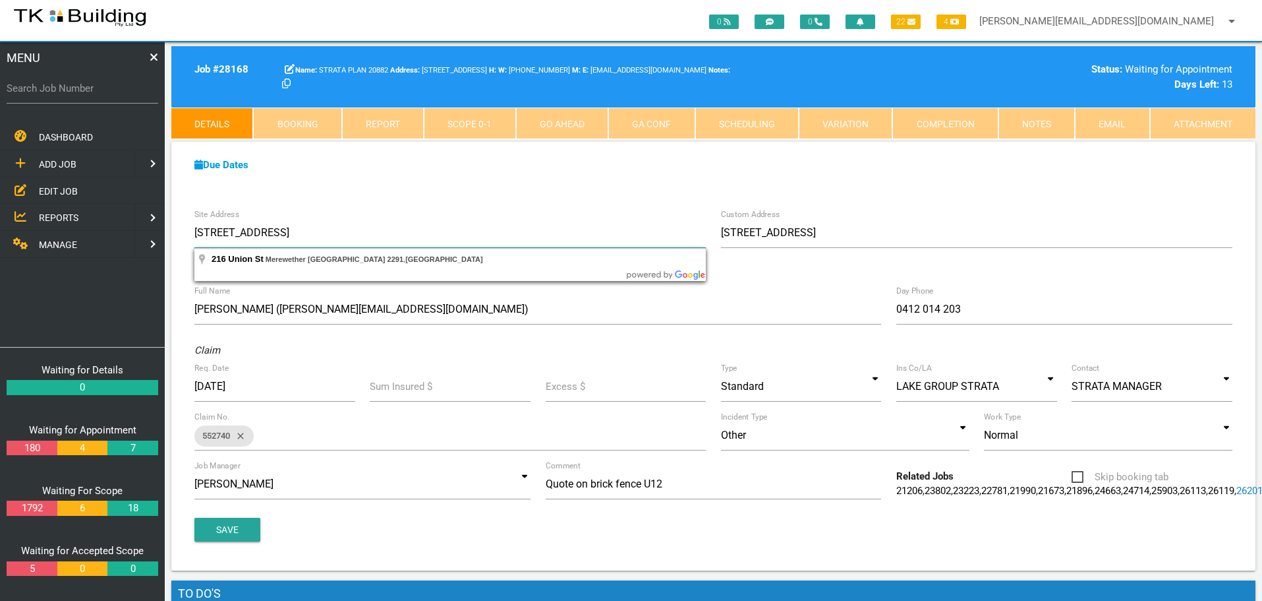
click at [196, 229] on input "216 Union St, Merewether NSW 2291, Australia" at bounding box center [450, 233] width 512 height 30
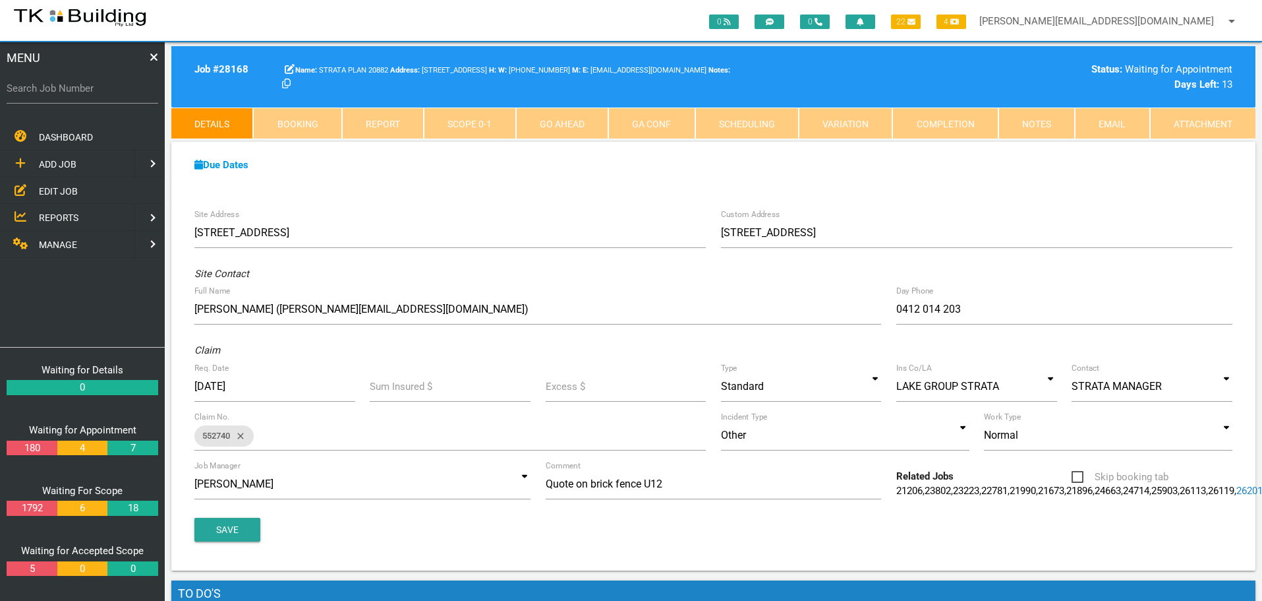
type input "12/Union St, Merewether NSW 2291, Australia"
click at [234, 541] on button "Save" at bounding box center [227, 529] width 66 height 24
click at [1064, 117] on link "Notes" at bounding box center [1037, 123] width 76 height 32
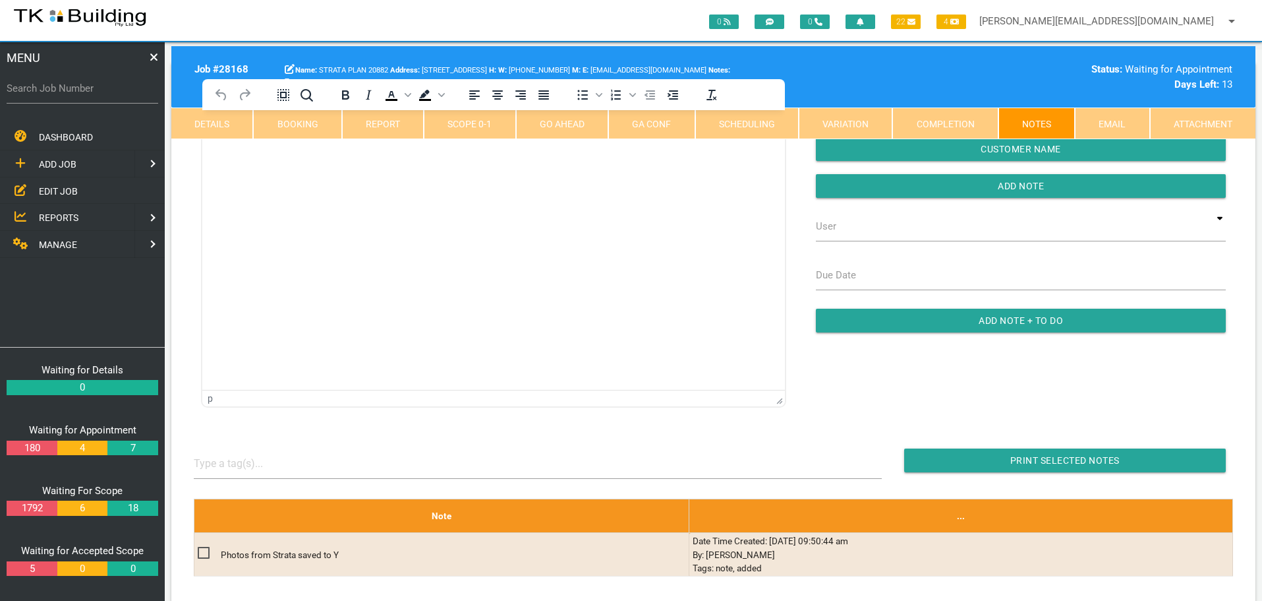
scroll to position [198, 0]
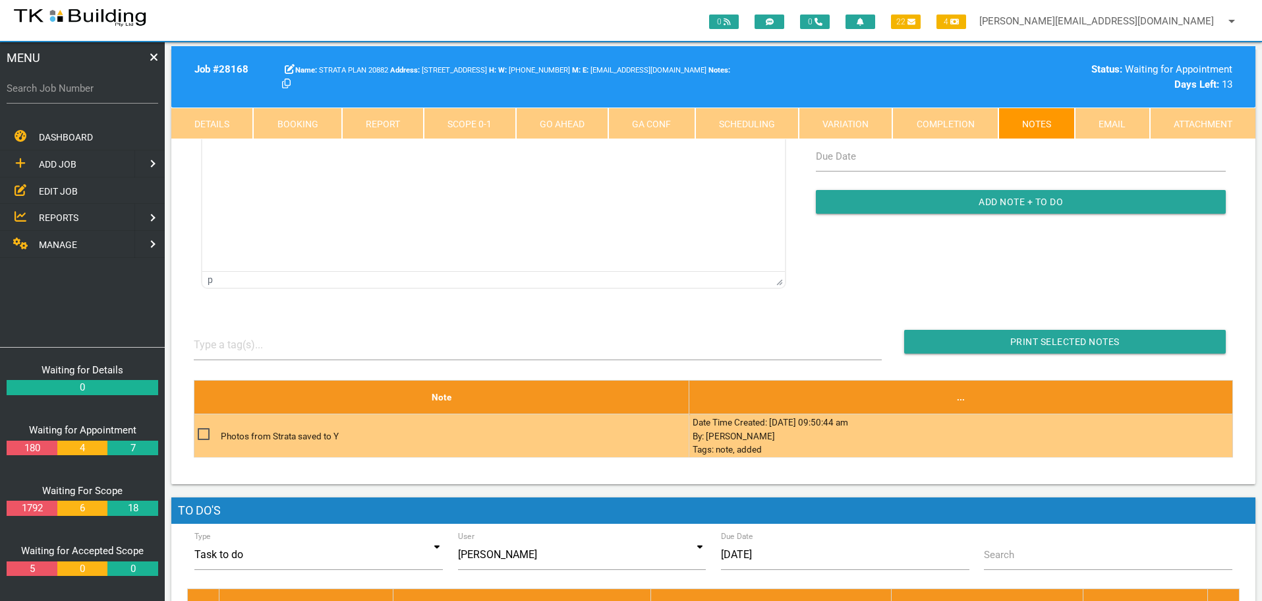
click at [203, 432] on span at bounding box center [209, 434] width 23 height 16
click at [203, 432] on input "checkbox" at bounding box center [202, 430] width 9 height 9
checkbox input "true"
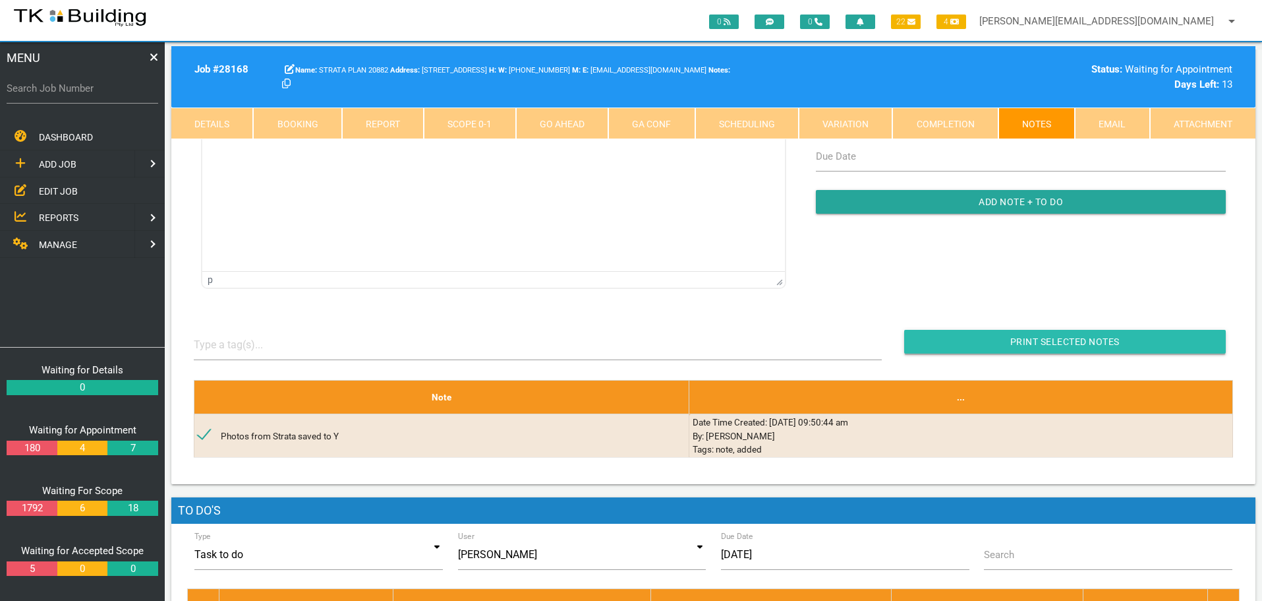
click at [959, 336] on input "Print Selected Notes" at bounding box center [1065, 342] width 322 height 24
click at [61, 191] on span "EDIT JOB" at bounding box center [58, 190] width 39 height 11
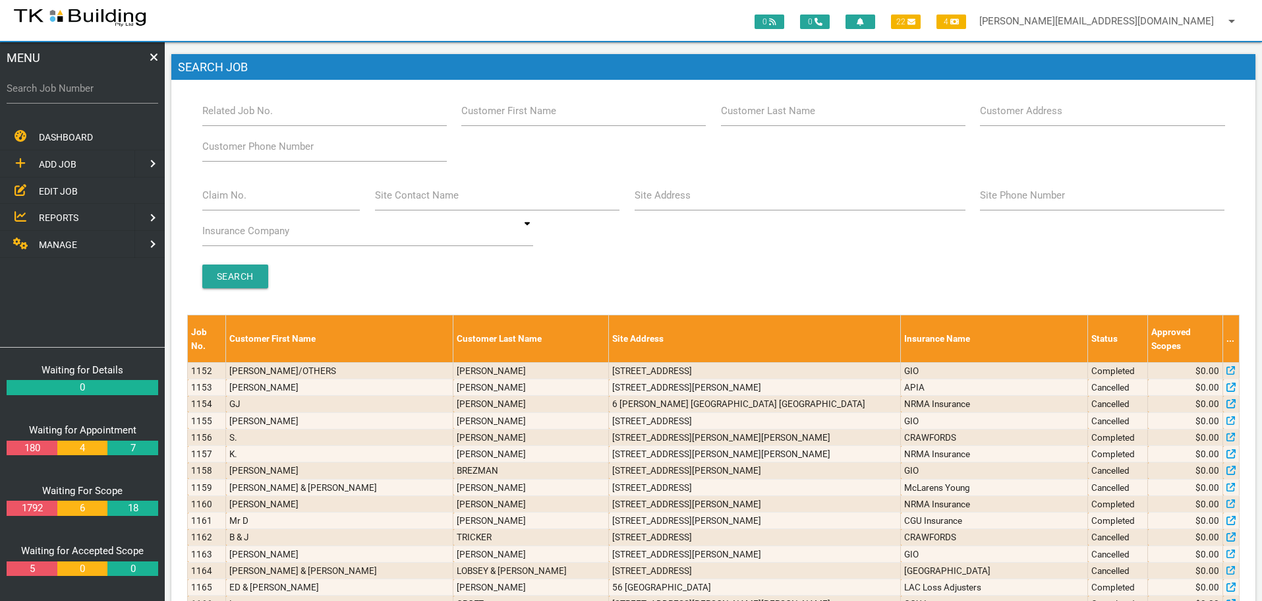
click at [63, 189] on span "EDIT JOB" at bounding box center [58, 190] width 39 height 11
click at [88, 99] on input "Search Job Number" at bounding box center [83, 88] width 152 height 30
type input "28168"
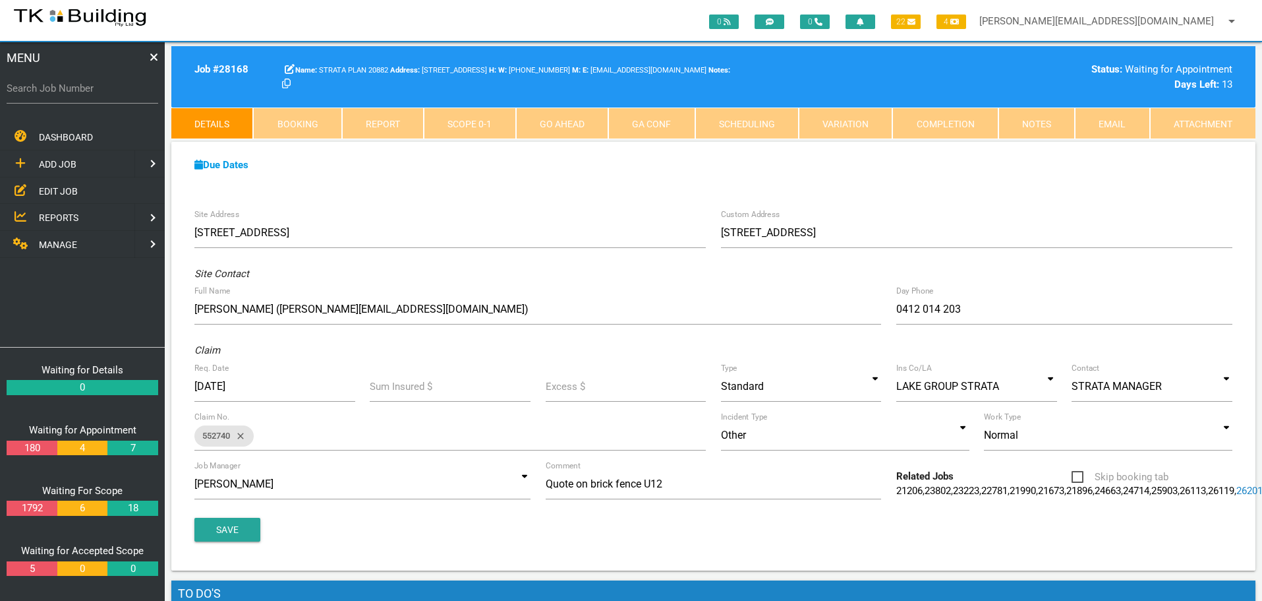
click at [61, 216] on span "REPORTS" at bounding box center [59, 217] width 40 height 11
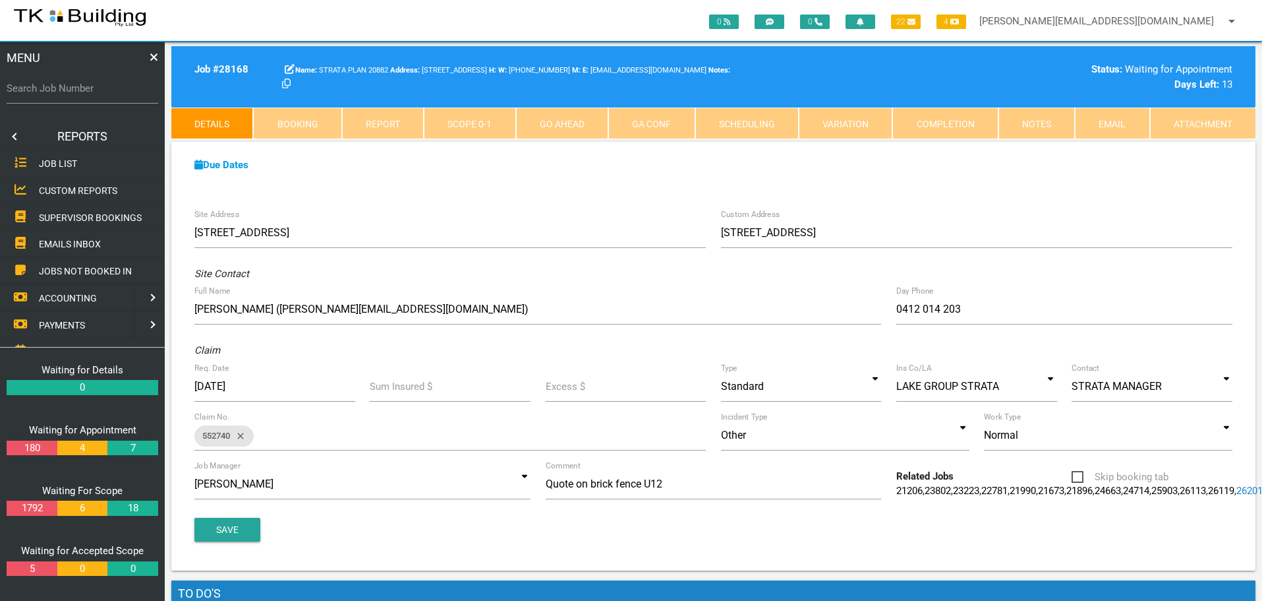
click at [61, 216] on span "SUPERVISOR BOOKINGS" at bounding box center [90, 217] width 103 height 11
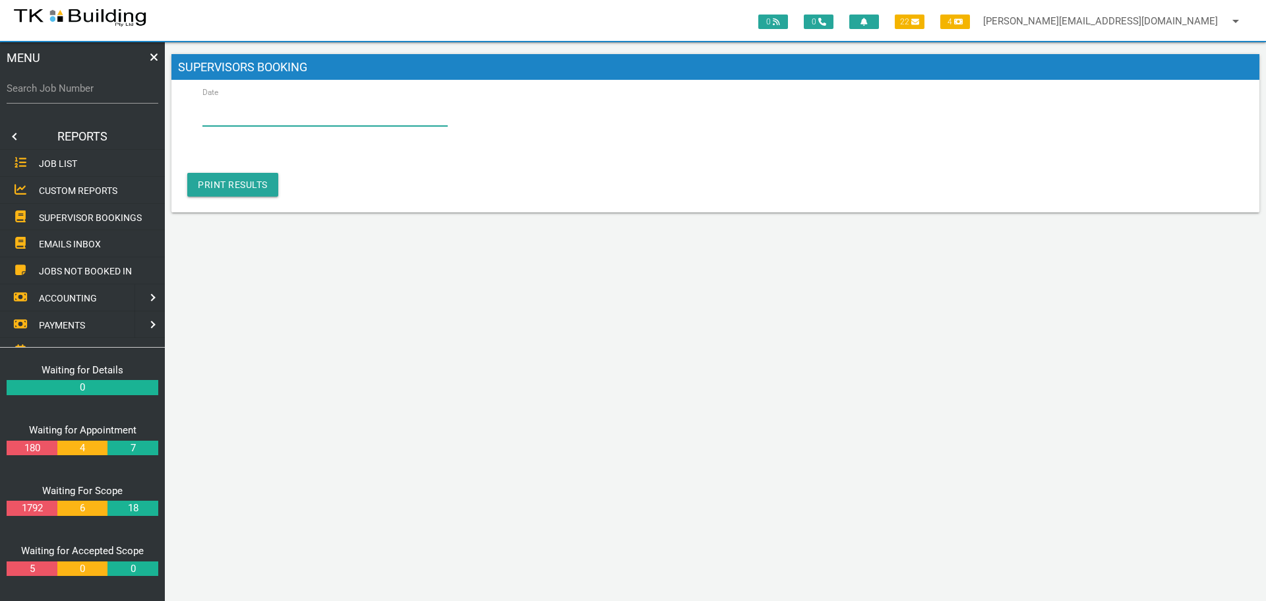
click at [303, 113] on input "Date" at bounding box center [324, 111] width 245 height 30
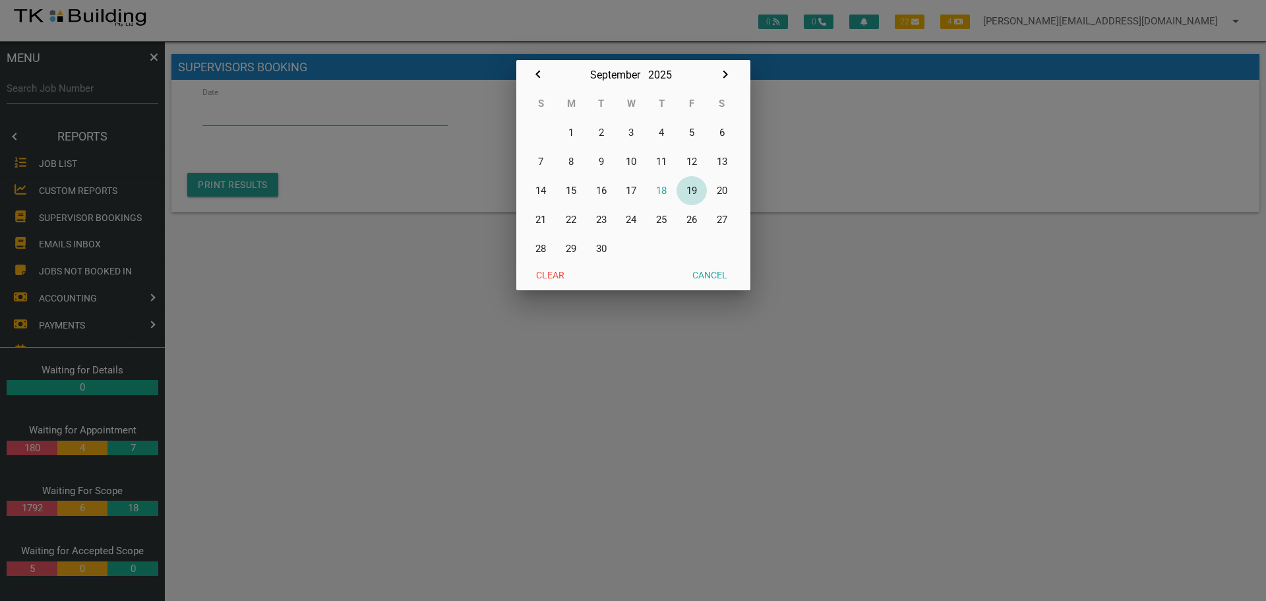
click at [693, 192] on button "19" at bounding box center [691, 190] width 30 height 29
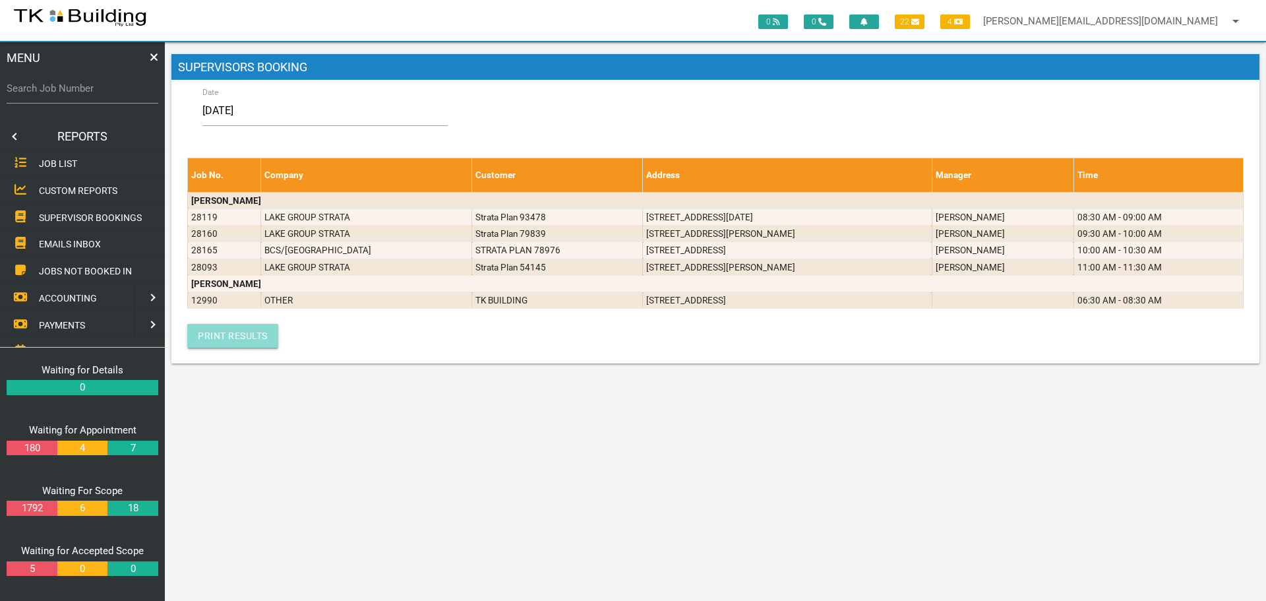
click at [252, 332] on link "Print Results" at bounding box center [232, 336] width 91 height 24
click at [305, 117] on input "[DATE]" at bounding box center [324, 111] width 245 height 30
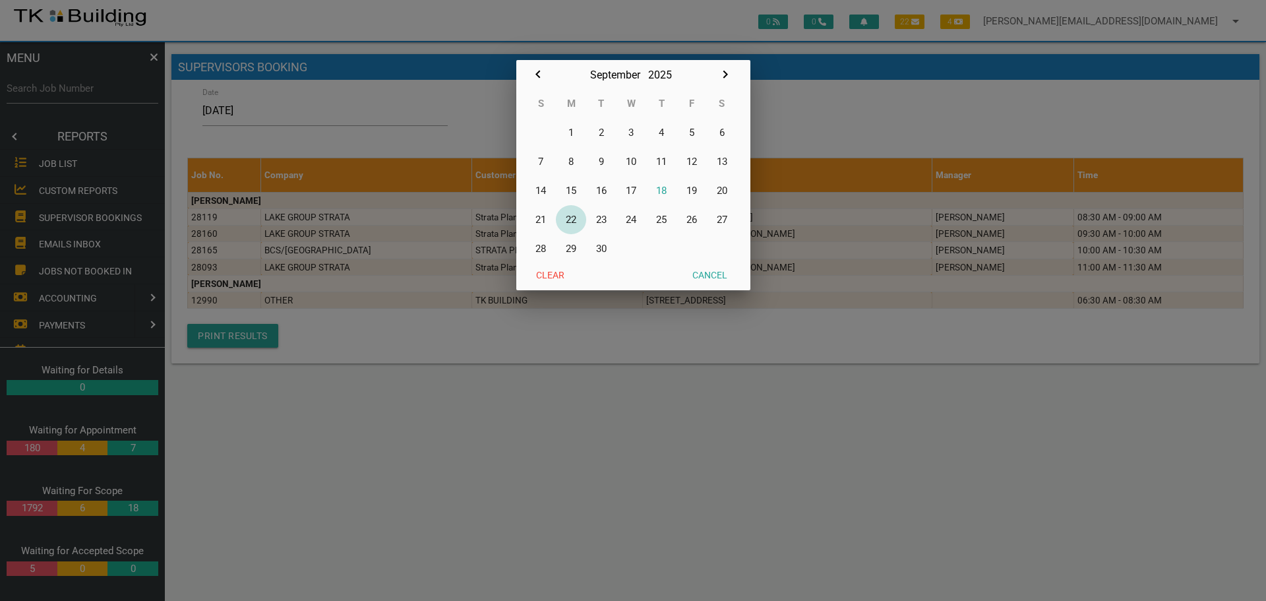
click at [572, 221] on button "22" at bounding box center [571, 219] width 30 height 29
type input "[DATE]"
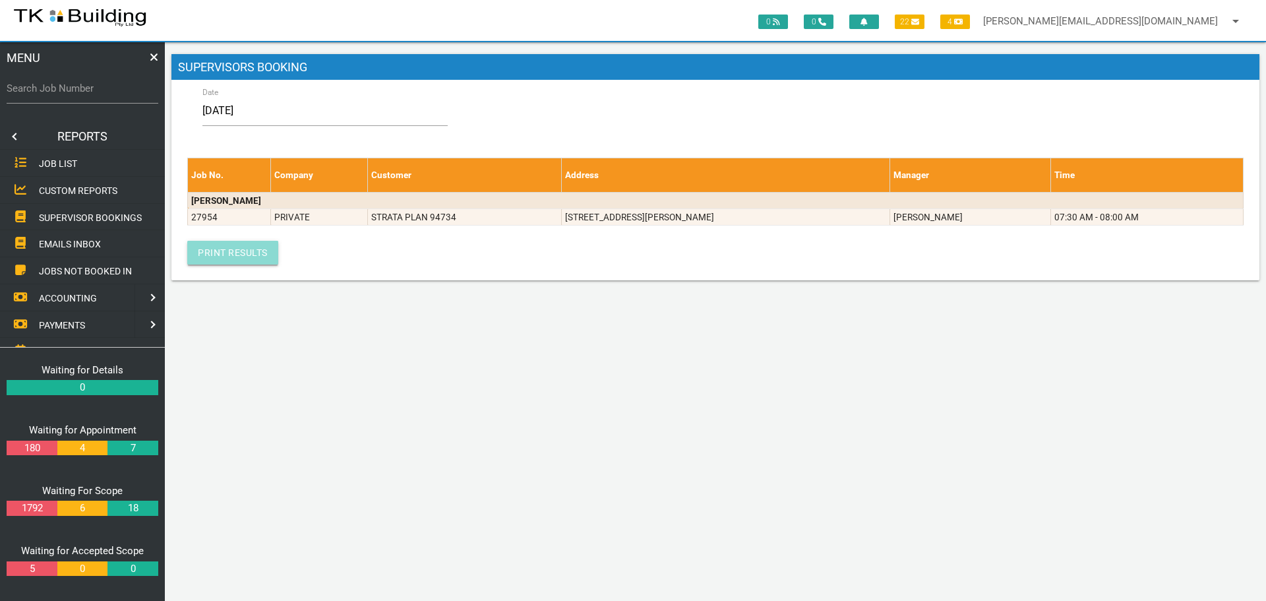
click at [214, 246] on link "Print Results" at bounding box center [232, 253] width 91 height 24
click at [57, 97] on input "Search Job Number" at bounding box center [83, 88] width 152 height 30
type input "27954"
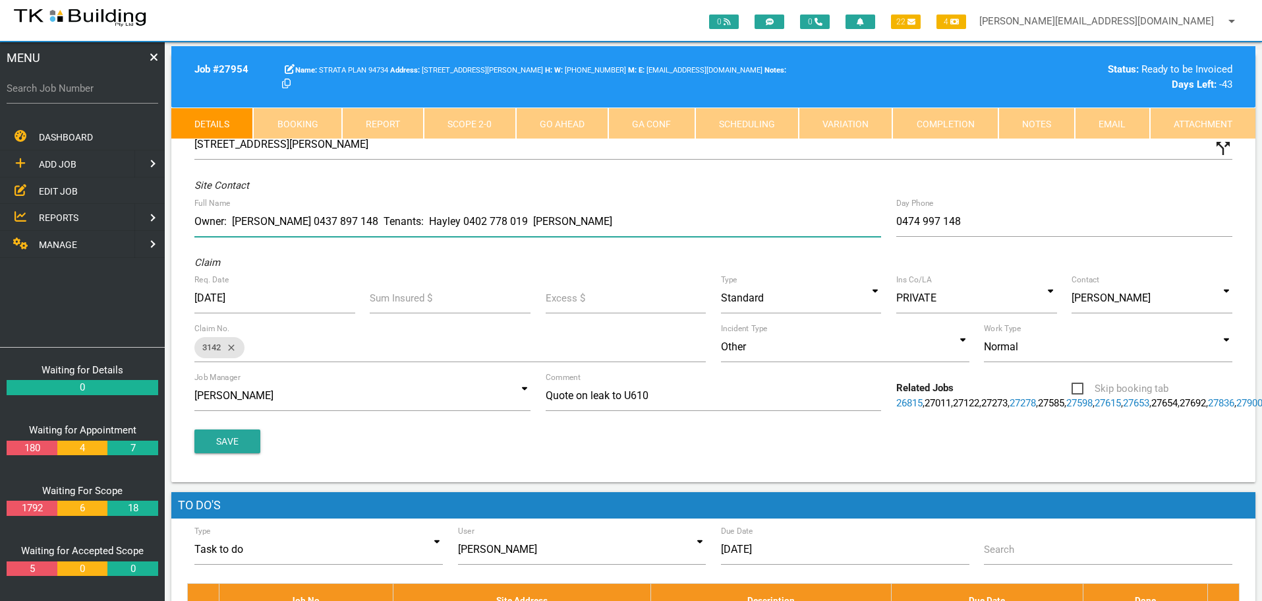
drag, startPoint x: 444, startPoint y: 221, endPoint x: 506, endPoint y: 222, distance: 62.0
click at [506, 222] on div "Site Address 610/6 Charles St, Charlestown NSW 2290, Australia call_split Custo…" at bounding box center [713, 297] width 1084 height 368
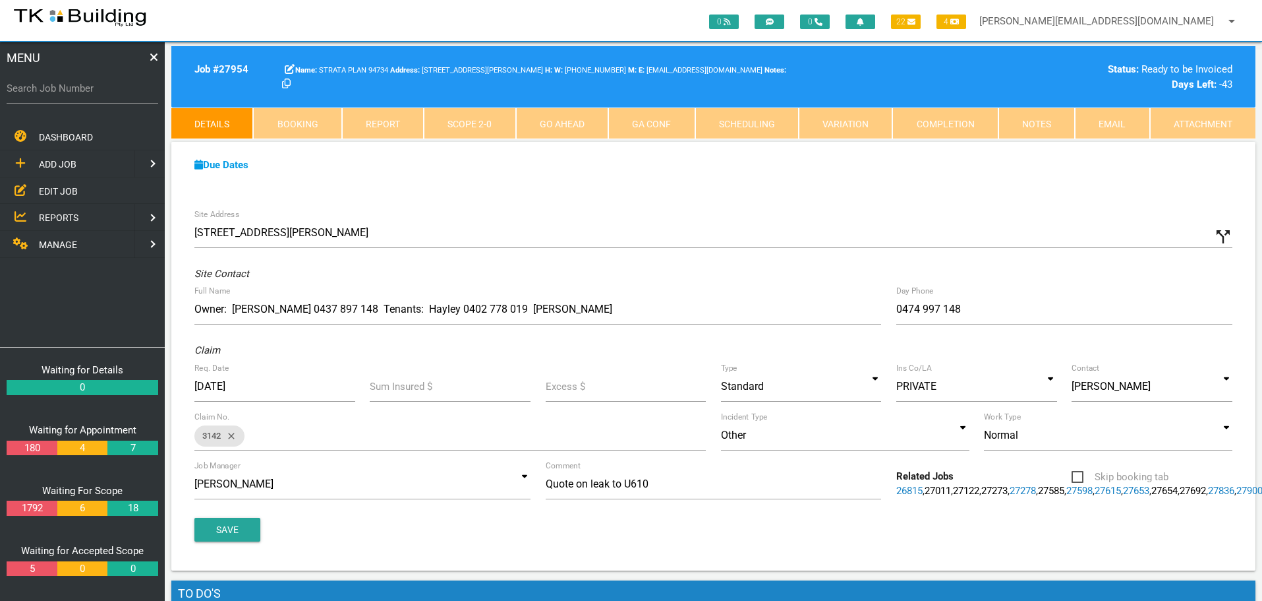
click at [285, 114] on link "Booking" at bounding box center [297, 123] width 88 height 32
select select "8"
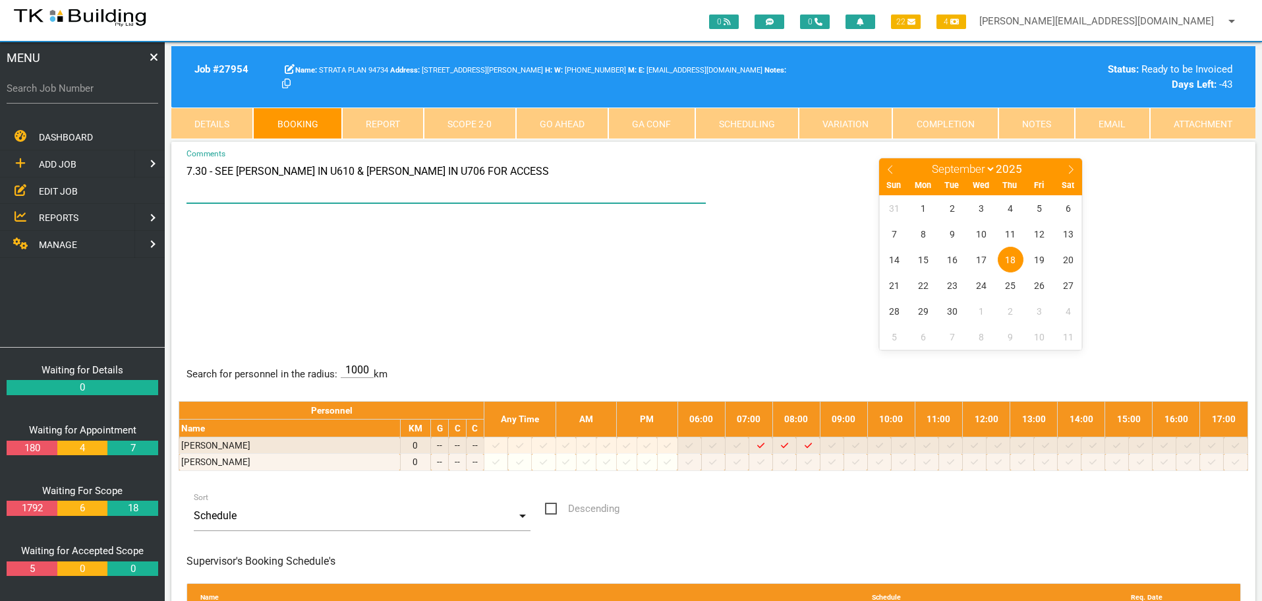
click at [312, 173] on textarea "7.30 - SEE HAYLEY IN U610 & ALEX IN U706 FOR ACCESS" at bounding box center [447, 180] width 520 height 46
paste textarea "0402 778 019"
type textarea "7.30 - SEE HAYLEY IN U610 - HER NO IF NEEDED 0402 778 019 & ALEX IN U706 FOR AC…"
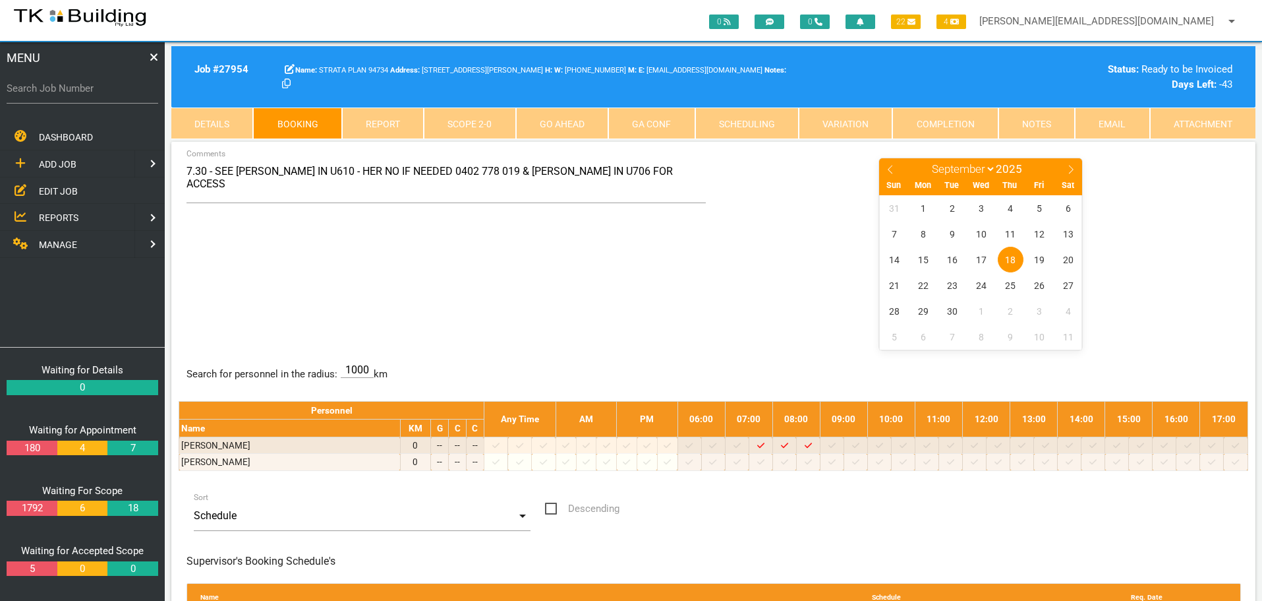
click at [573, 247] on div "7.30 - SEE HAYLEY IN U610 - HER NO IF NEEDED 0402 778 019 & ALEX IN U706 FOR AC…" at bounding box center [714, 253] width 1070 height 192
click at [1032, 120] on link "Notes" at bounding box center [1037, 123] width 76 height 32
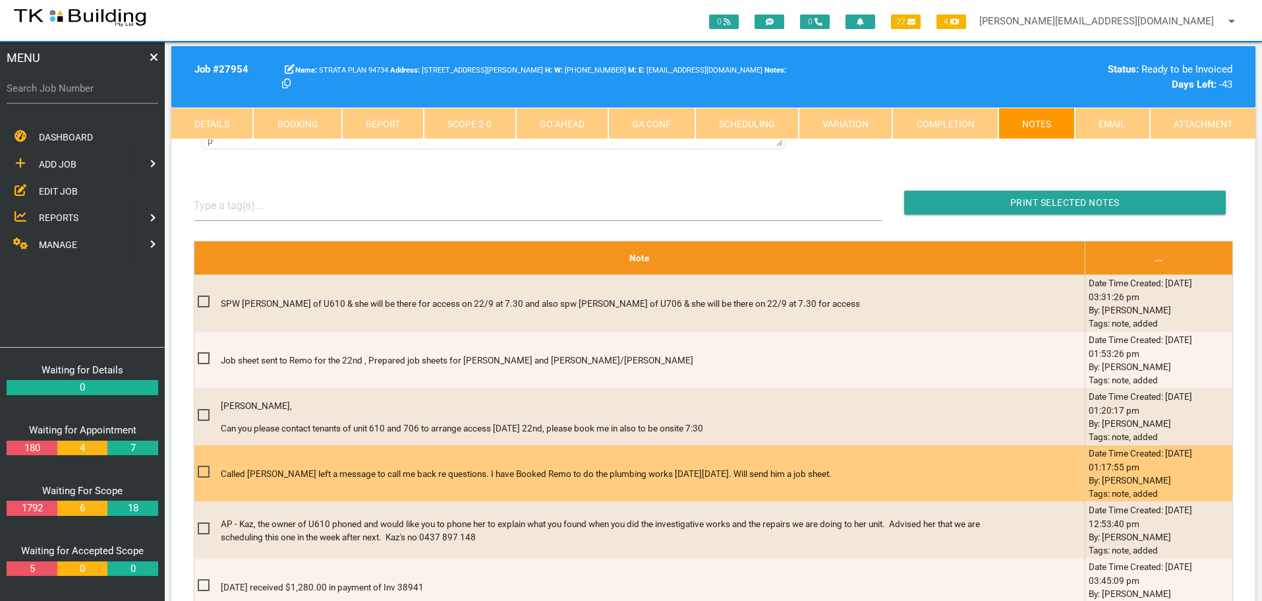
scroll to position [330, 0]
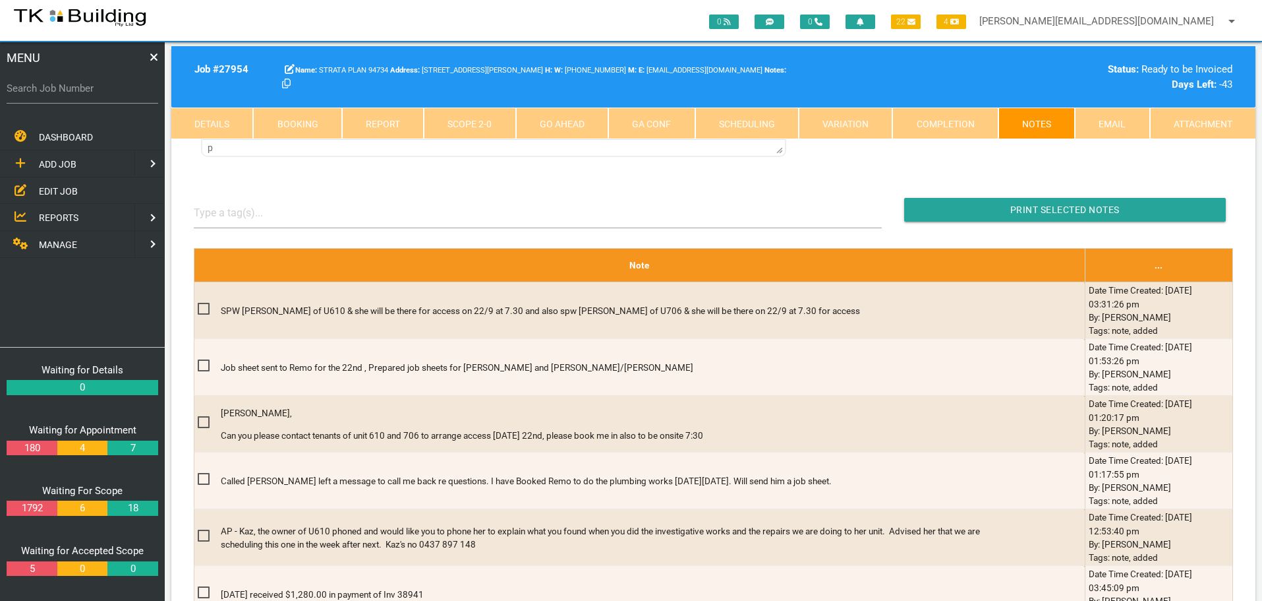
click at [293, 125] on link "Booking" at bounding box center [297, 123] width 88 height 32
select select "8"
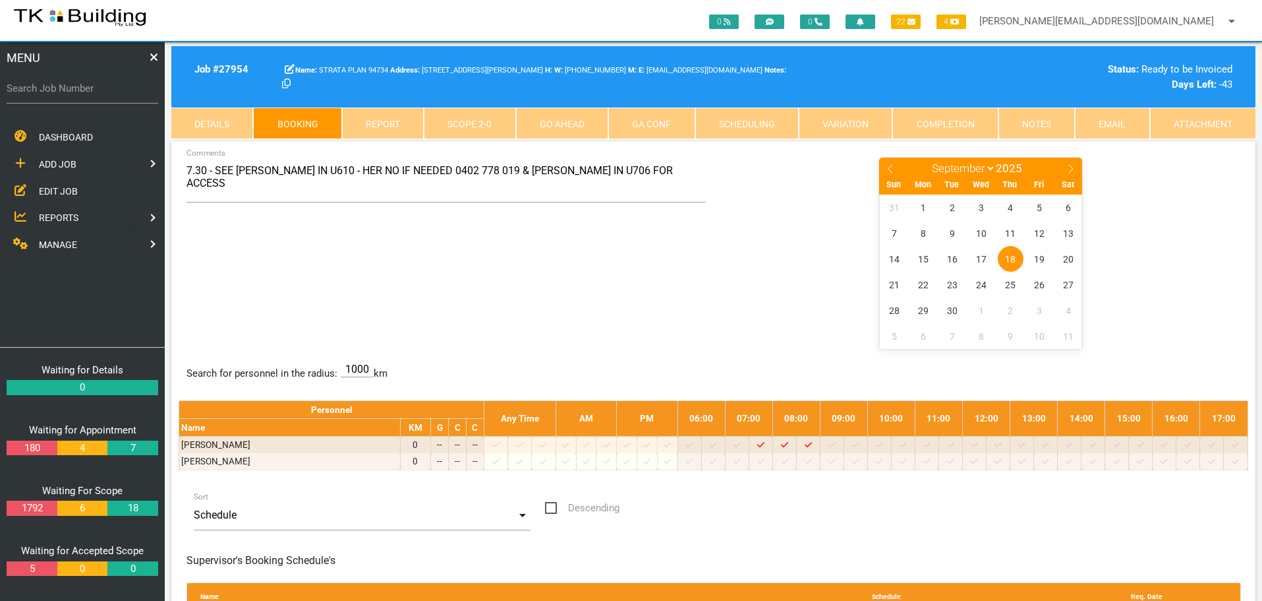
scroll to position [0, 0]
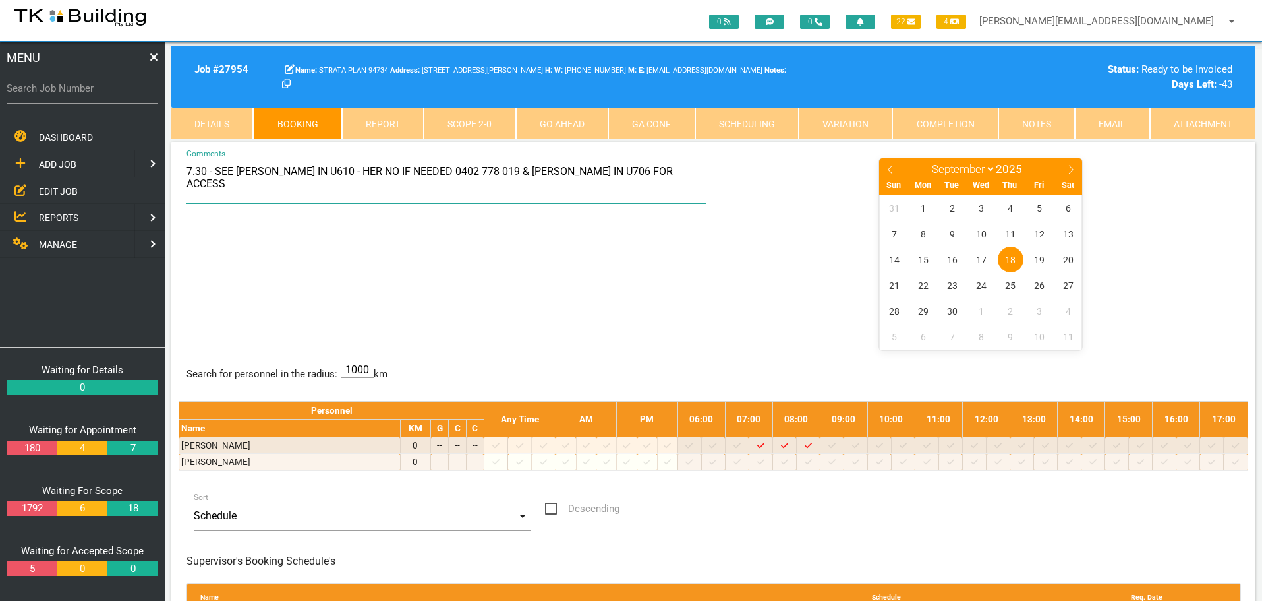
click at [559, 172] on textarea "7.30 - SEE HAYLEY IN U610 - HER NO IF NEEDED 0402 778 019 & ALEX IN U706 FOR AC…" at bounding box center [447, 180] width 520 height 46
click at [644, 174] on textarea "7.30 - SEE HAYLEY IN U610 - HER NO IF NEEDED 0402 778 019 & ALEX IN U706 FOR AC…" at bounding box center [447, 180] width 520 height 46
paste textarea "0400 240 498"
type textarea "7.30 - SEE HAYLEY IN U610 - HER NO IF NEEDED 0402 778 019 & ALEX IN U706 FOR AC…"
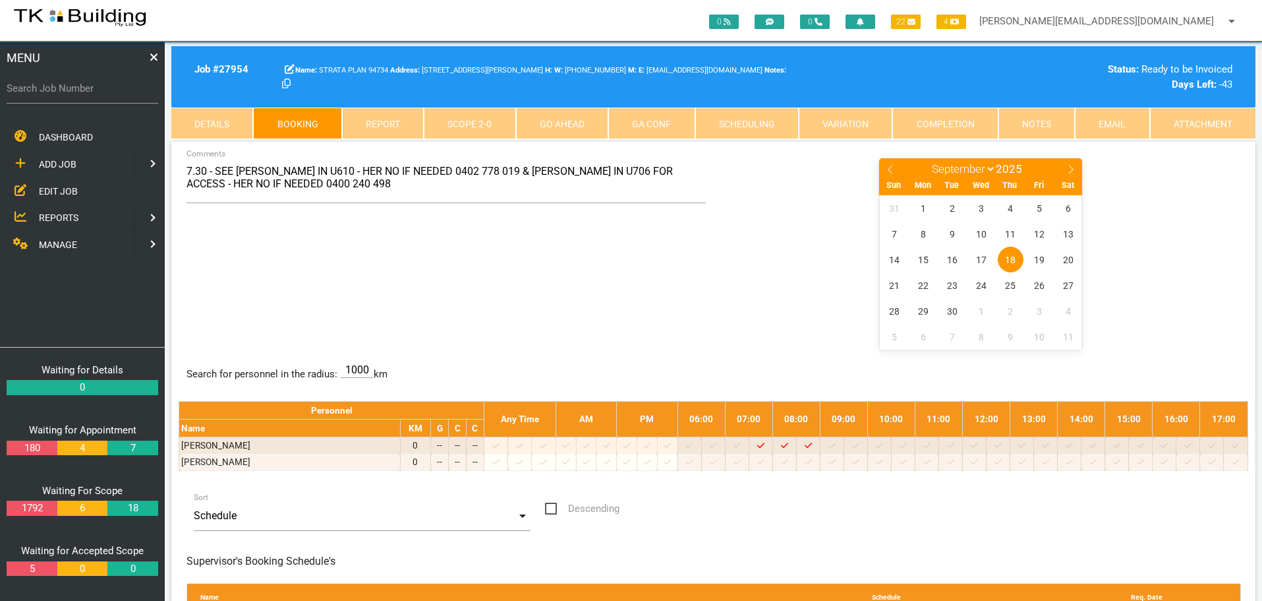
click at [757, 264] on center "January February March April May June July August September October November De…" at bounding box center [981, 253] width 520 height 192
click at [54, 214] on span "REPORTS" at bounding box center [59, 217] width 40 height 11
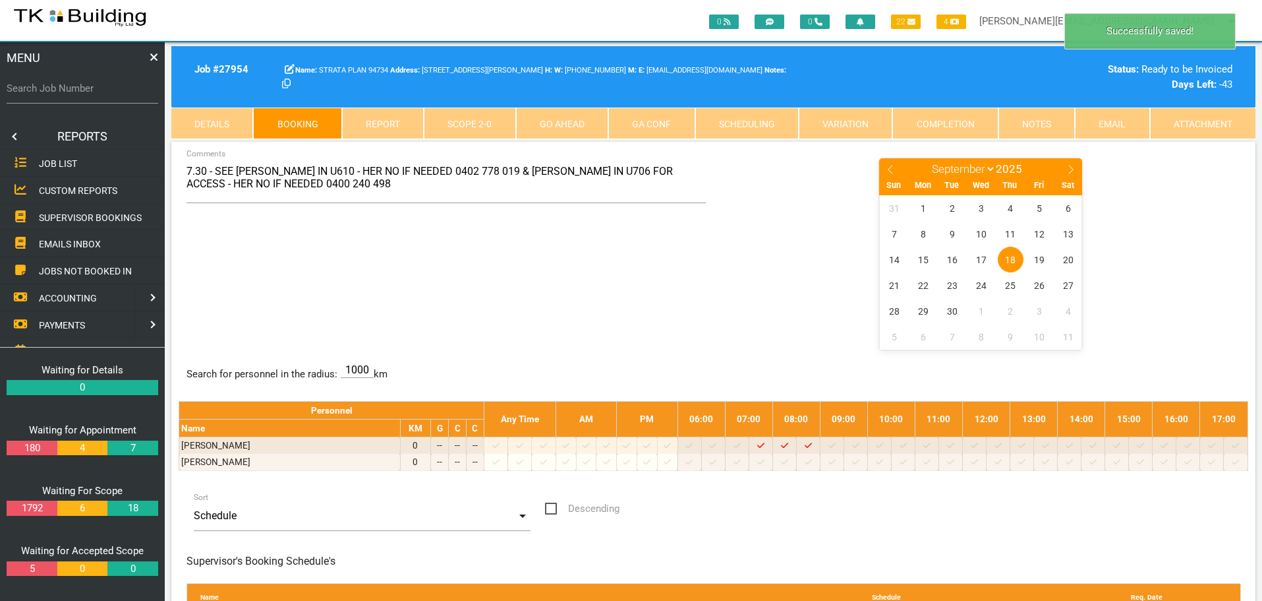
click at [59, 212] on span "SUPERVISOR BOOKINGS" at bounding box center [90, 217] width 103 height 11
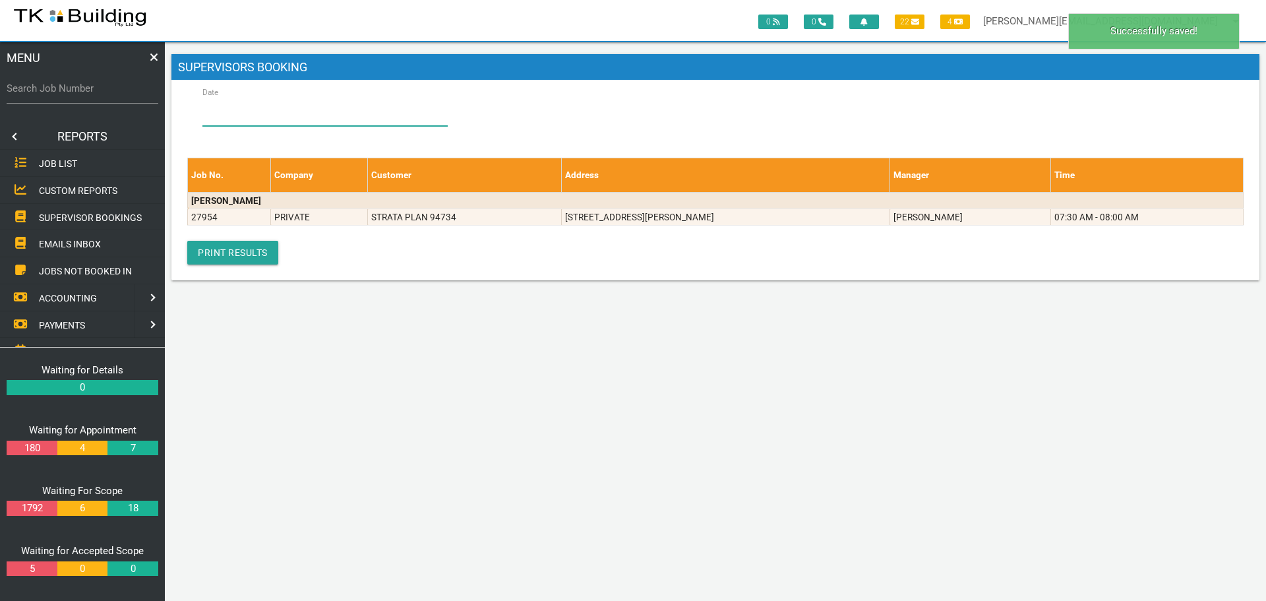
click at [253, 111] on input "Date" at bounding box center [324, 111] width 245 height 30
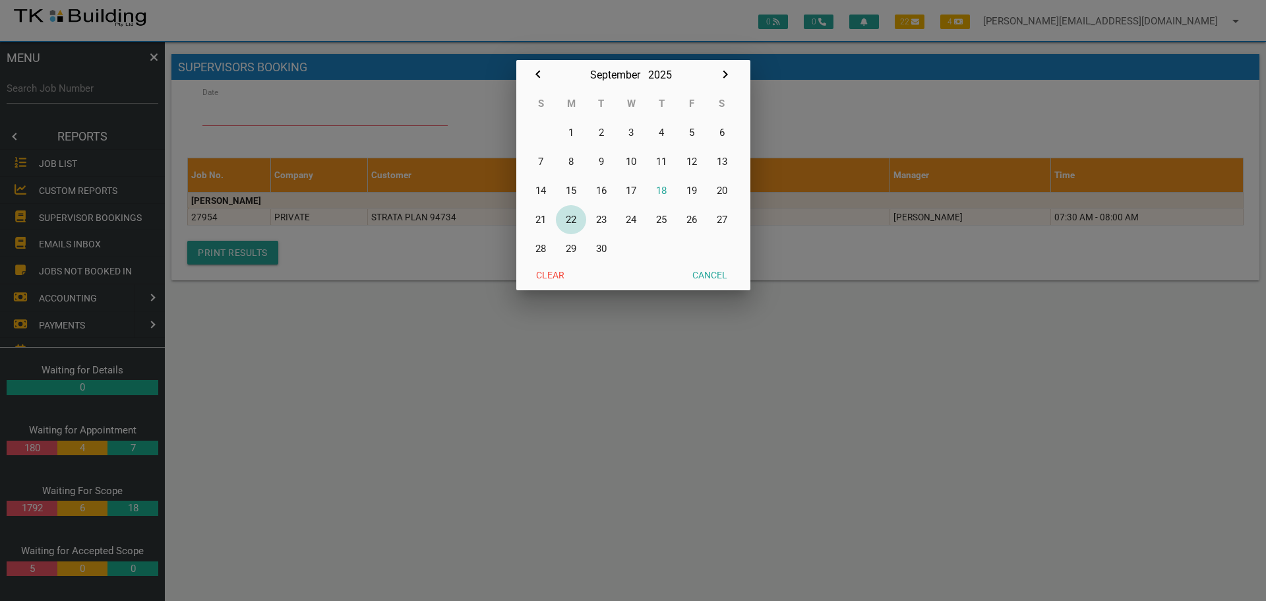
click at [571, 219] on button "22" at bounding box center [571, 219] width 30 height 29
type input "[DATE]"
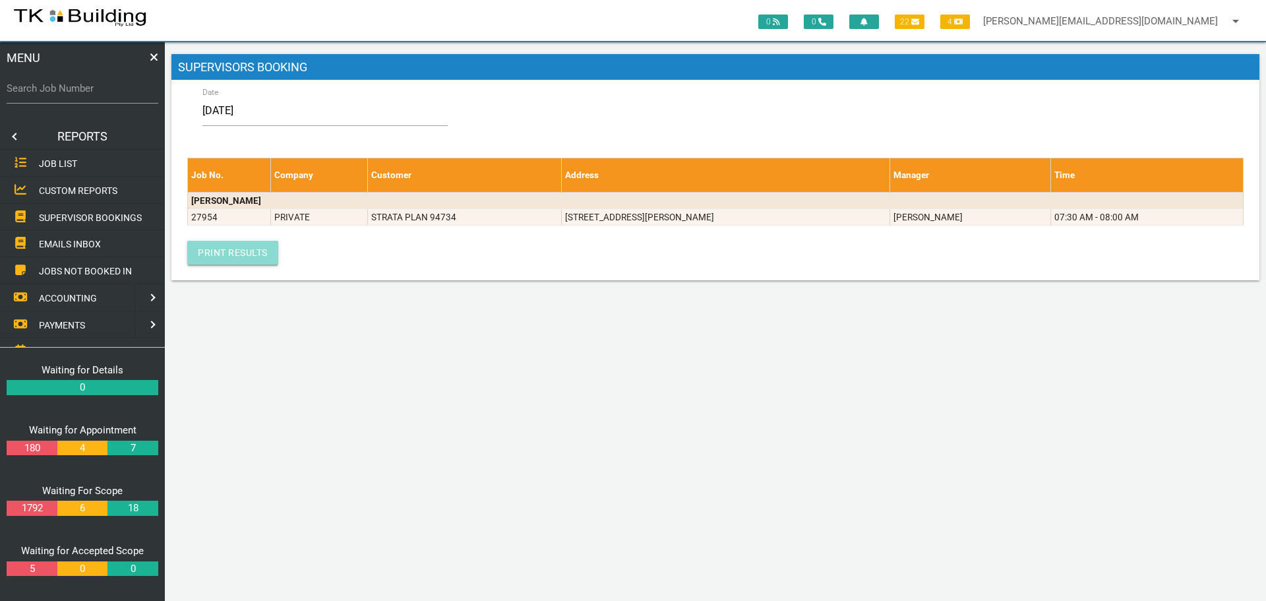
click at [225, 251] on link "Print Results" at bounding box center [232, 253] width 91 height 24
click at [18, 137] on link at bounding box center [13, 136] width 26 height 26
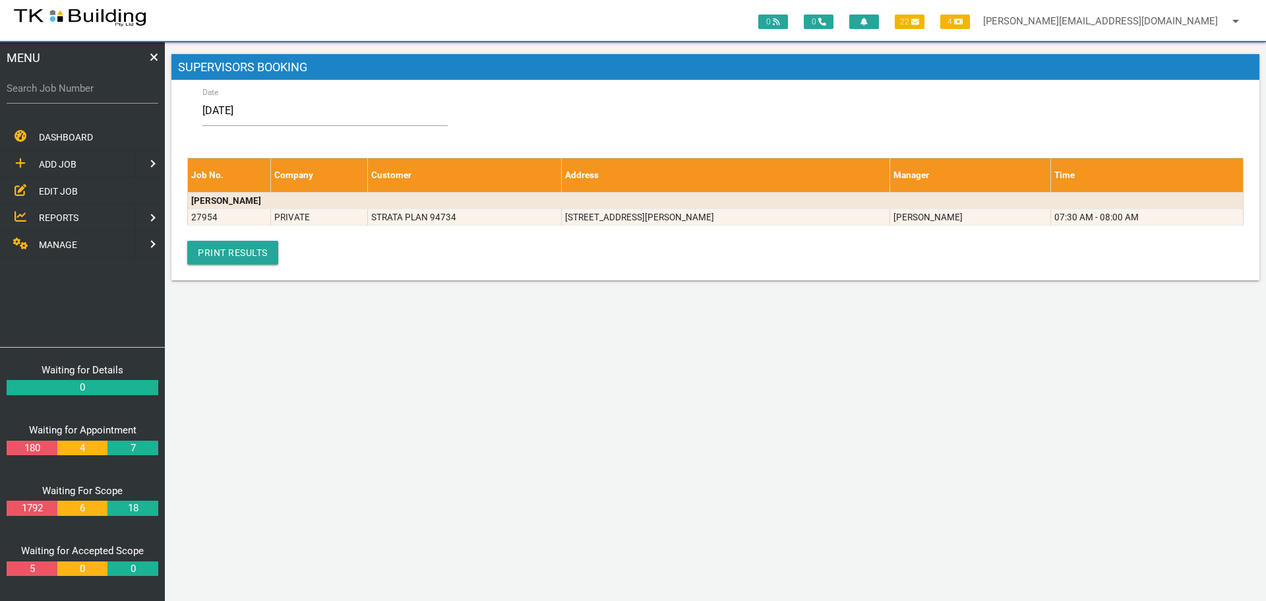
click at [45, 191] on span "EDIT JOB" at bounding box center [58, 190] width 39 height 11
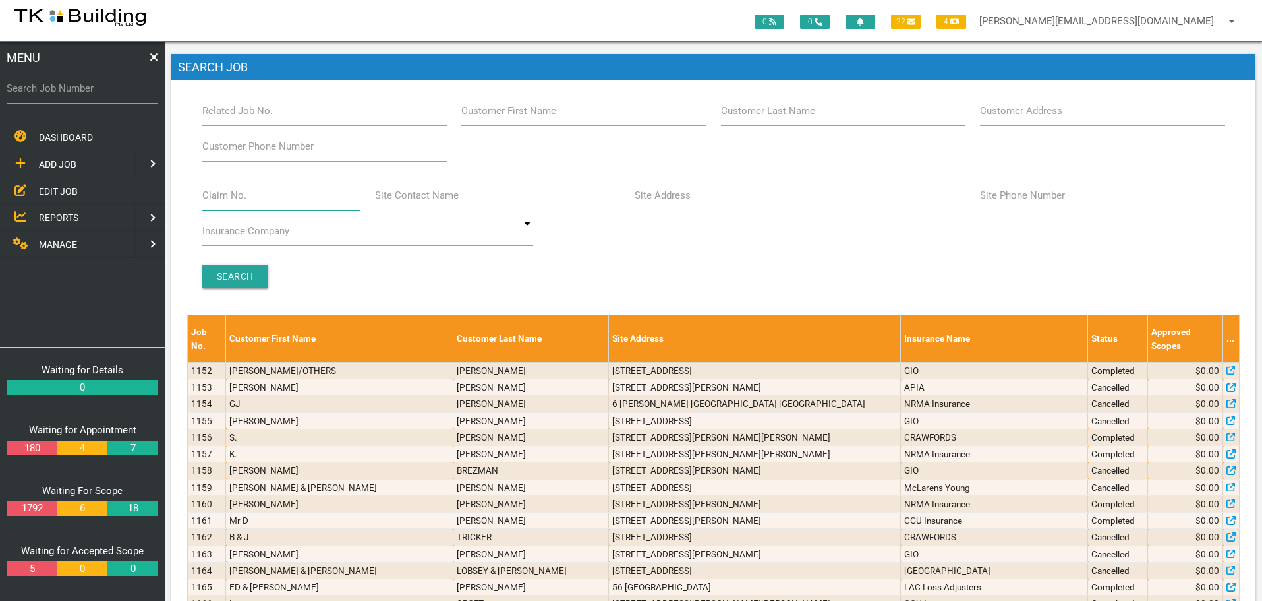
click at [303, 204] on input "Claim No." at bounding box center [281, 195] width 158 height 30
type input "36224"
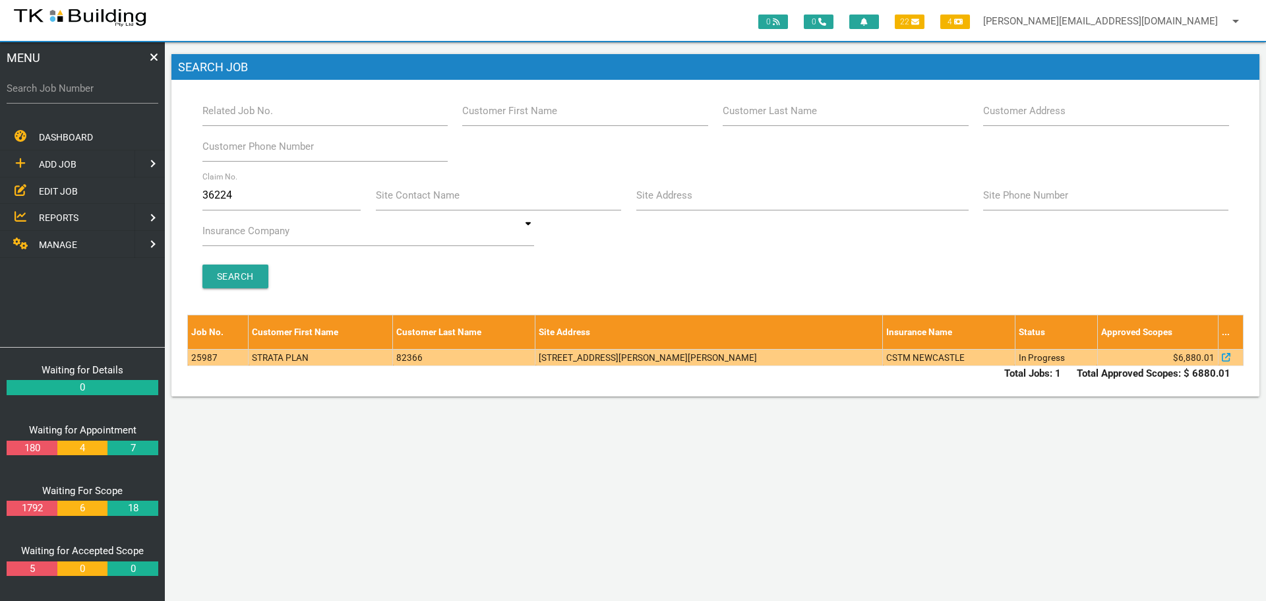
click at [705, 363] on td "15/4 Crawford Ln, Mount Hutton NSW 2290, Australia" at bounding box center [708, 357] width 347 height 16
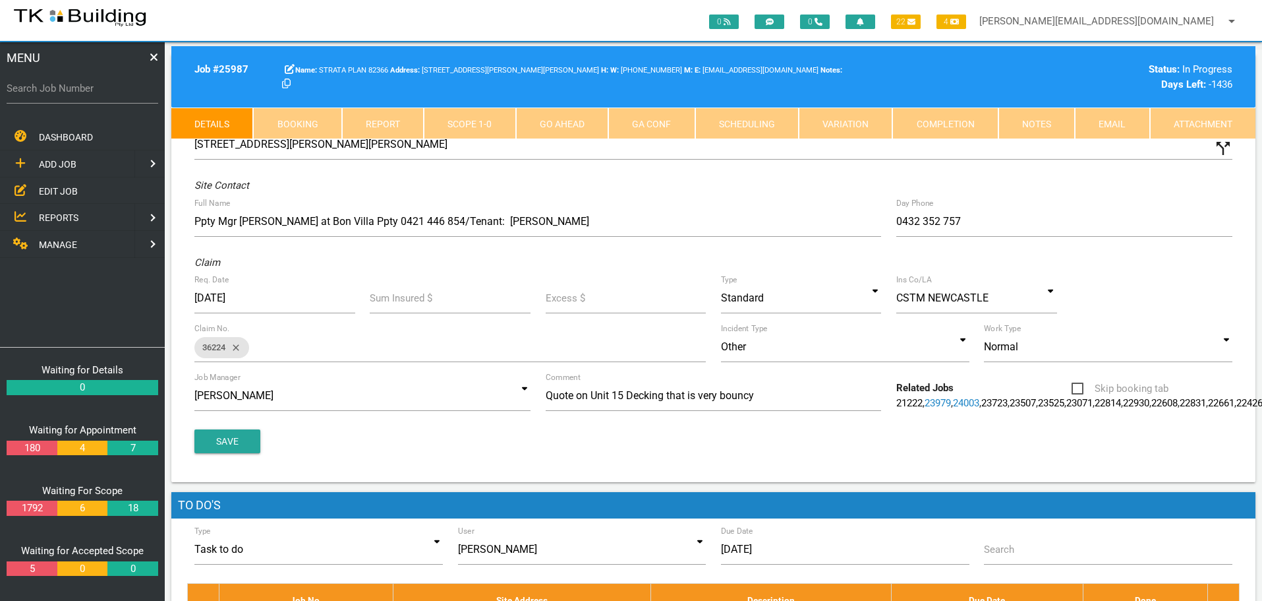
click at [1038, 118] on link "Notes" at bounding box center [1037, 123] width 76 height 32
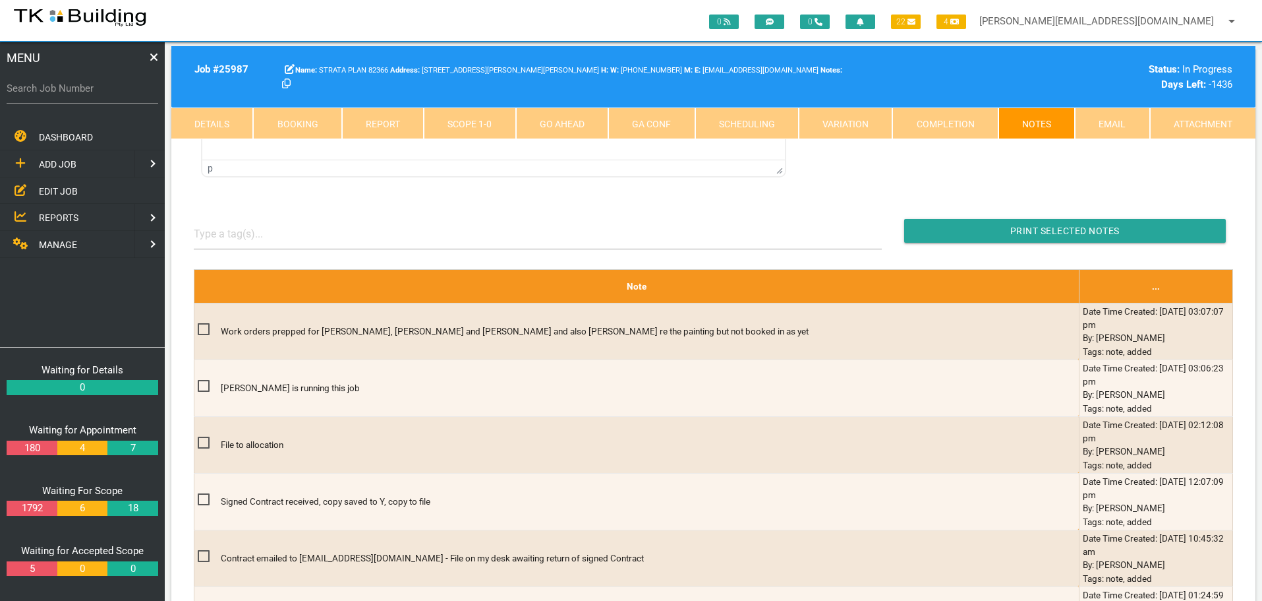
scroll to position [264, 0]
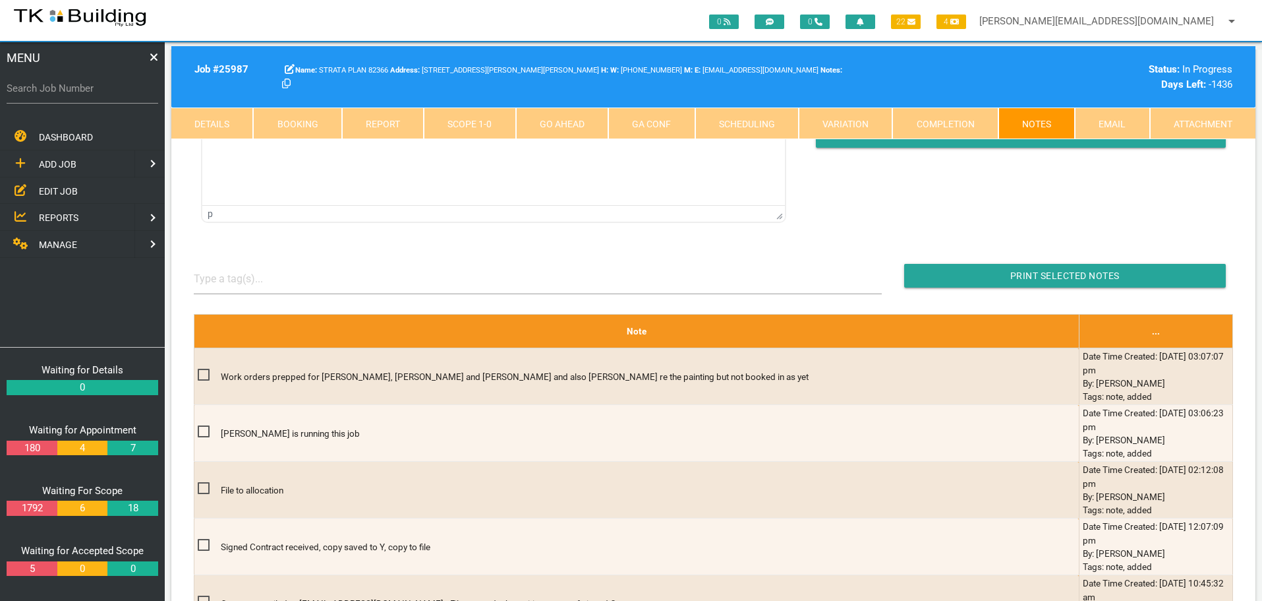
click at [59, 189] on span "EDIT JOB" at bounding box center [58, 190] width 39 height 11
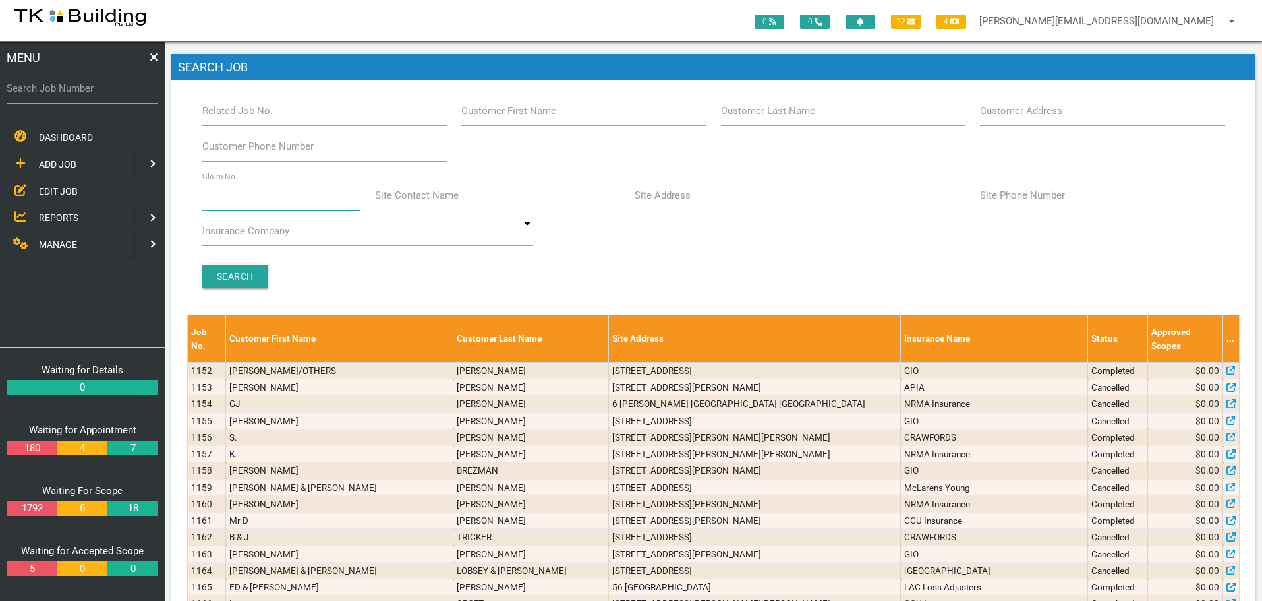
click at [256, 202] on input "Claim No." at bounding box center [281, 195] width 158 height 30
type input "35188"
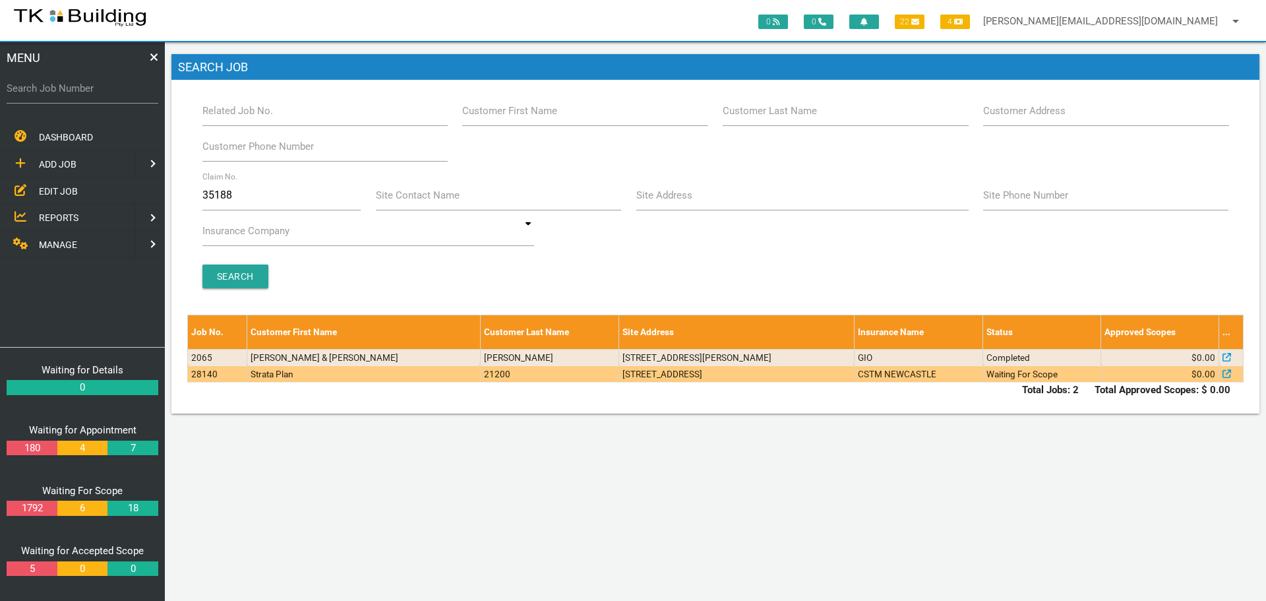
click at [619, 374] on td "6/53 Nesca Parade, The Hill NSW 2300, Australia" at bounding box center [736, 373] width 235 height 16
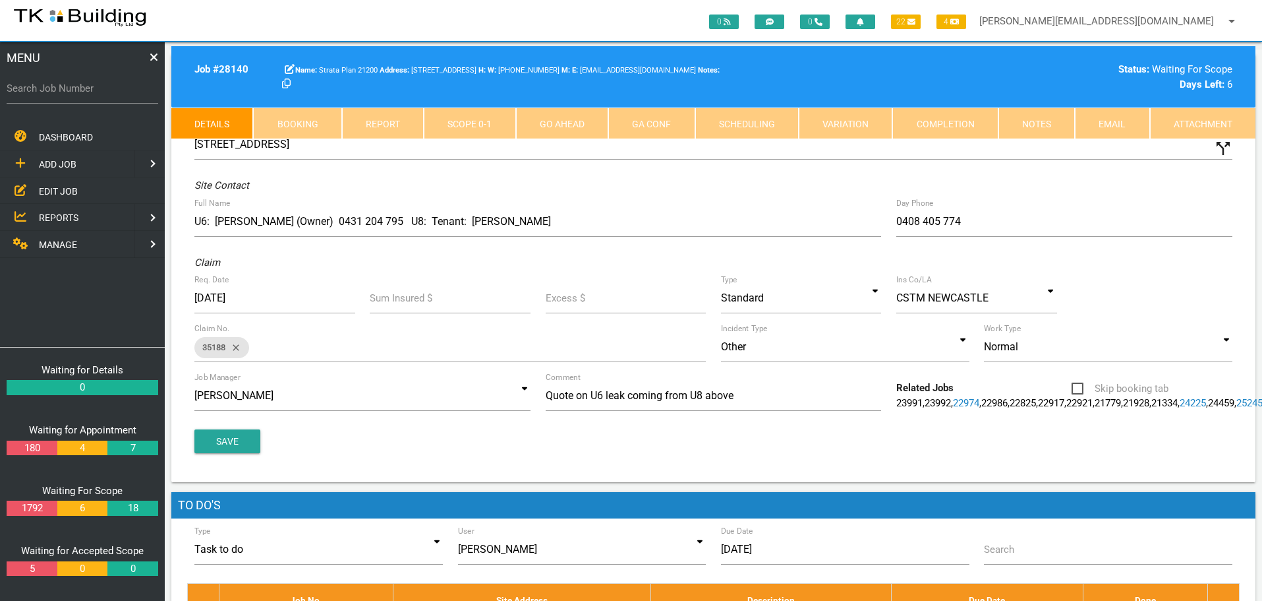
click at [1043, 124] on link "Notes" at bounding box center [1037, 123] width 76 height 32
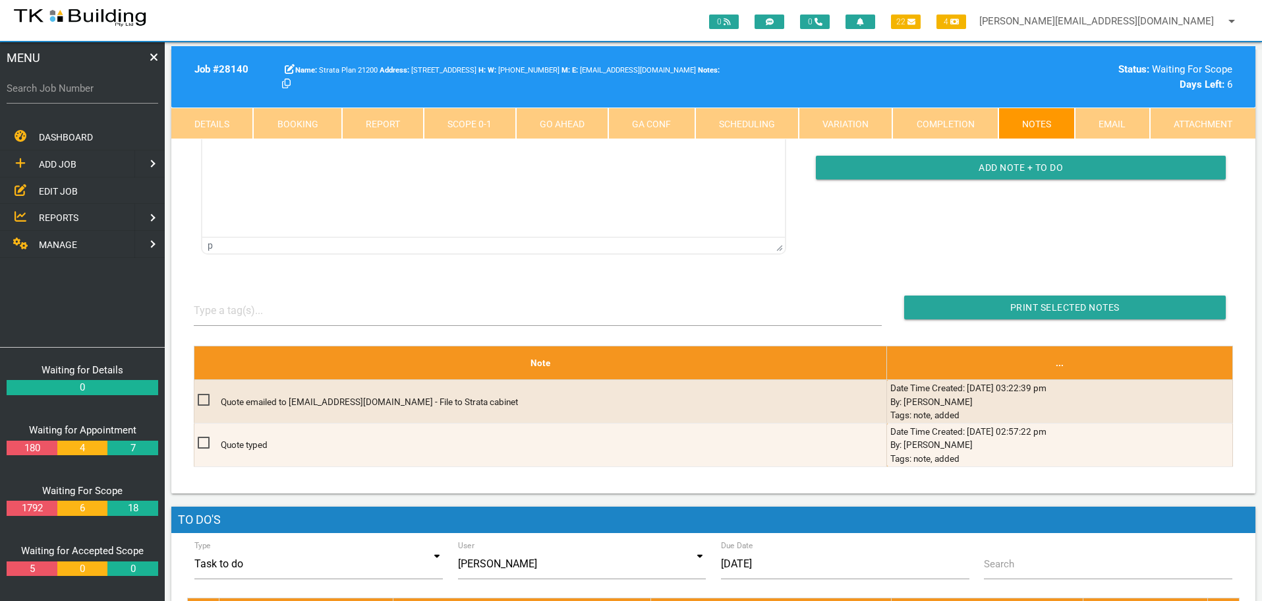
scroll to position [264, 0]
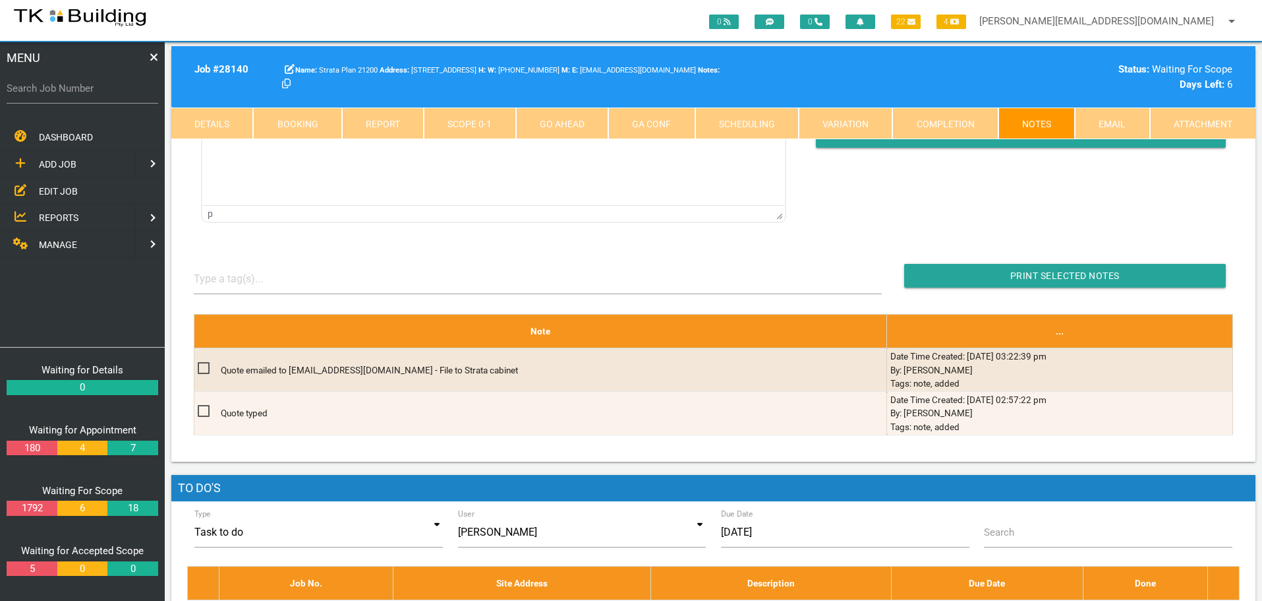
click at [202, 125] on link "Details" at bounding box center [212, 123] width 82 height 32
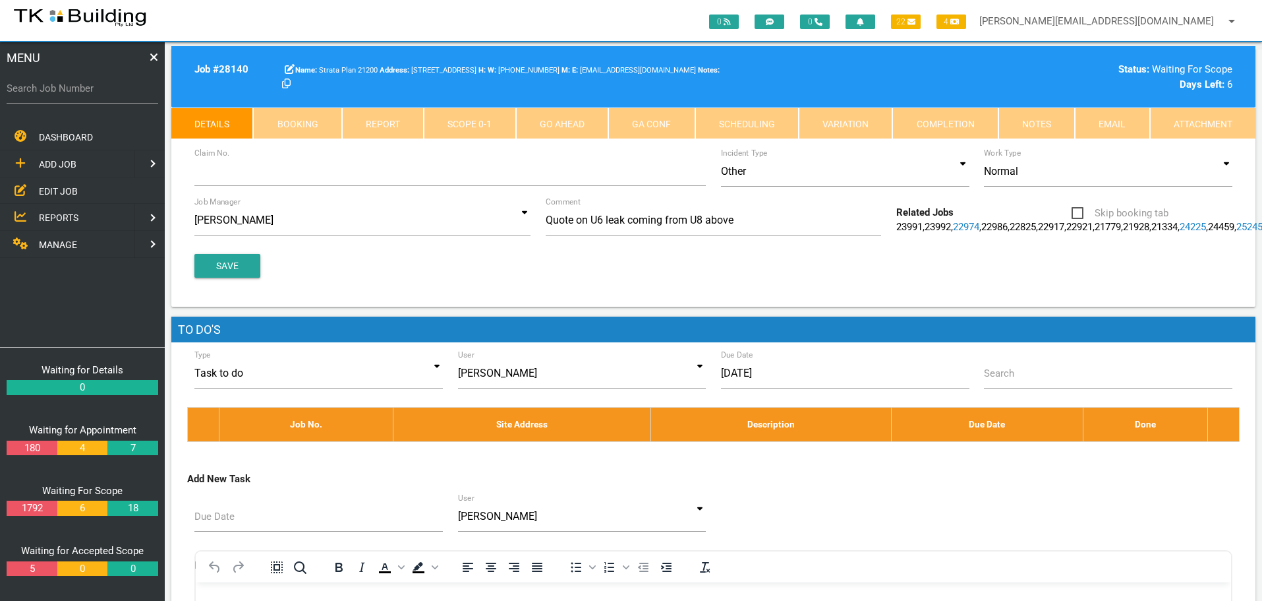
scroll to position [66, 0]
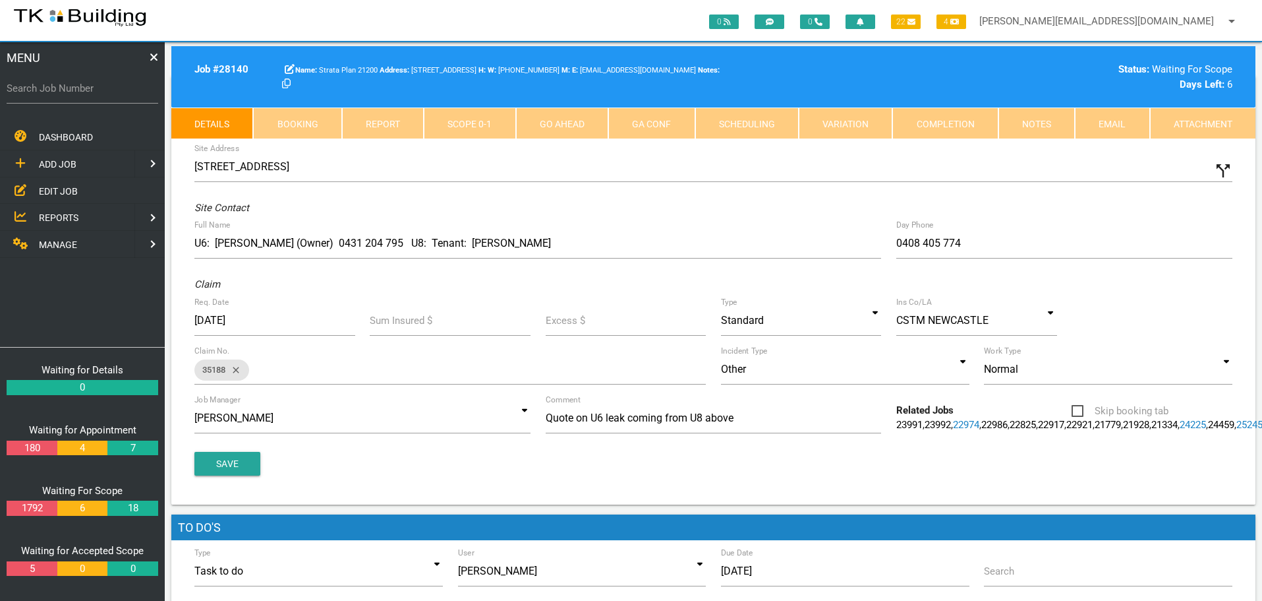
click at [64, 191] on span "EDIT JOB" at bounding box center [58, 190] width 39 height 11
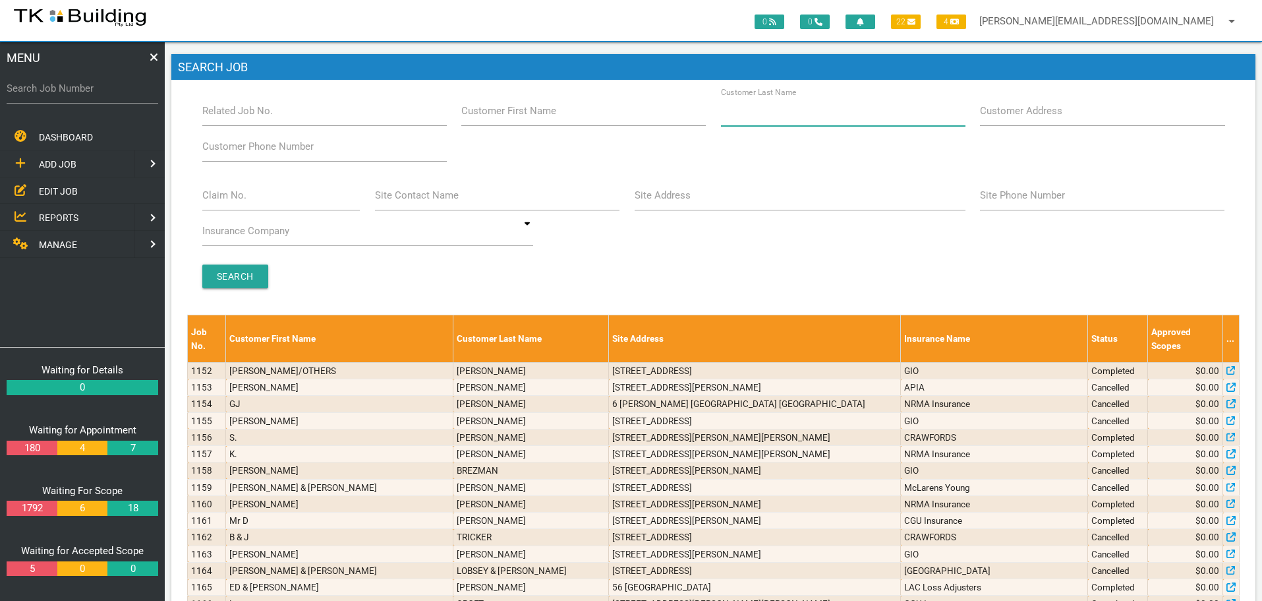
click at [843, 115] on input "Customer Last Name" at bounding box center [843, 111] width 245 height 30
type input "31620"
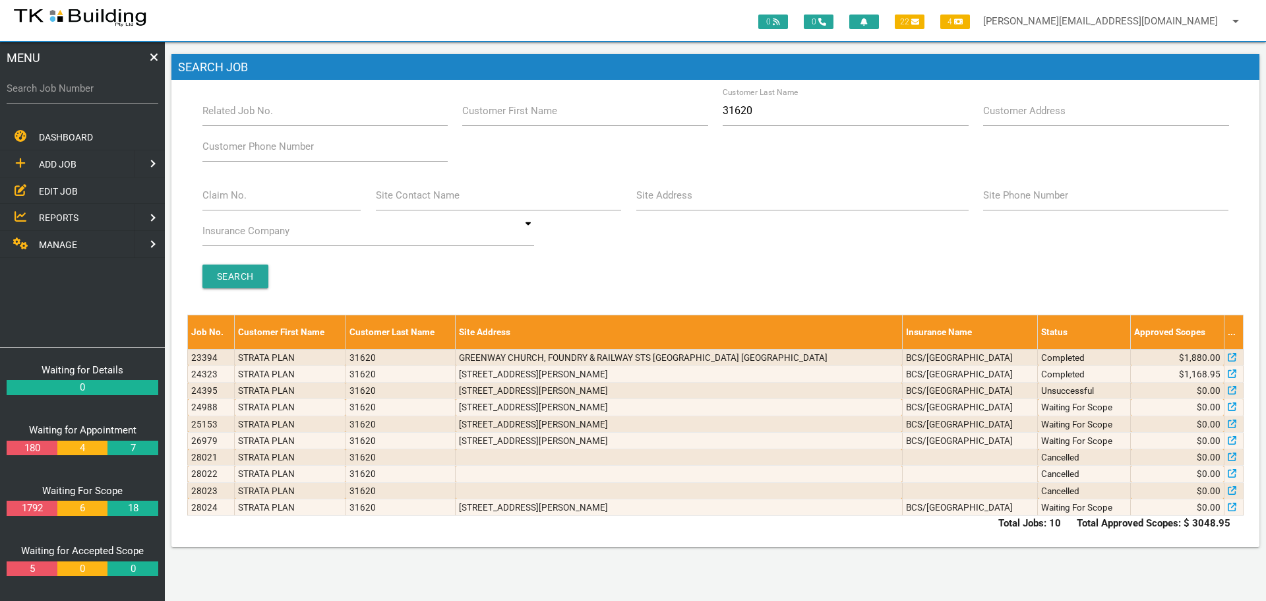
click at [46, 168] on span "ADD JOB" at bounding box center [58, 164] width 38 height 11
click at [77, 192] on span "EXISTING CUSTOMER" at bounding box center [84, 190] width 90 height 11
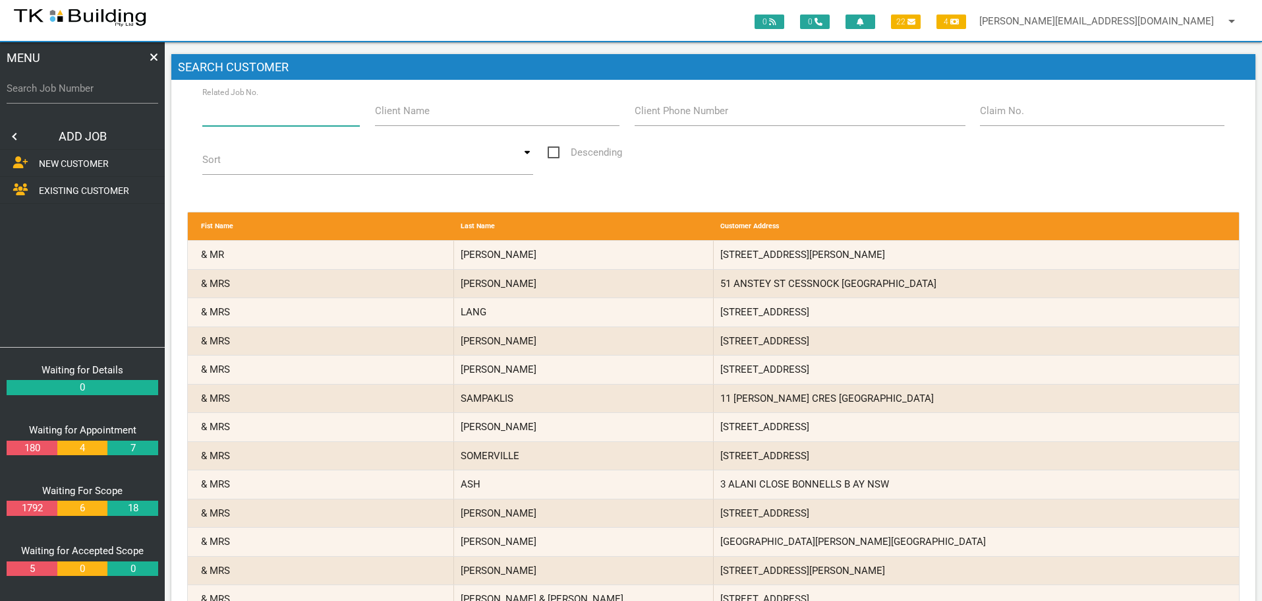
click at [278, 119] on input "Related Job No." at bounding box center [281, 111] width 158 height 30
type input "28024"
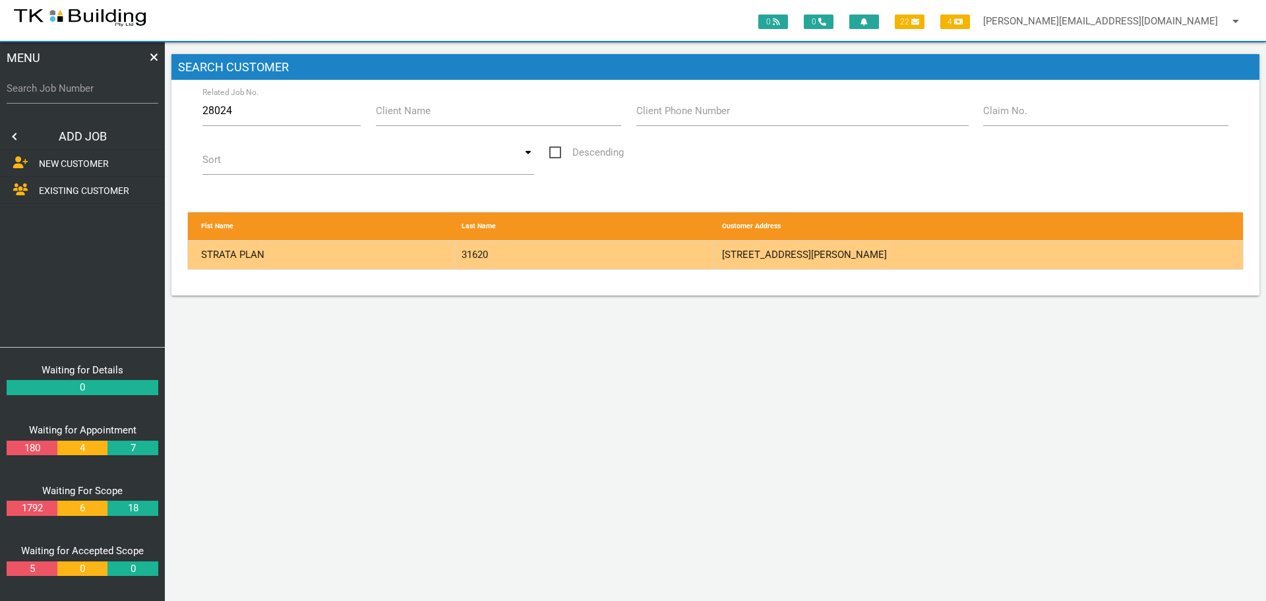
click at [592, 254] on div "31620" at bounding box center [585, 255] width 260 height 28
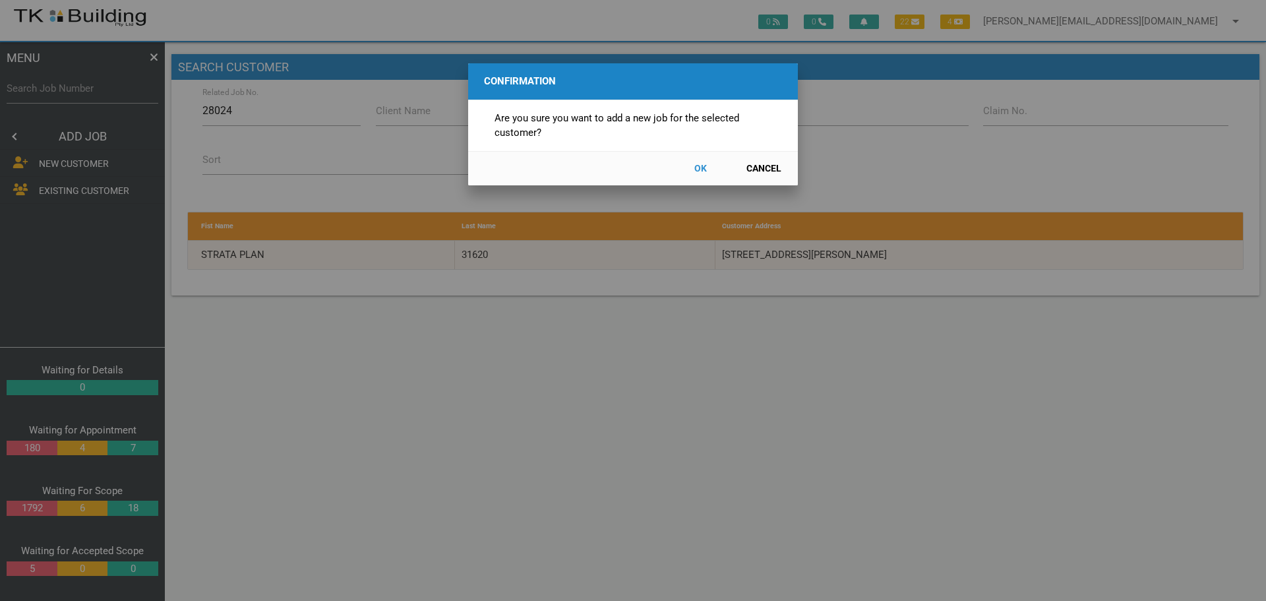
click at [705, 165] on button "OK" at bounding box center [700, 168] width 58 height 23
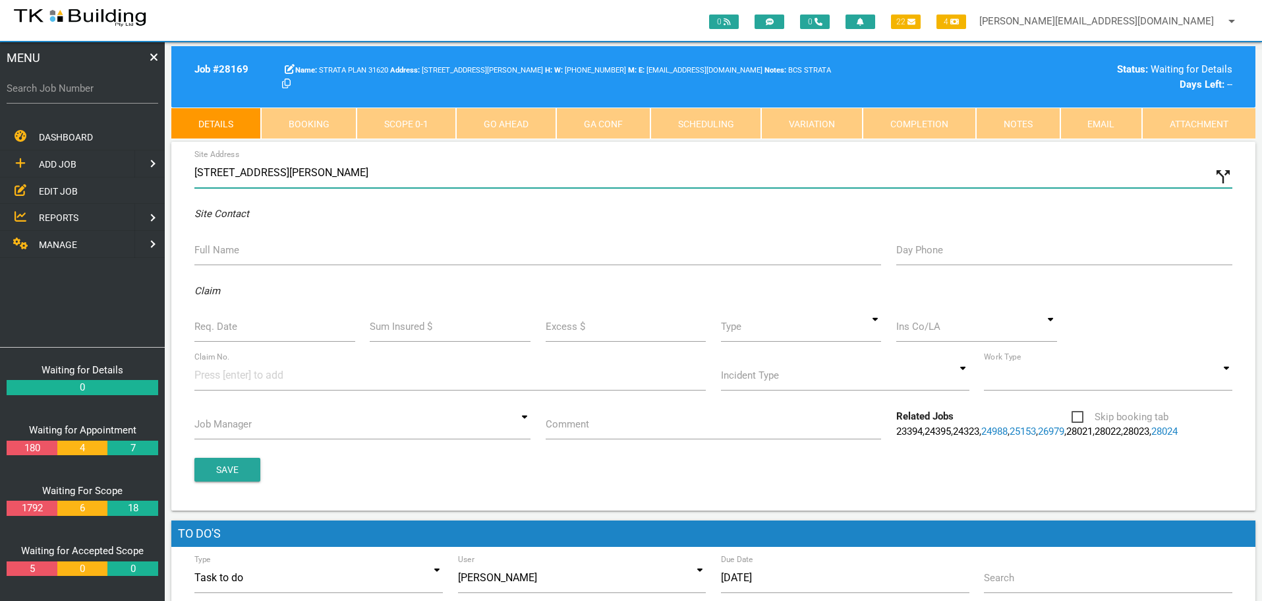
click at [195, 171] on input "45 Railway St, Wickham NSW 2293, Australia" at bounding box center [713, 173] width 1038 height 30
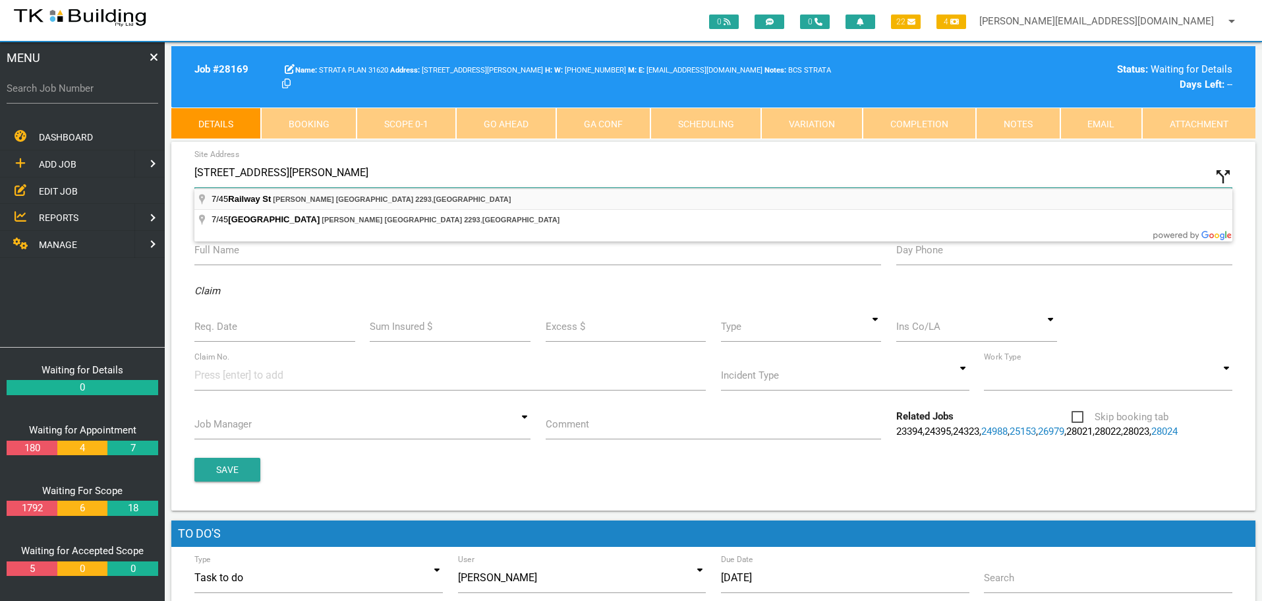
type input "7/45 Railway St, Wickham NSW 2293, Australia"
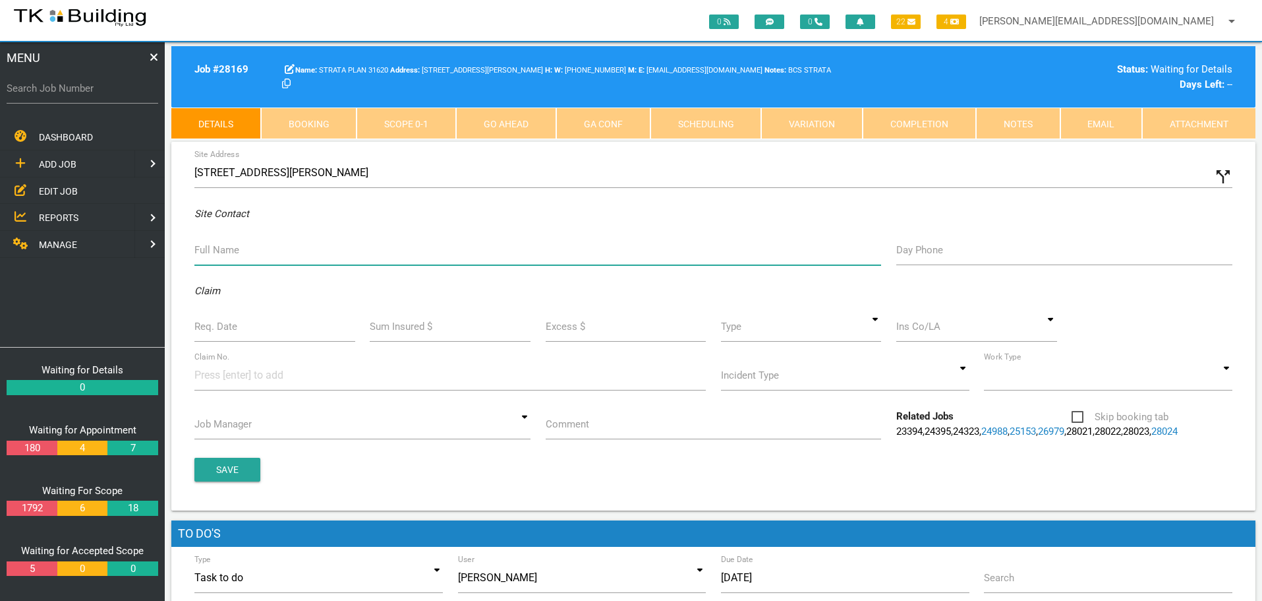
click at [237, 260] on input "Full Name" at bounding box center [537, 250] width 687 height 30
type input "Paul Booker (paulbooker@movable.com.au)"
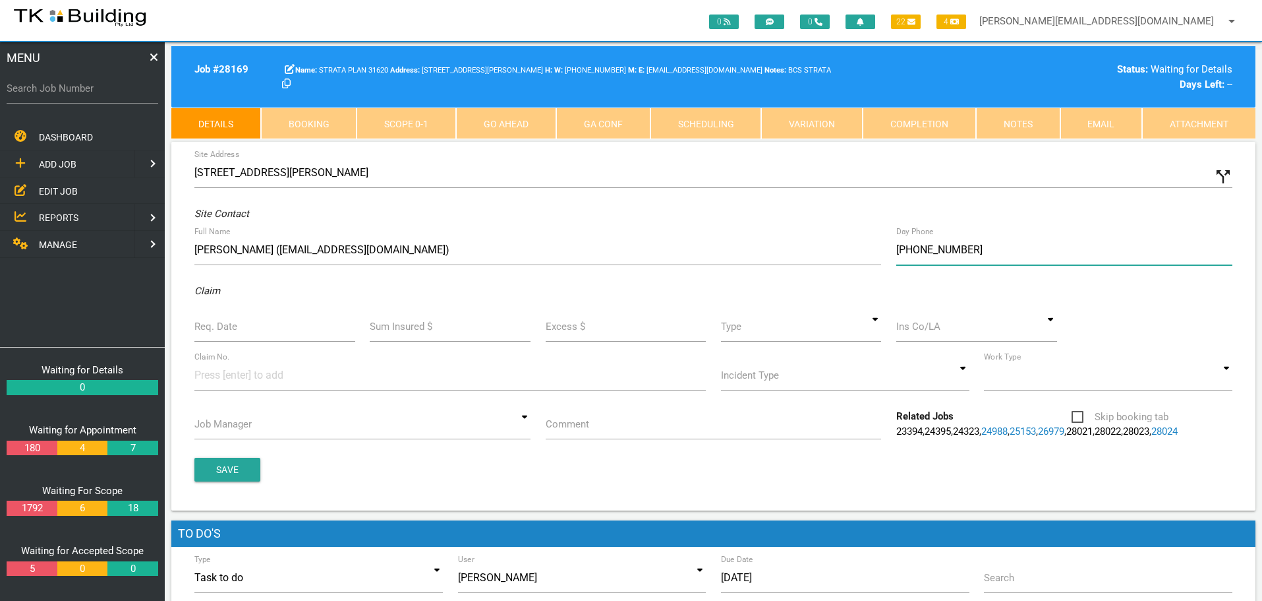
type input "(04) 1443 0902"
click at [276, 337] on input "Req. Date" at bounding box center [274, 326] width 161 height 30
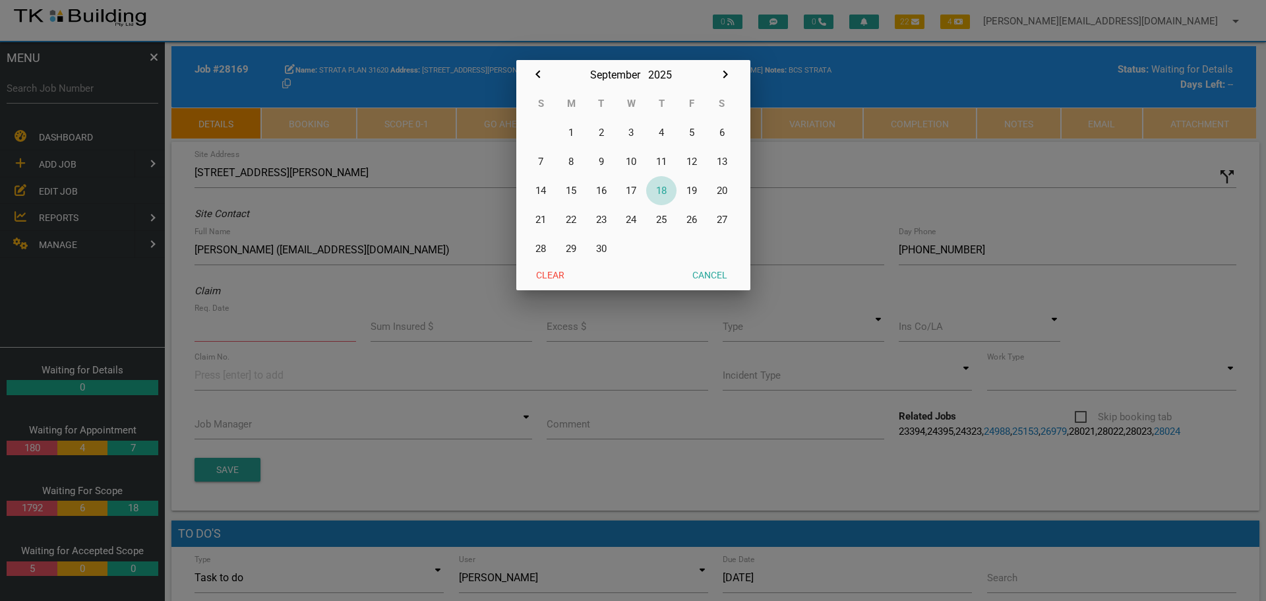
click at [660, 190] on button "18" at bounding box center [661, 190] width 30 height 29
type input "[DATE]"
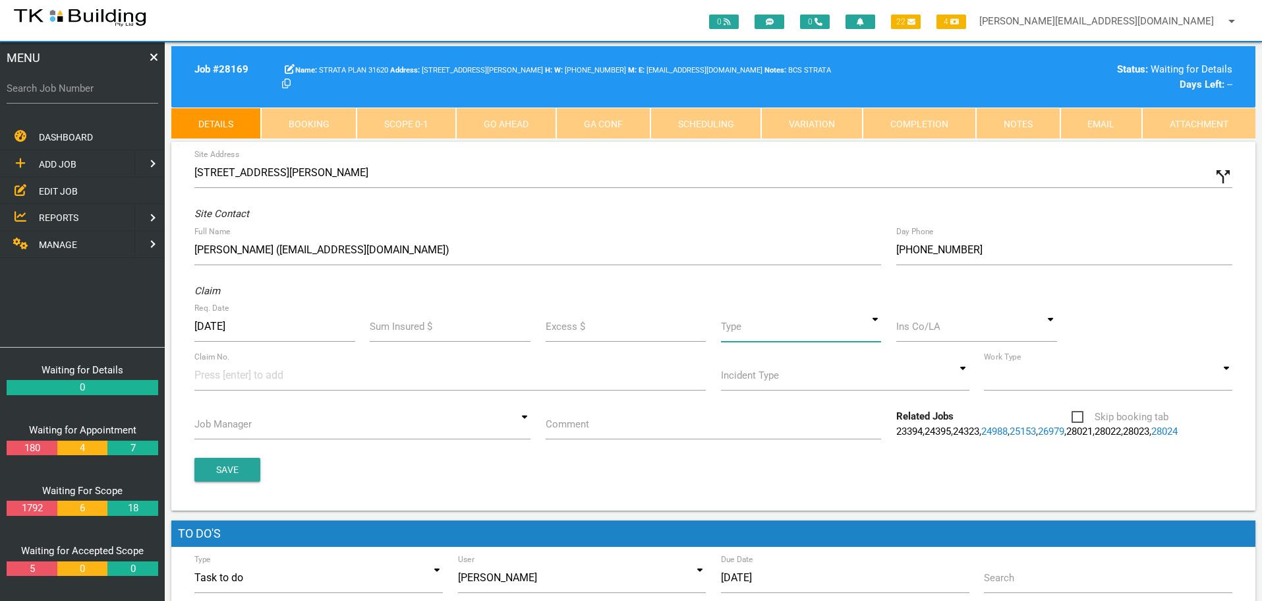
click at [875, 331] on input at bounding box center [801, 326] width 161 height 30
drag, startPoint x: 823, startPoint y: 382, endPoint x: 847, endPoint y: 372, distance: 25.5
click at [827, 380] on span "Standard" at bounding box center [801, 386] width 161 height 33
type input "Standard"
click at [946, 333] on input at bounding box center [976, 326] width 161 height 30
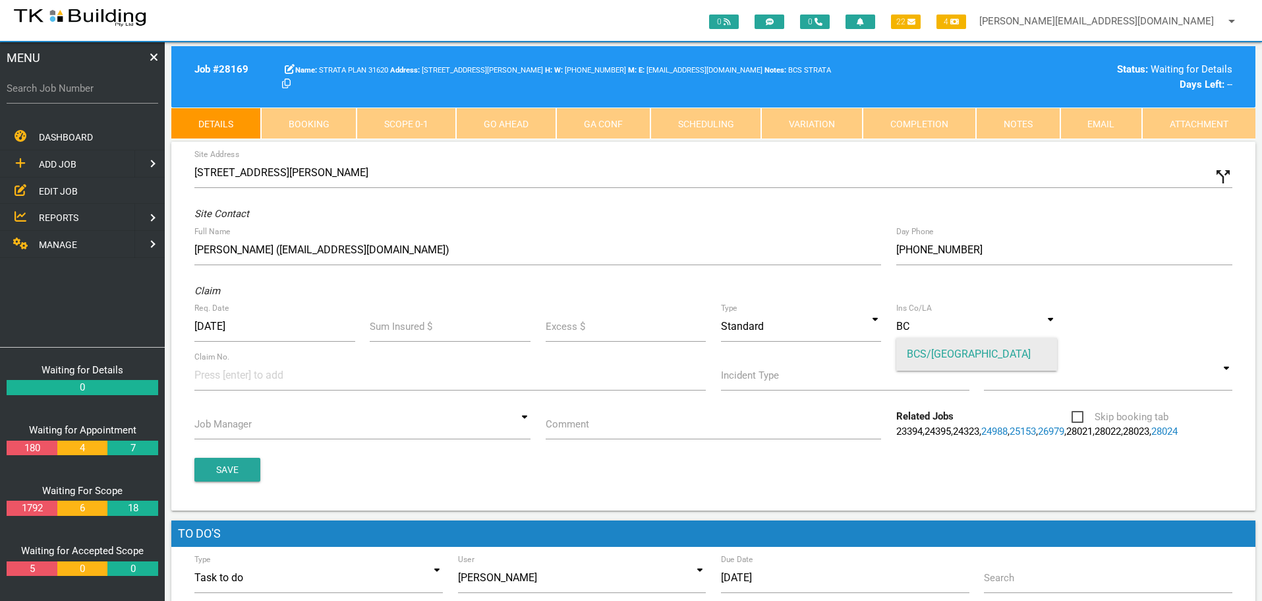
click at [933, 350] on span "BCS/[GEOGRAPHIC_DATA]" at bounding box center [976, 353] width 161 height 33
type input "BCS/[GEOGRAPHIC_DATA]"
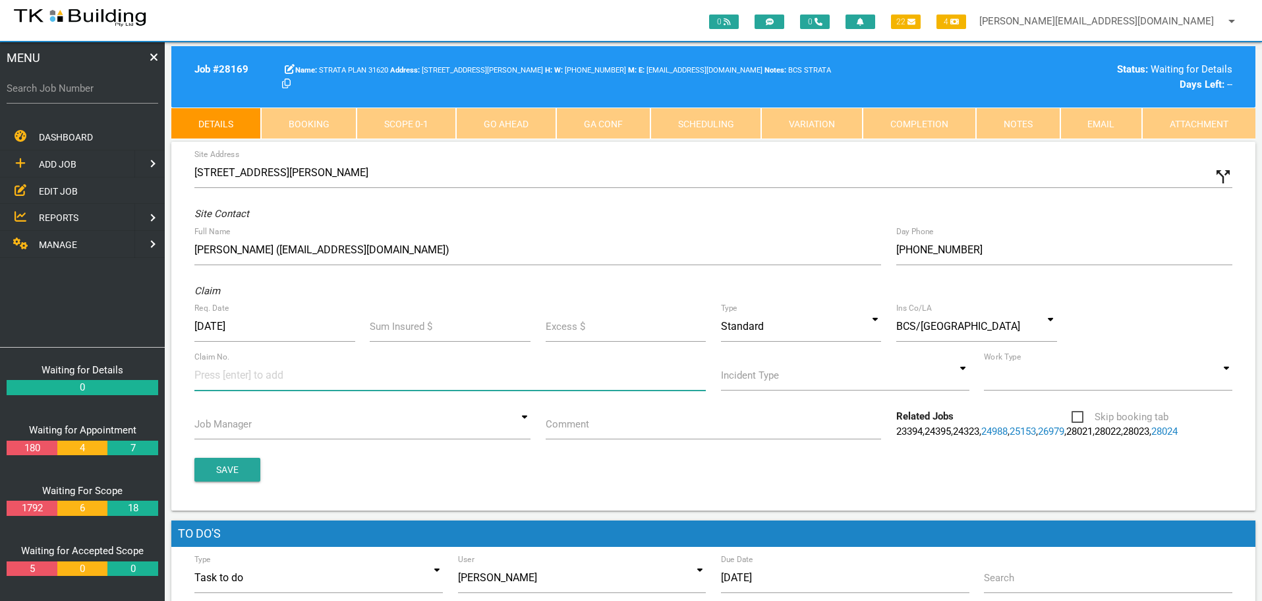
click at [200, 380] on input at bounding box center [243, 375] width 99 height 30
type input "496353"
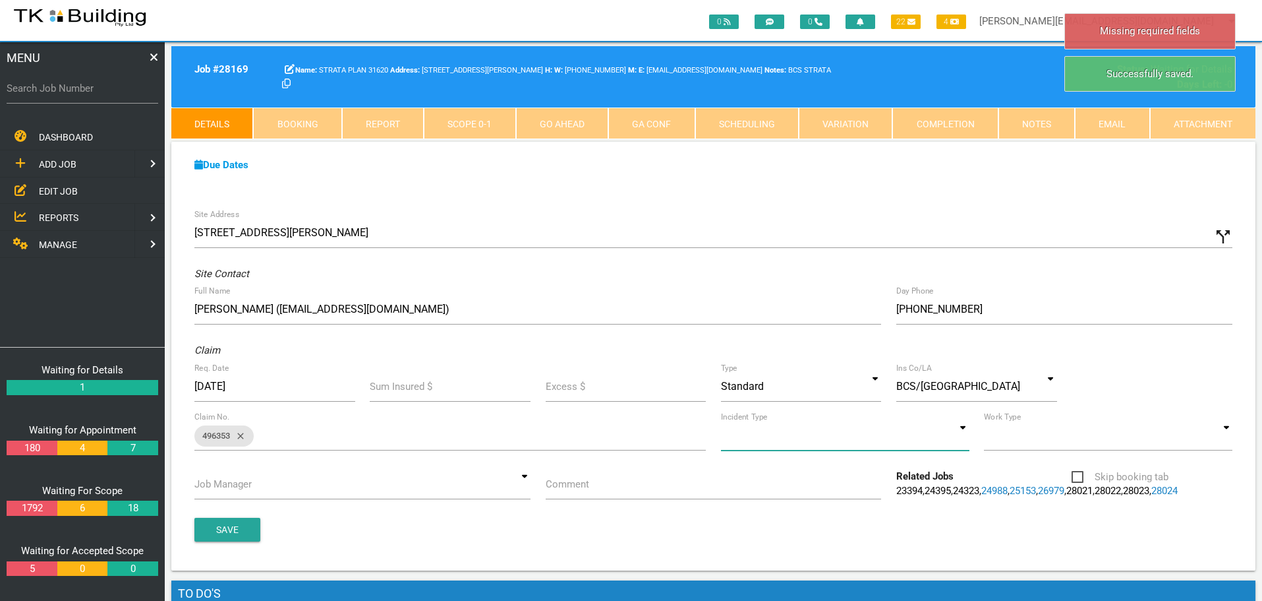
click at [967, 438] on input at bounding box center [845, 435] width 249 height 30
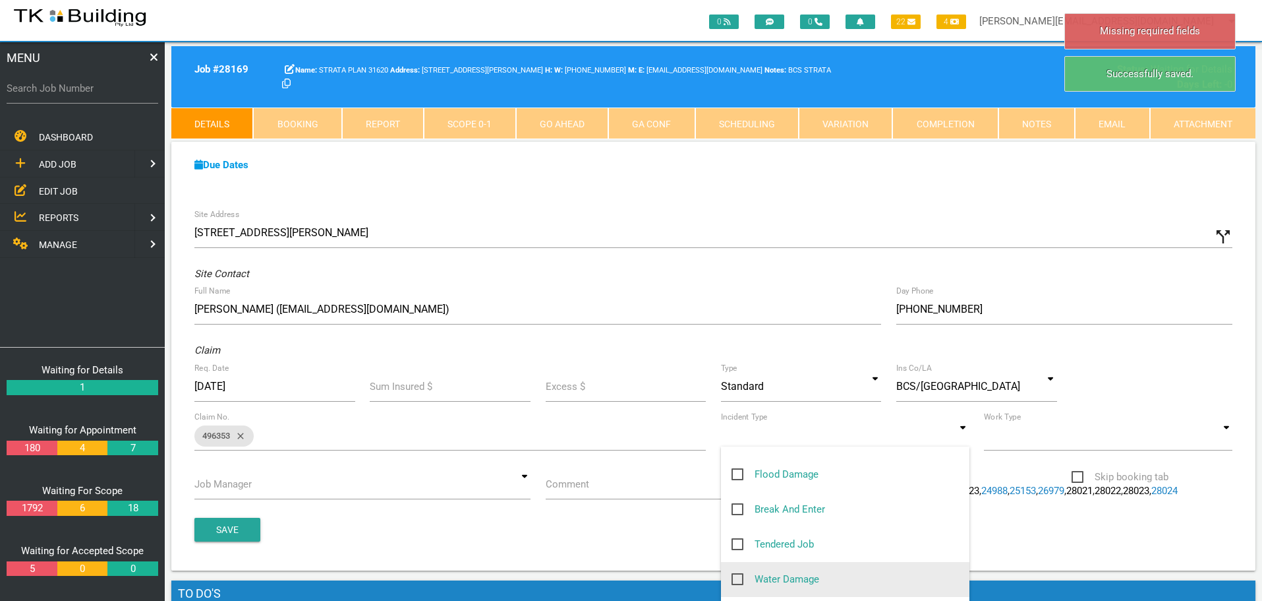
scroll to position [132, 0]
click at [740, 575] on span "Other" at bounding box center [755, 574] width 47 height 16
click at [740, 575] on input "Other" at bounding box center [736, 570] width 9 height 9
checkbox input "true"
type input "Other"
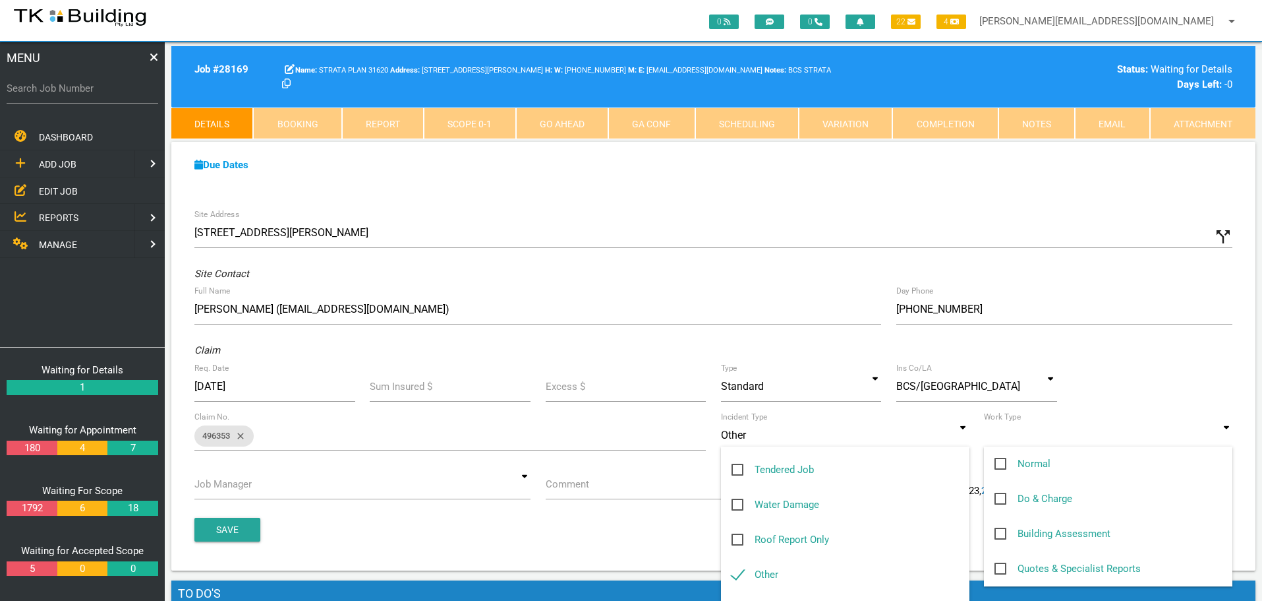
click at [1227, 441] on input at bounding box center [1108, 435] width 249 height 30
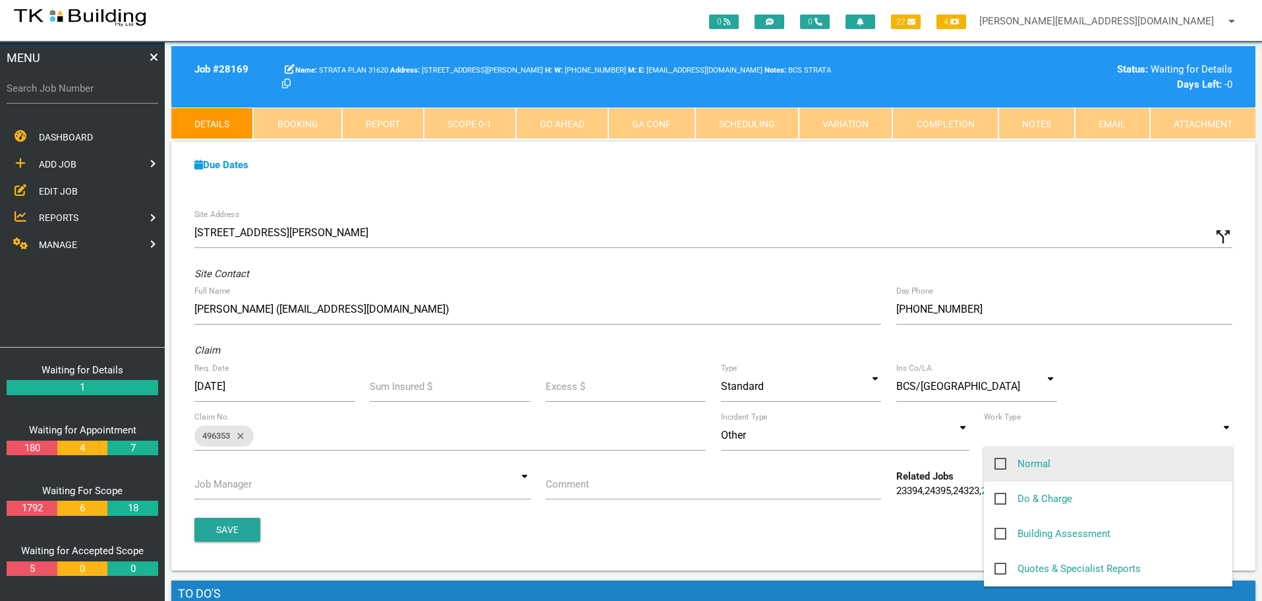
click at [1004, 463] on span "Normal" at bounding box center [1023, 463] width 56 height 16
click at [1003, 463] on input "Normal" at bounding box center [999, 459] width 9 height 9
checkbox input "true"
type input "Normal"
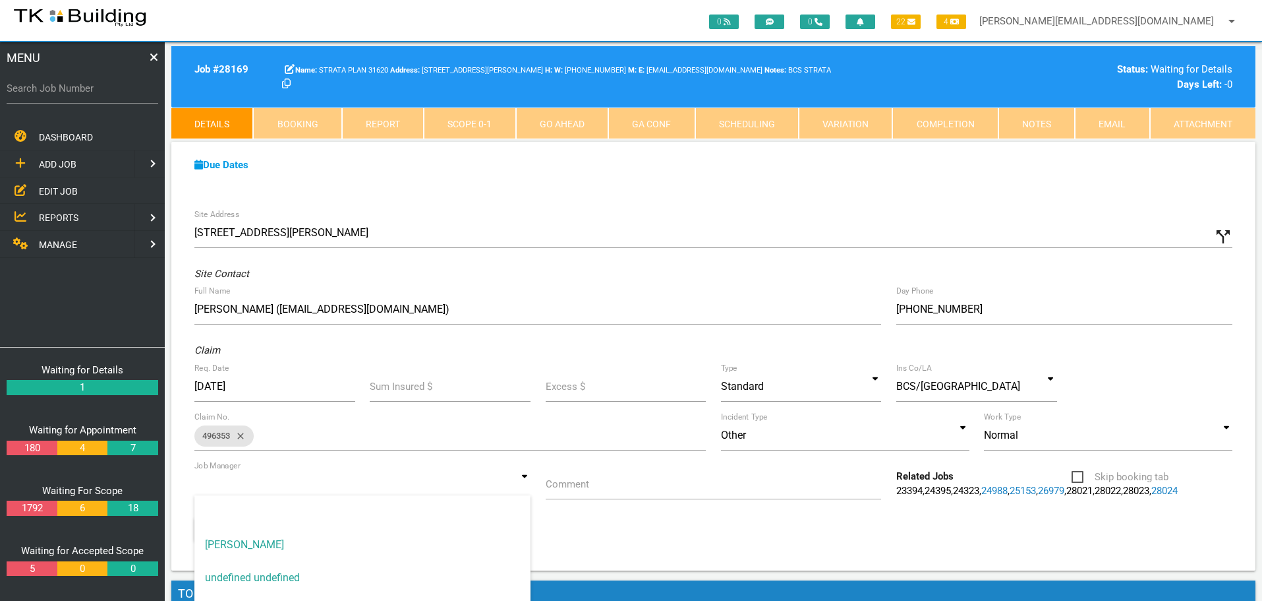
click at [528, 487] on input at bounding box center [362, 484] width 336 height 30
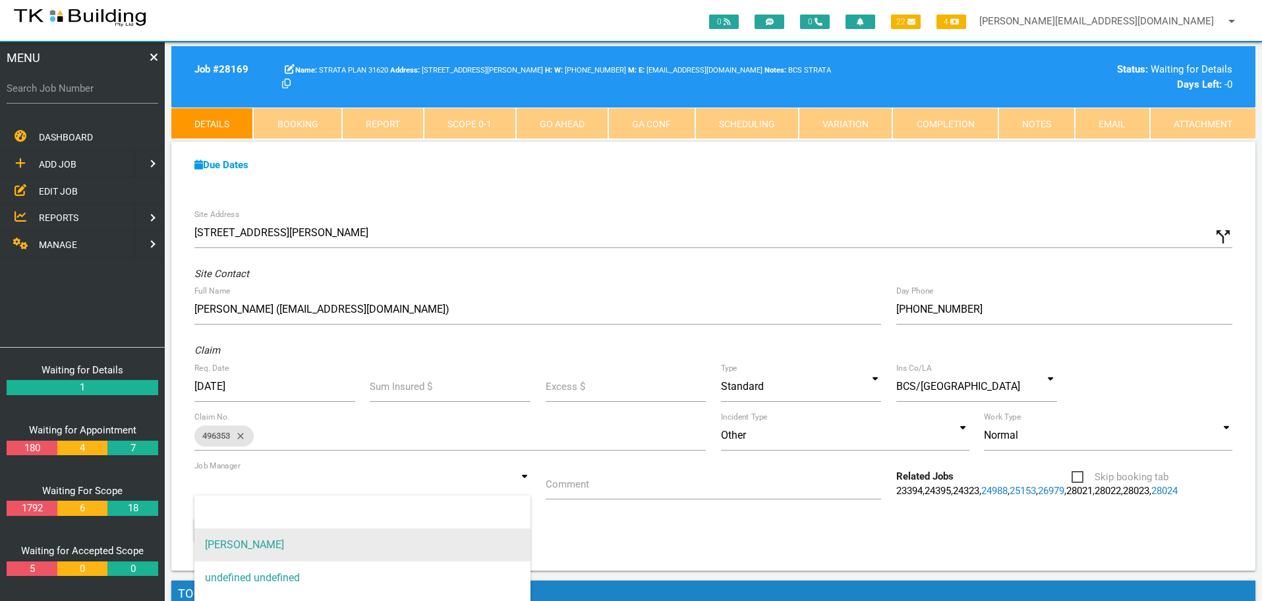
click at [434, 532] on span "[PERSON_NAME]" at bounding box center [362, 544] width 336 height 33
type input "[PERSON_NAME]"
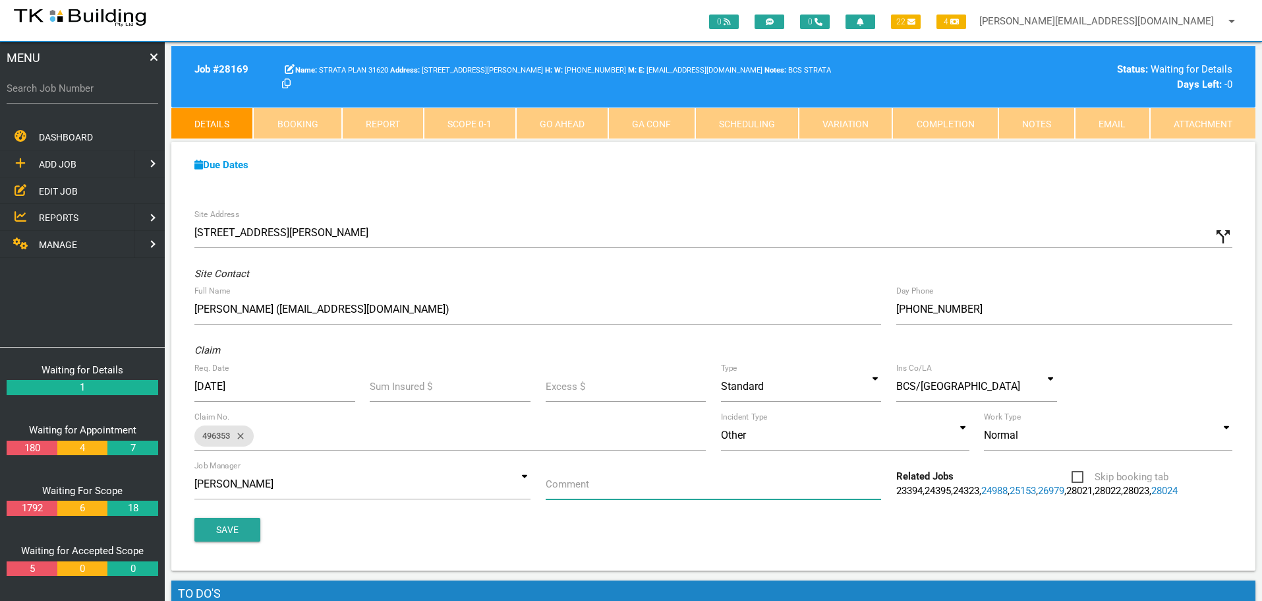
click at [596, 487] on input "Comment" at bounding box center [714, 484] width 336 height 30
type input "Quote on Water Ingress Unit 4"
click at [204, 535] on button "Save" at bounding box center [227, 529] width 66 height 24
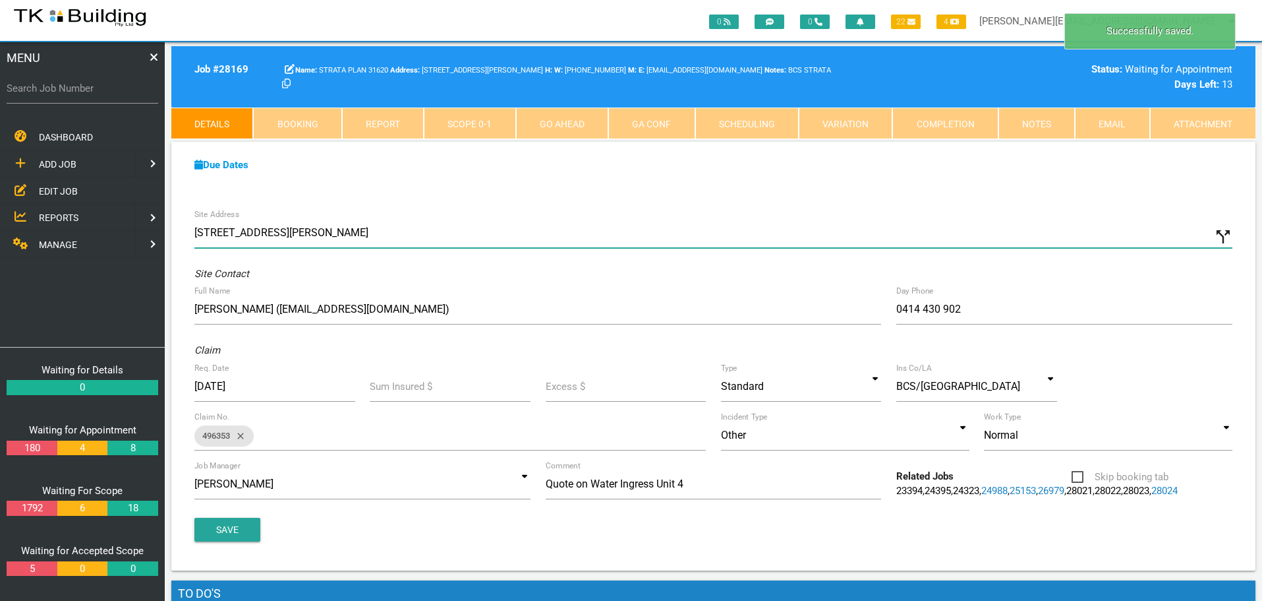
click at [200, 229] on input "7/45 Railway St, Wickham NSW 2293, Australia" at bounding box center [713, 233] width 1038 height 30
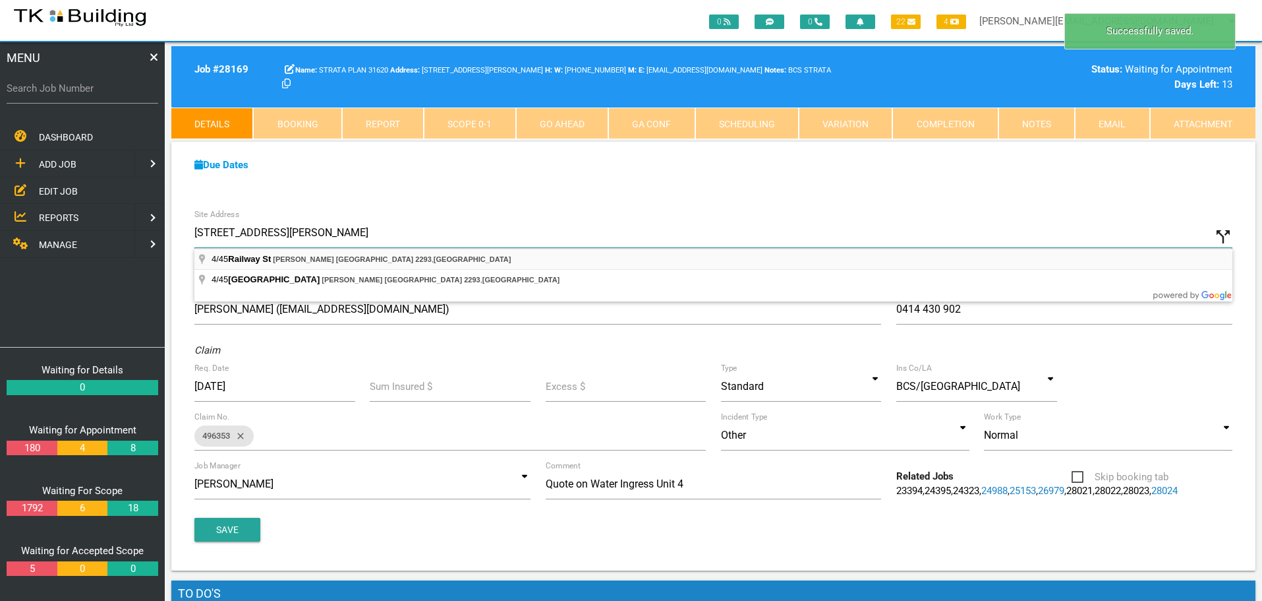
type input "4/45 Railway St, Wickham NSW 2293, Australia"
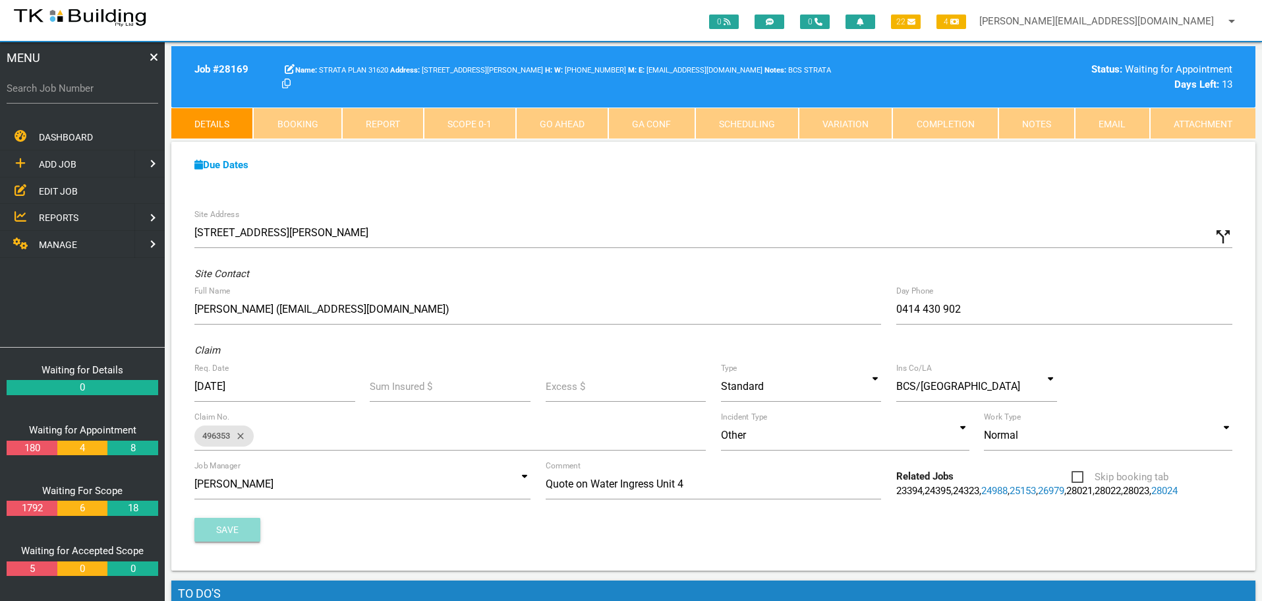
click at [218, 539] on button "Save" at bounding box center [227, 529] width 66 height 24
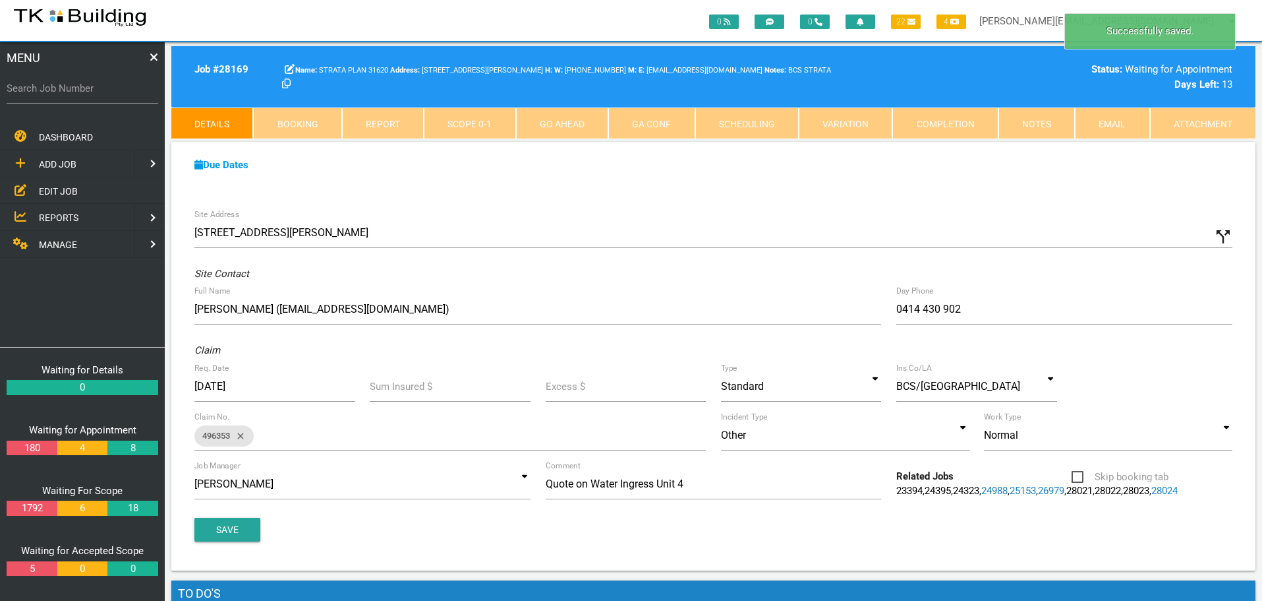
click at [1032, 119] on link "Notes" at bounding box center [1037, 123] width 76 height 32
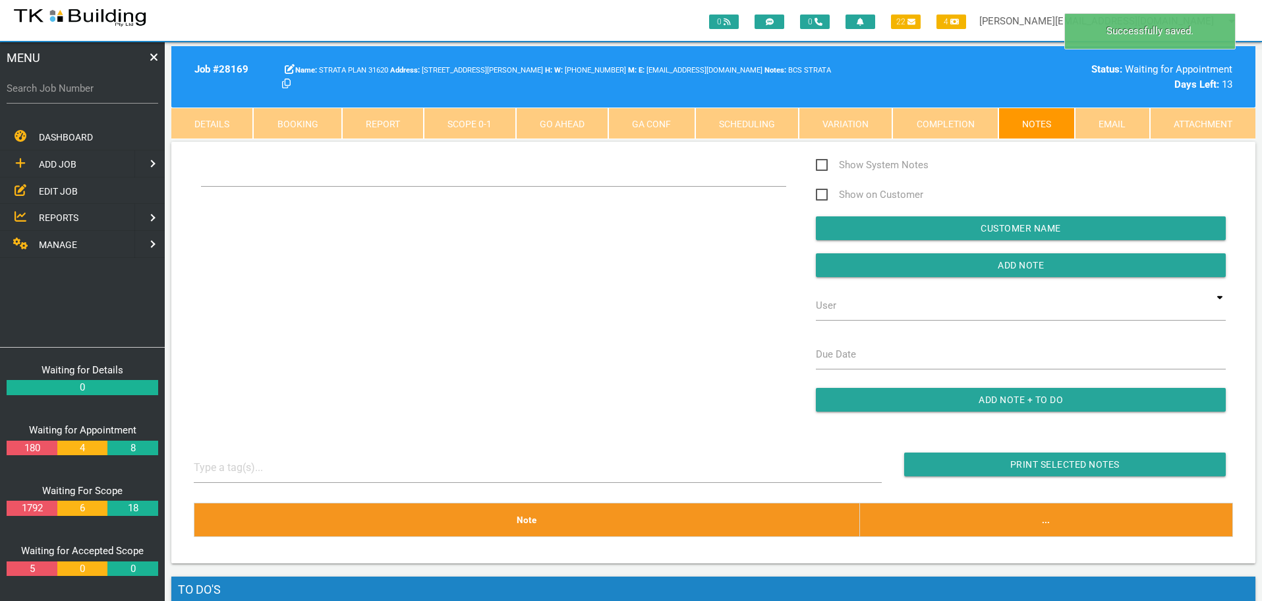
click at [231, 234] on div "Show System Notes Show on Customer Customer Name Add Note User TKB JobTracking …" at bounding box center [714, 291] width 1055 height 268
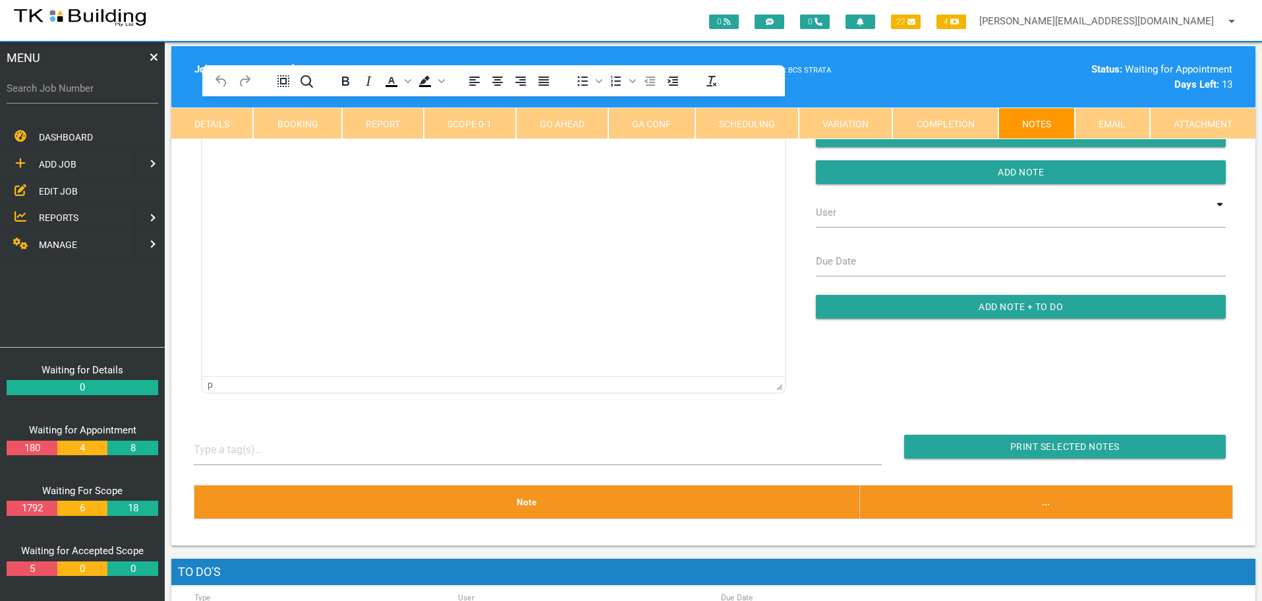
scroll to position [0, 0]
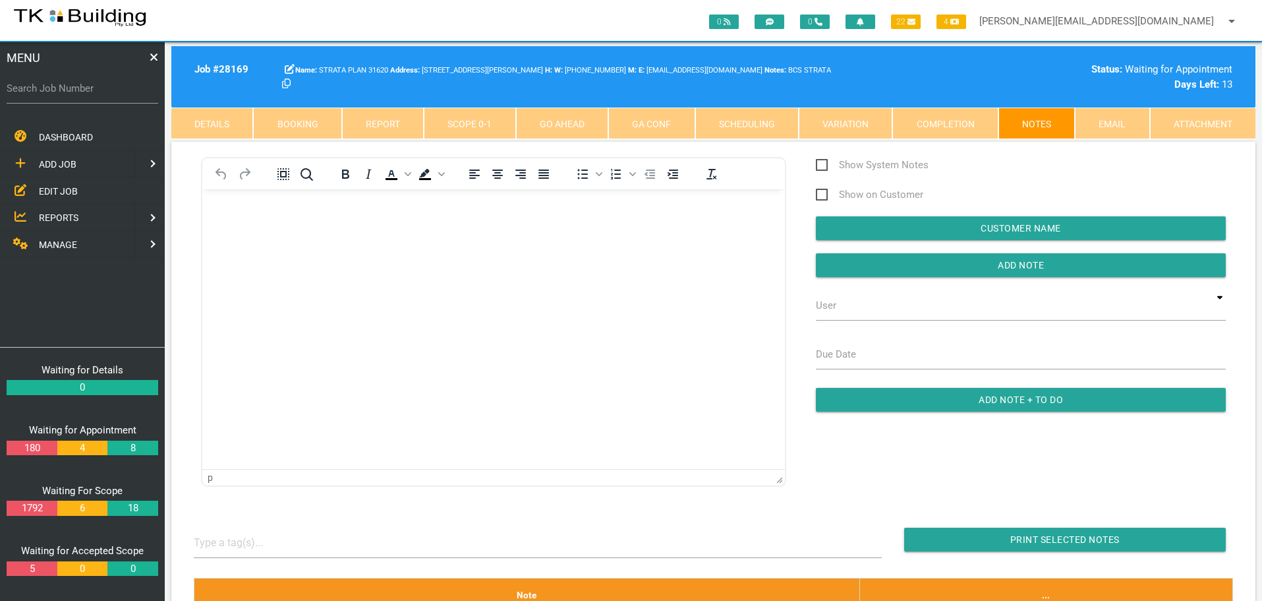
click at [231, 233] on body "Rich Text Area. Press ALT-0 for help." at bounding box center [493, 227] width 583 height 44
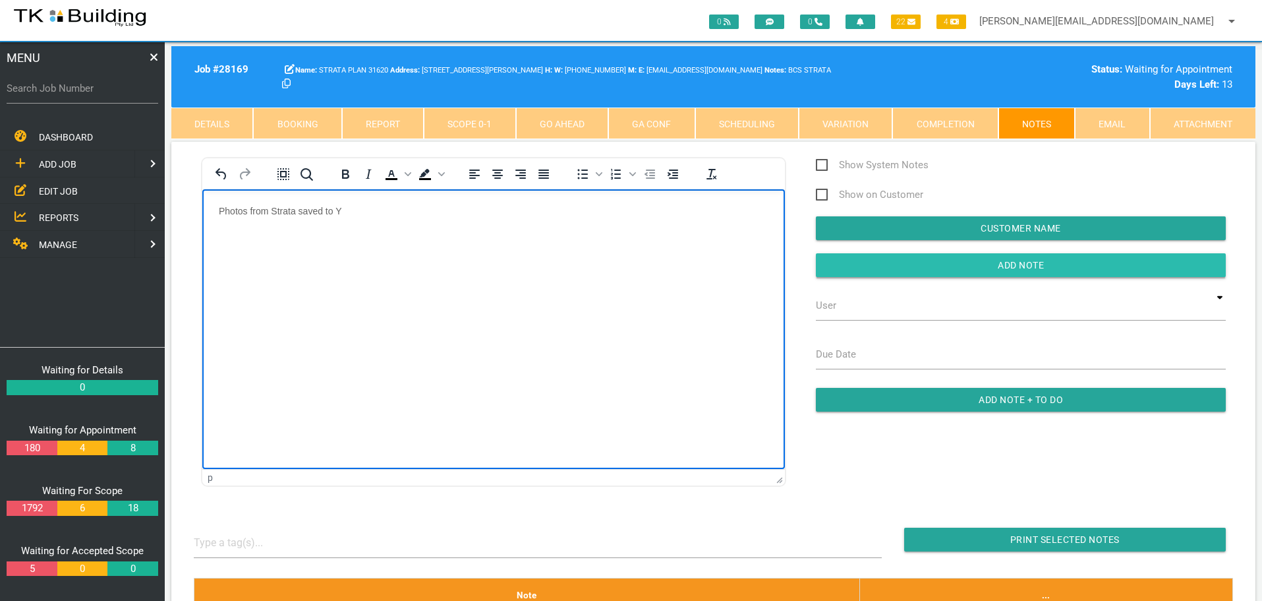
click at [843, 266] on input "button" at bounding box center [1021, 265] width 410 height 24
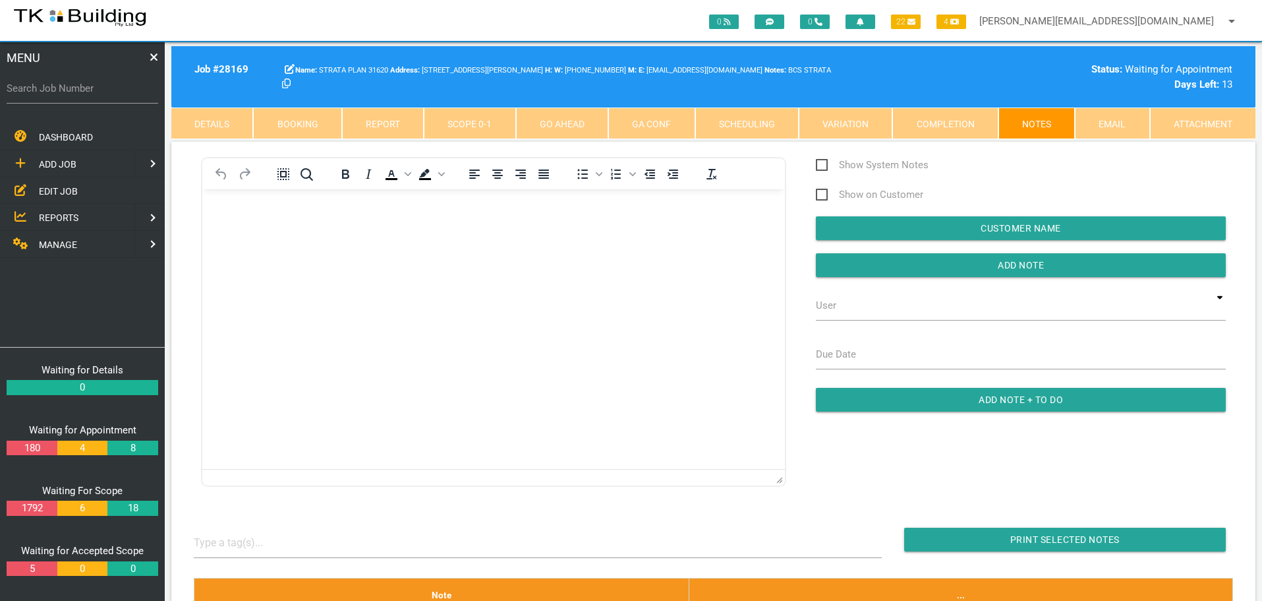
click at [225, 125] on link "Details" at bounding box center [212, 123] width 82 height 32
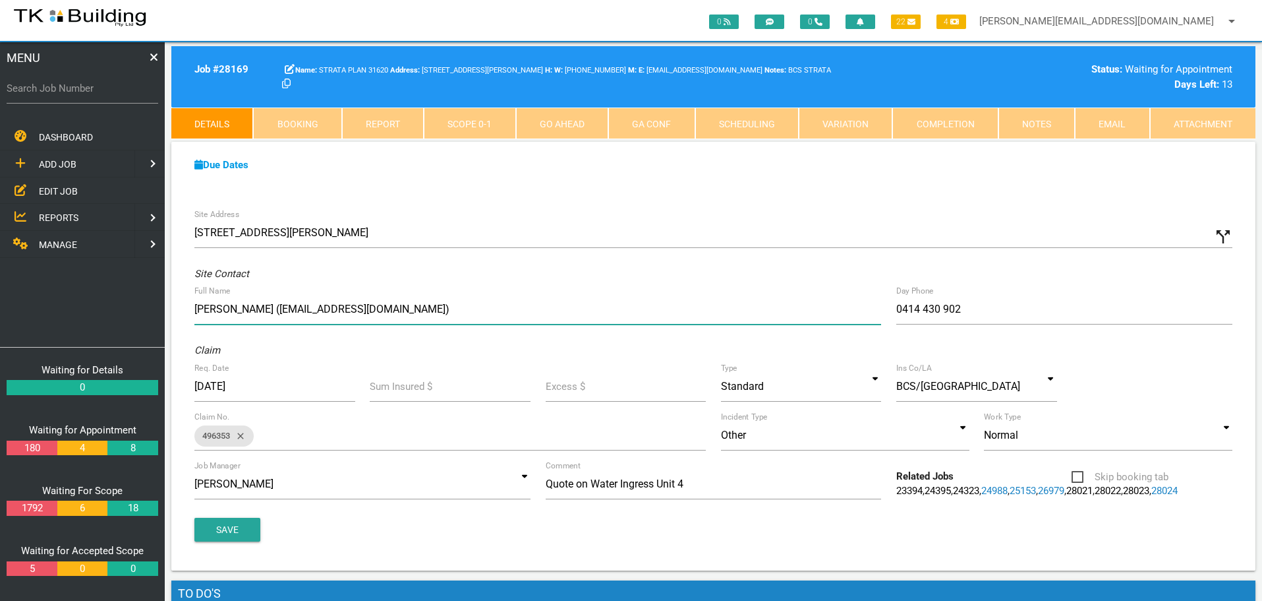
click at [409, 310] on input "Paul Booker (paulbooker@movable.com.au)" at bounding box center [537, 309] width 687 height 30
type input "Paul Booker (paulbooker@movable.com.au) 0414 430 902 Tenant: Lee Hughes"
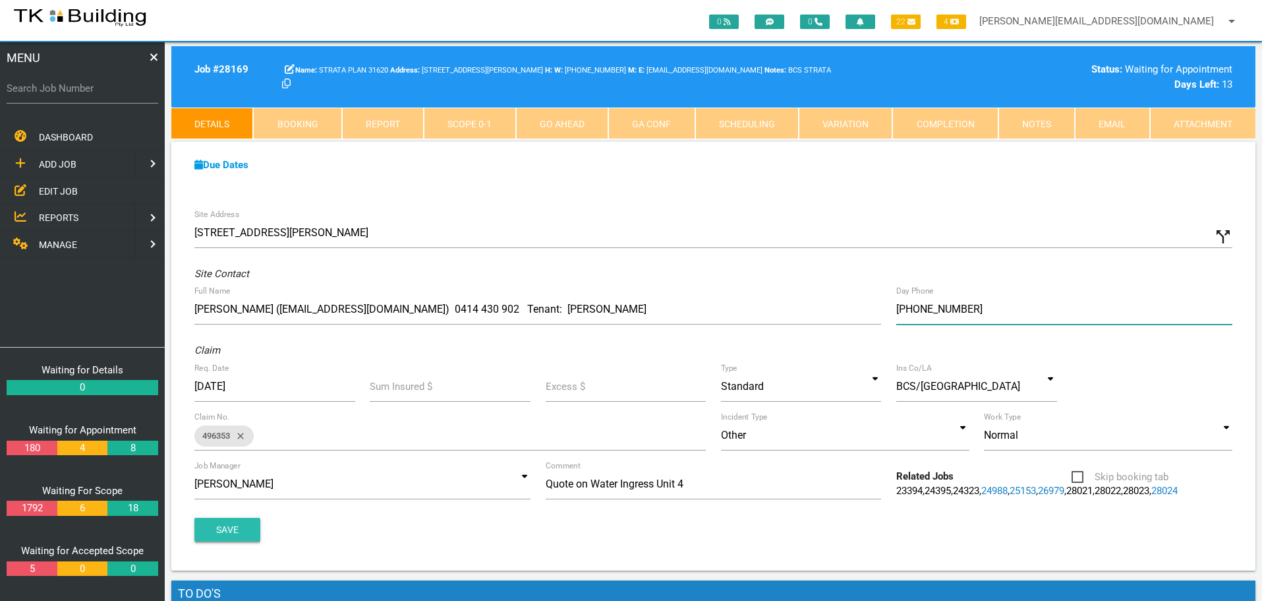
type input "(04) 0911 0756"
click at [221, 535] on button "Save" at bounding box center [227, 529] width 66 height 24
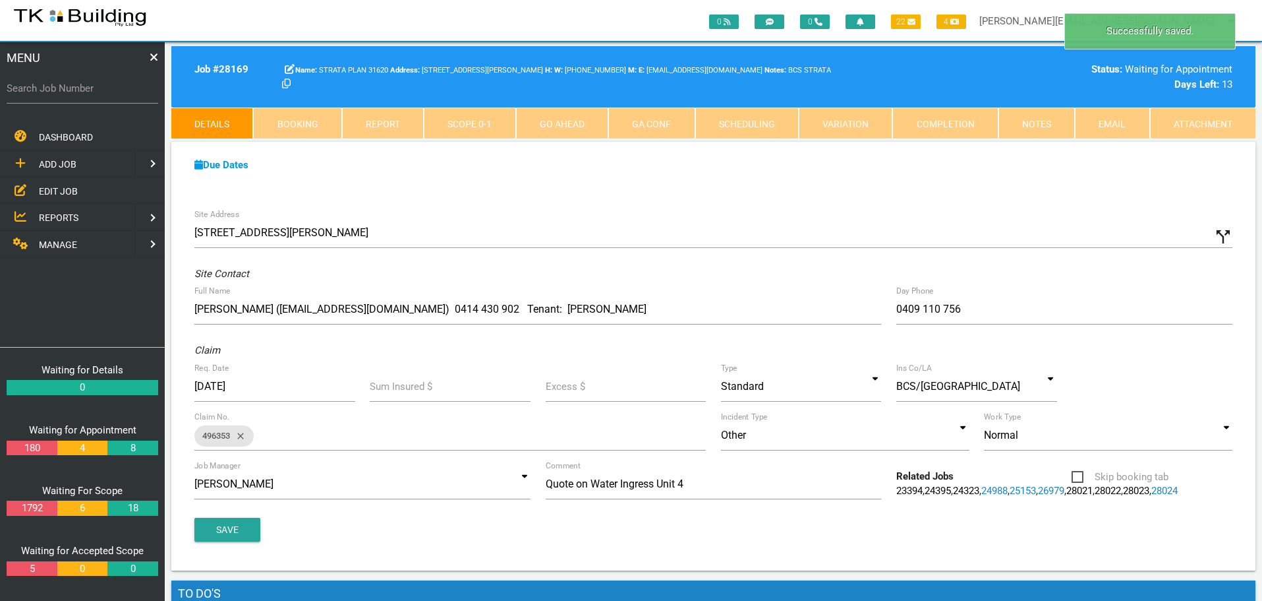
click at [1018, 123] on link "Notes" at bounding box center [1037, 123] width 76 height 32
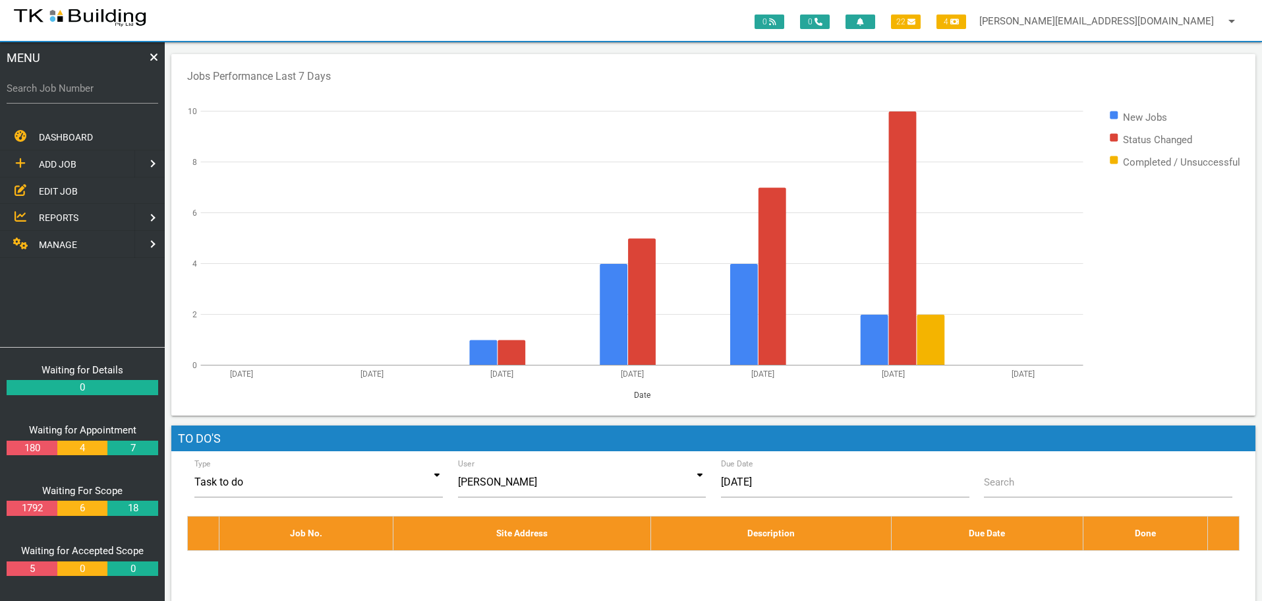
click at [49, 189] on span "EDIT JOB" at bounding box center [58, 190] width 39 height 11
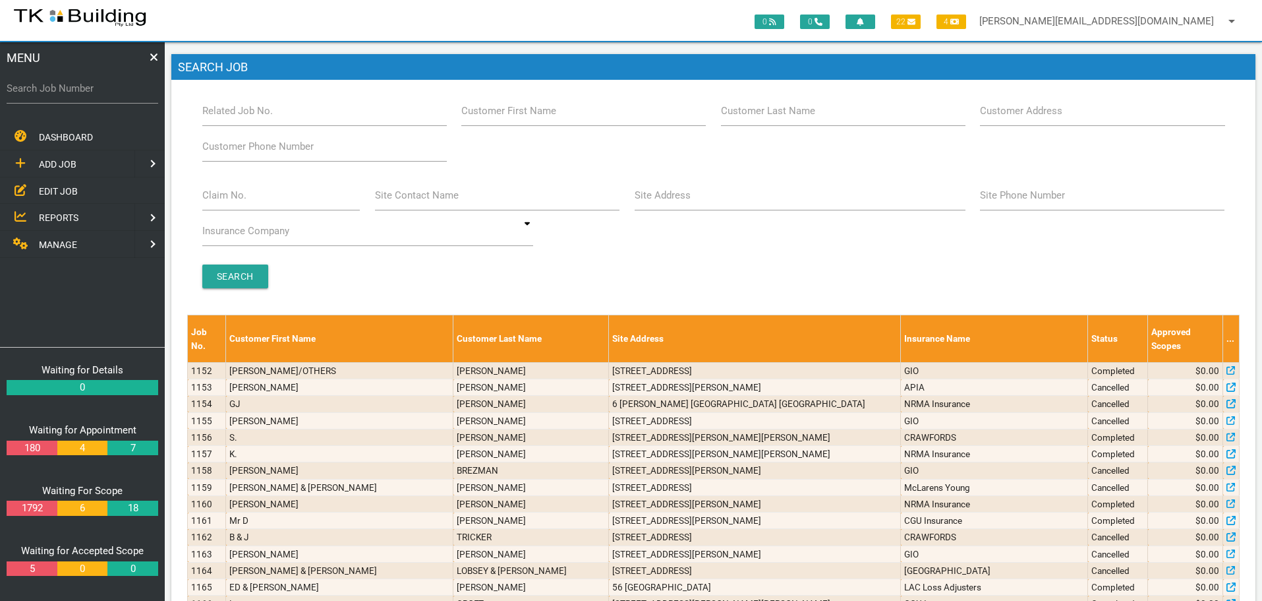
click at [750, 117] on label "Customer Last Name" at bounding box center [768, 110] width 94 height 15
click at [750, 117] on input "Customer Last Name" at bounding box center [843, 111] width 245 height 30
type input "94734"
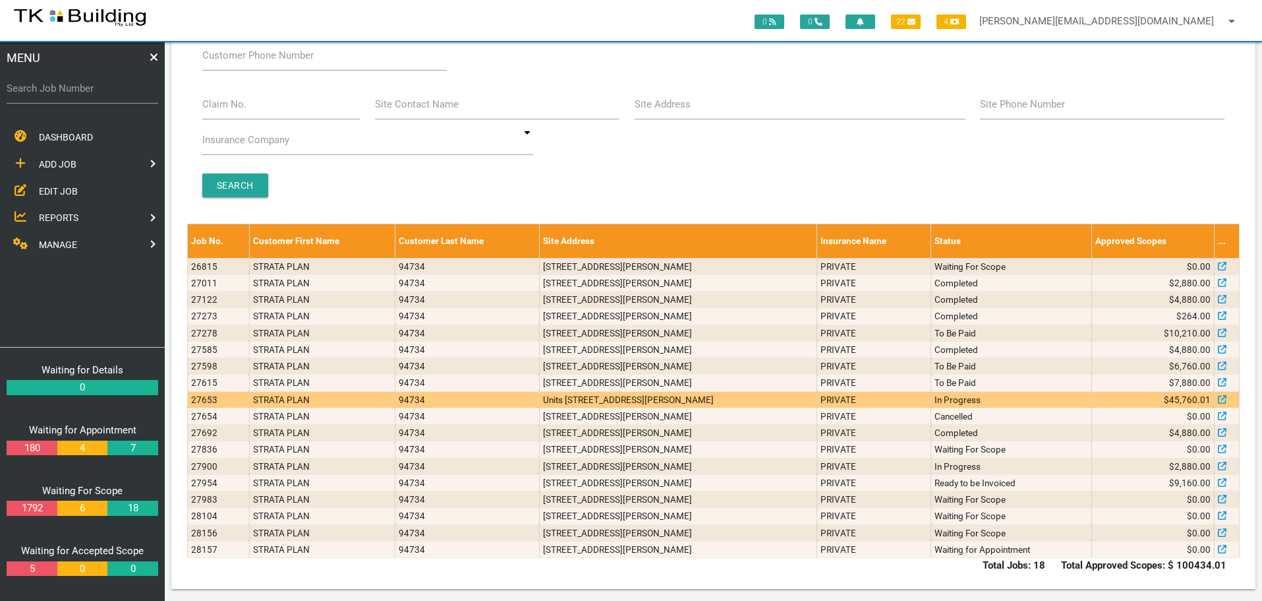
scroll to position [96, 0]
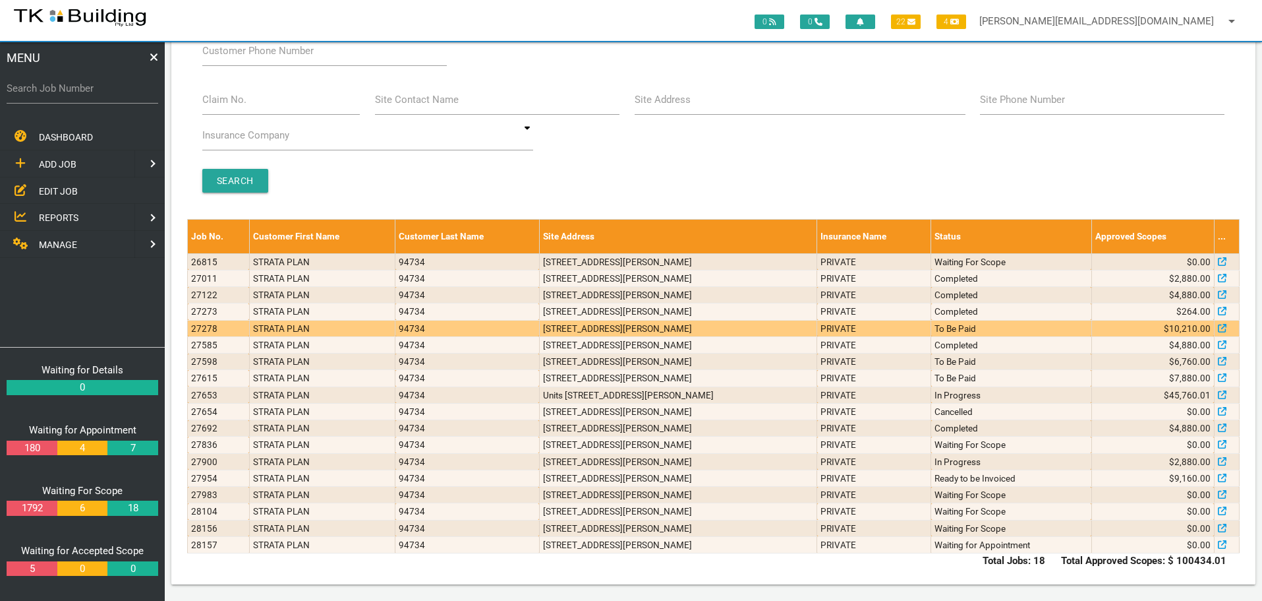
click at [555, 330] on td "706/6 Charles St, Charlestown NSW 2290, Australia" at bounding box center [678, 328] width 278 height 16
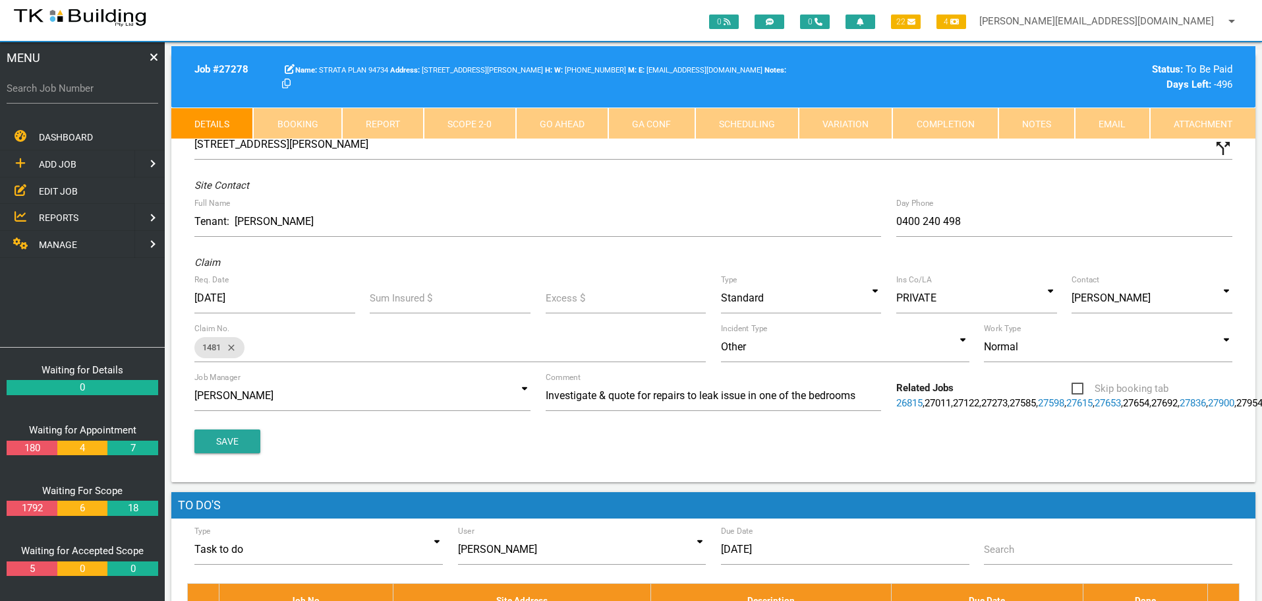
click at [306, 122] on link "Booking" at bounding box center [297, 123] width 88 height 32
select select "8"
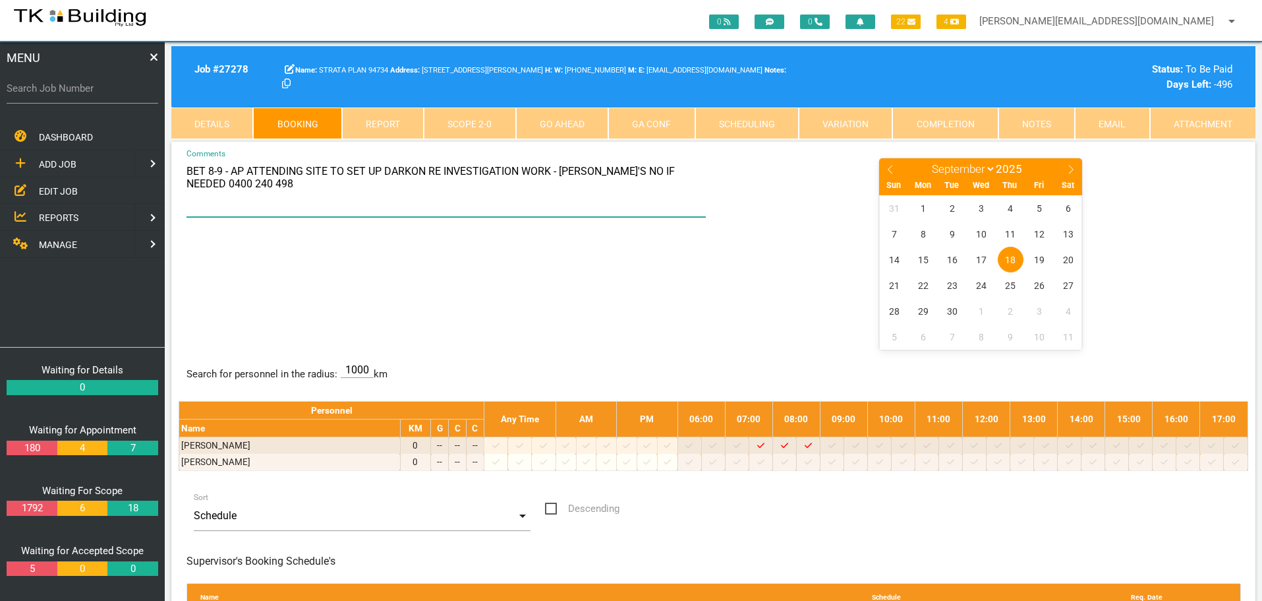
drag, startPoint x: 663, startPoint y: 171, endPoint x: 719, endPoint y: 181, distance: 56.1
click at [719, 181] on div "BET 8-9 - AP ATTENDING SITE TO SET UP DARKON RE INVESTIGATION WORK - ALEX'S NO …" at bounding box center [714, 253] width 1070 height 192
